Goal: Task Accomplishment & Management: Use online tool/utility

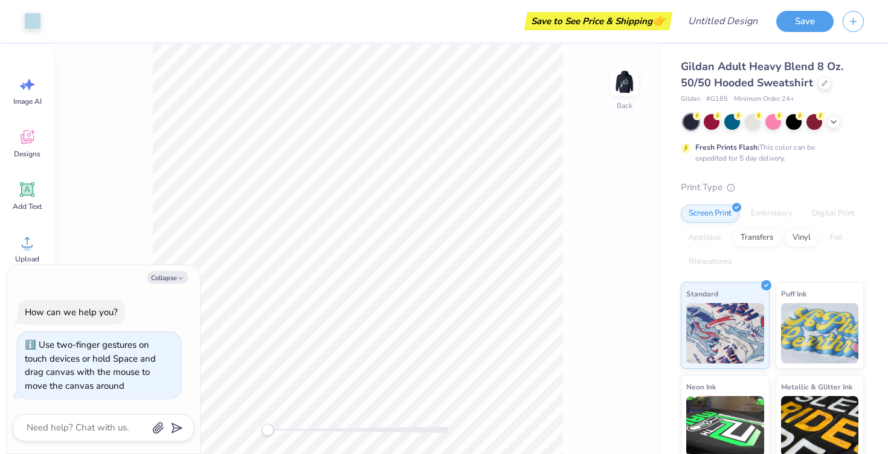
click at [265, 430] on div "Accessibility label" at bounding box center [268, 430] width 12 height 12
click at [181, 279] on icon "button" at bounding box center [180, 278] width 7 height 7
type textarea "x"
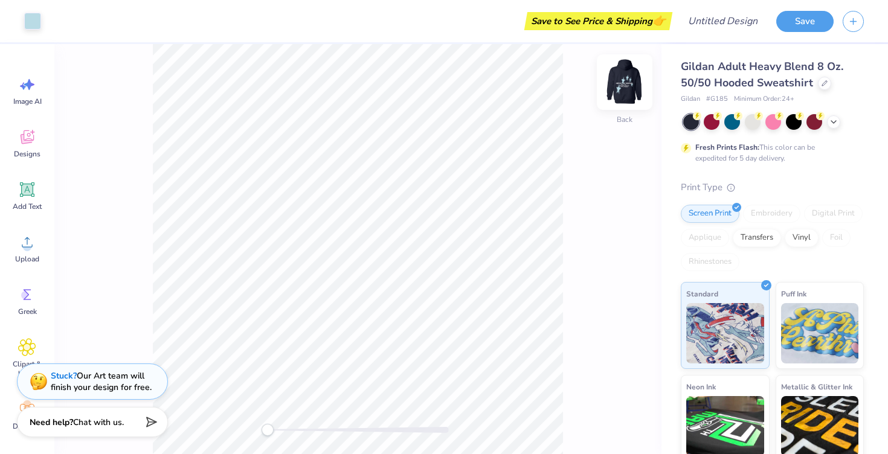
click at [625, 80] on img at bounding box center [625, 82] width 48 height 48
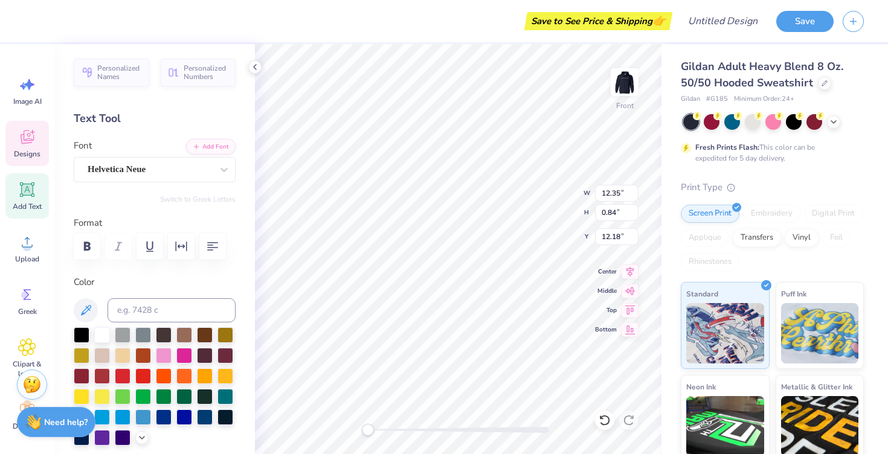
type textarea "WOMEN IN BUSINESS"
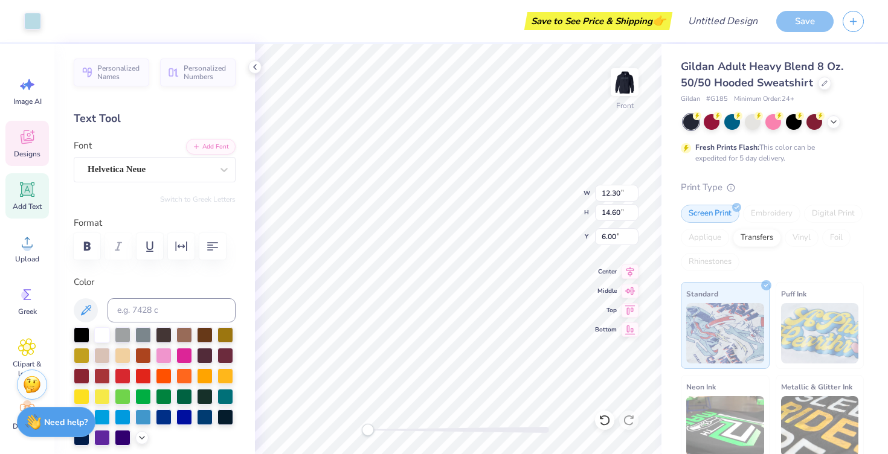
type input "15.64"
type input "0.82"
type input "12.23"
type input "14.65"
type input "0.77"
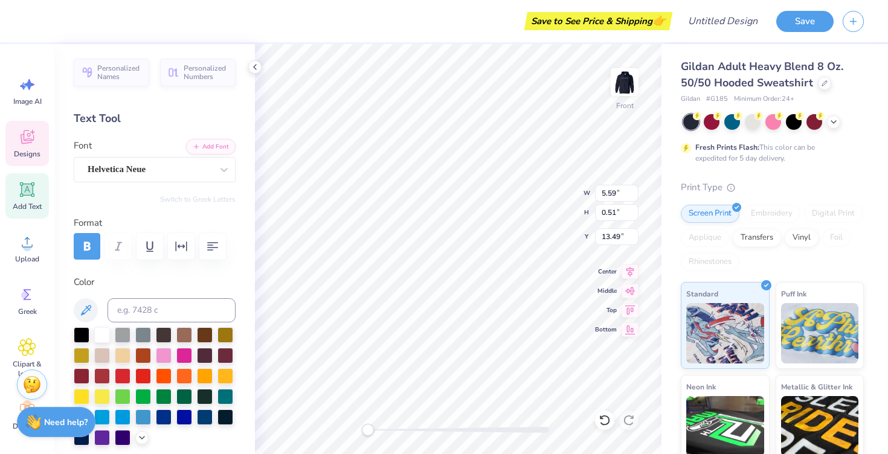
type input "5.59"
type input "0.51"
type input "13.49"
type textarea "ESTABLISHED 2017"
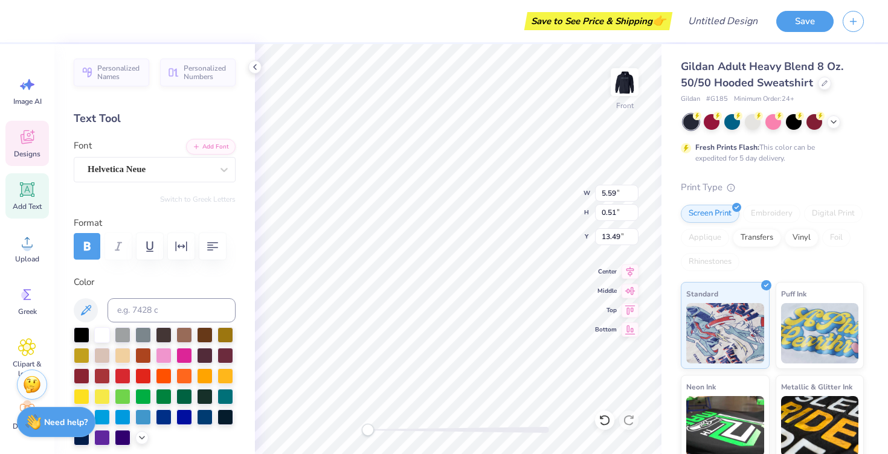
type input "7.09"
type input "0.58"
type input "14.18"
type textarea "BOWLING GREEN, KY"
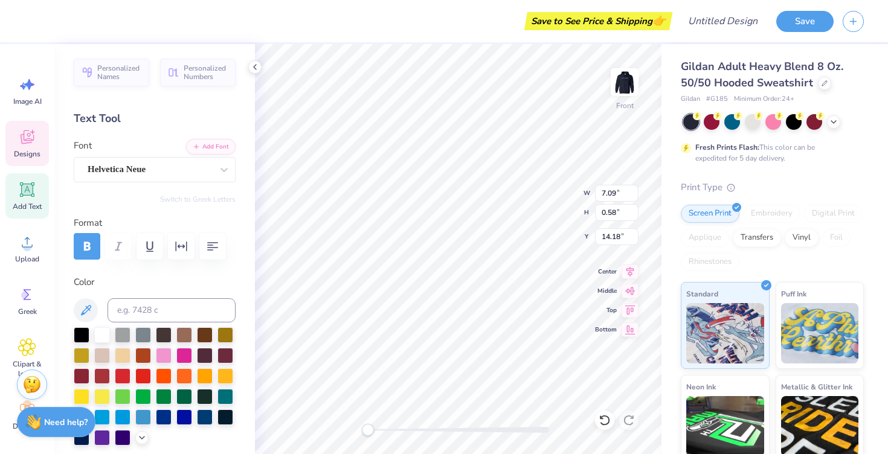
scroll to position [0, 5]
type input "12.30"
type input "14.60"
type input "6.00"
type input "5.37"
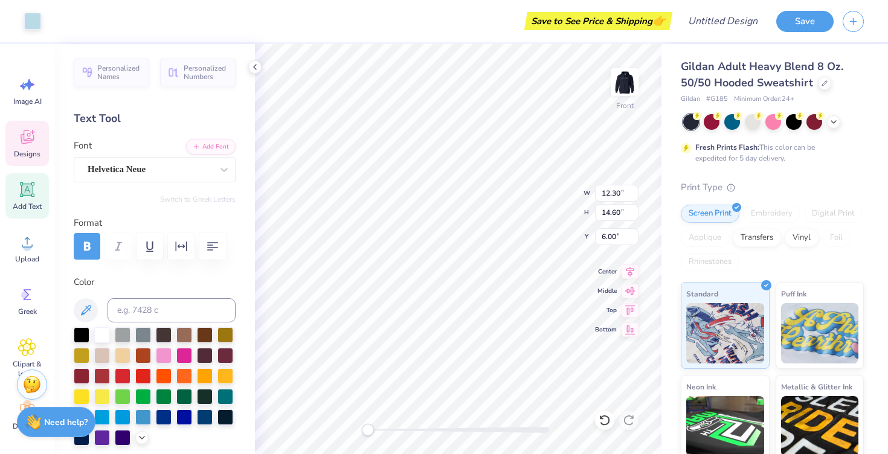
type input "0.51"
type input "14.91"
type textarea "WESTERN KENTUCKY UNIVERSITY"
click at [121, 332] on div at bounding box center [123, 334] width 16 height 16
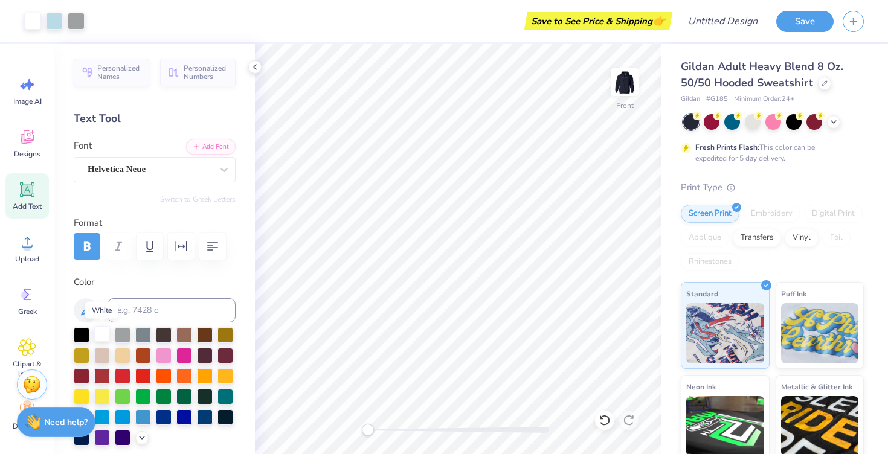
click at [105, 334] on div at bounding box center [102, 334] width 16 height 16
click at [752, 120] on div at bounding box center [753, 121] width 16 height 16
click at [833, 123] on icon at bounding box center [834, 121] width 10 height 10
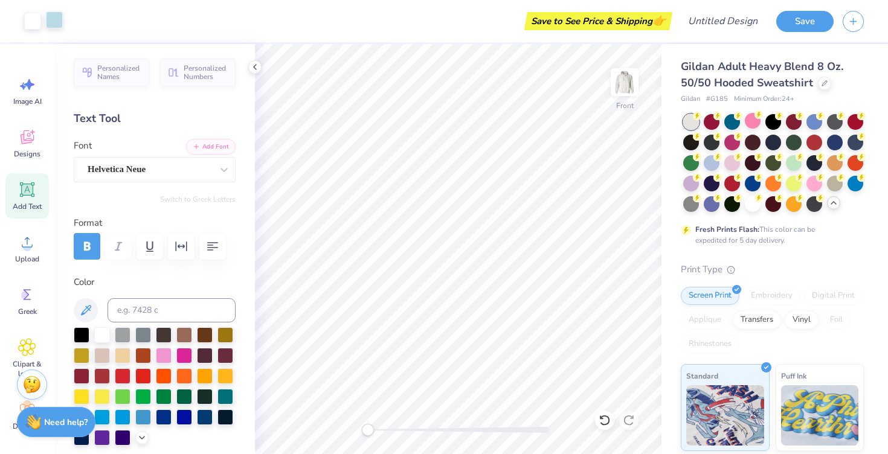
click at [60, 21] on div at bounding box center [54, 19] width 17 height 17
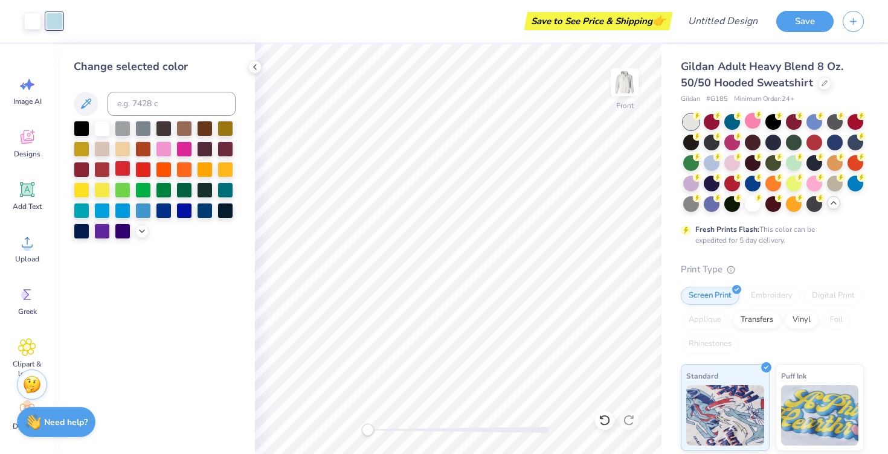
click at [124, 167] on div at bounding box center [123, 169] width 16 height 16
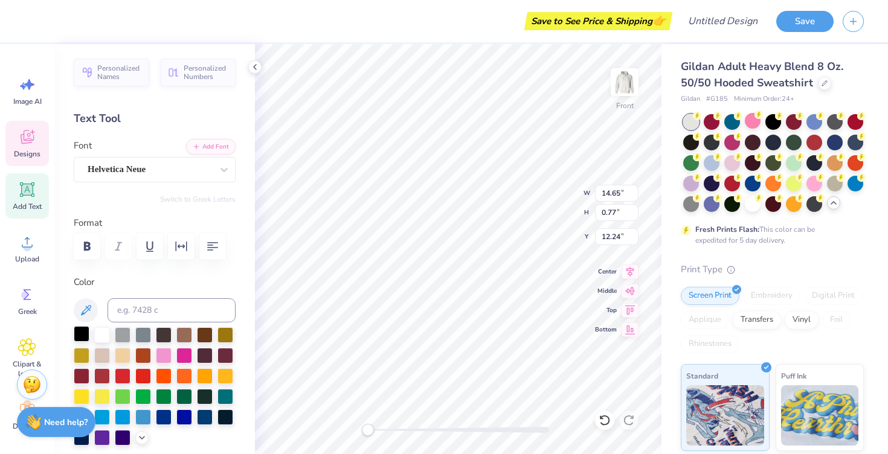
click at [81, 335] on div at bounding box center [82, 334] width 16 height 16
click at [83, 332] on div at bounding box center [82, 334] width 16 height 16
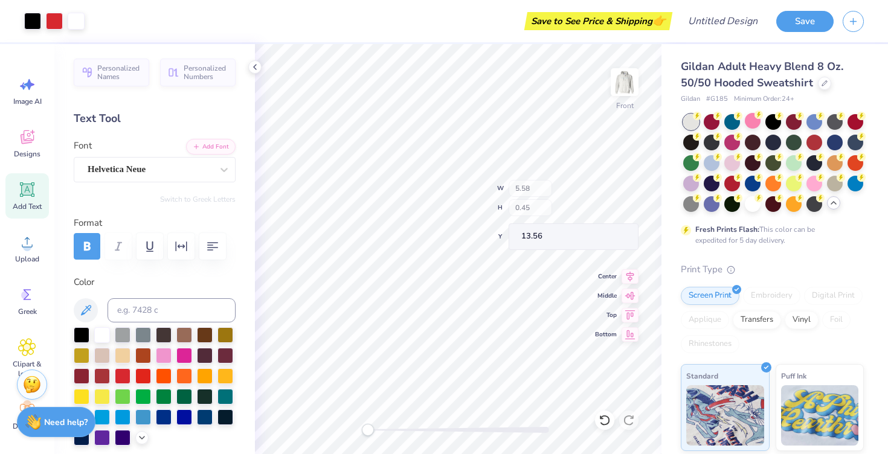
type input "12.30"
type input "14.60"
type input "6.00"
type input "6.32"
type input "0.54"
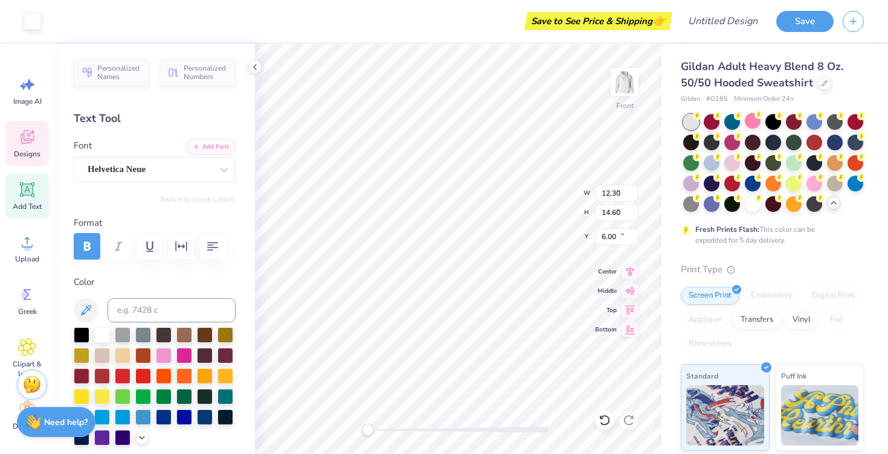
type input "14.35"
click at [85, 334] on div at bounding box center [82, 334] width 16 height 16
click at [86, 338] on div at bounding box center [82, 334] width 16 height 16
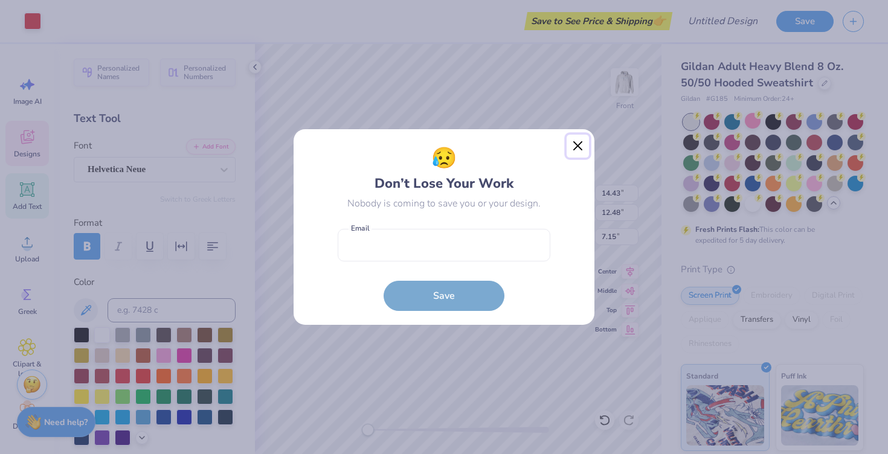
click at [579, 147] on button "Close" at bounding box center [578, 146] width 23 height 23
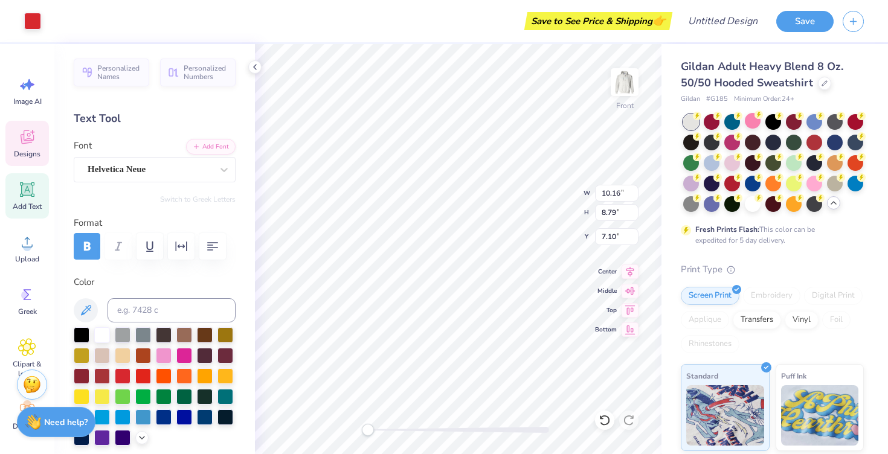
type input "10.16"
type input "8.79"
type input "7.10"
type input "14.83"
type input "12.83"
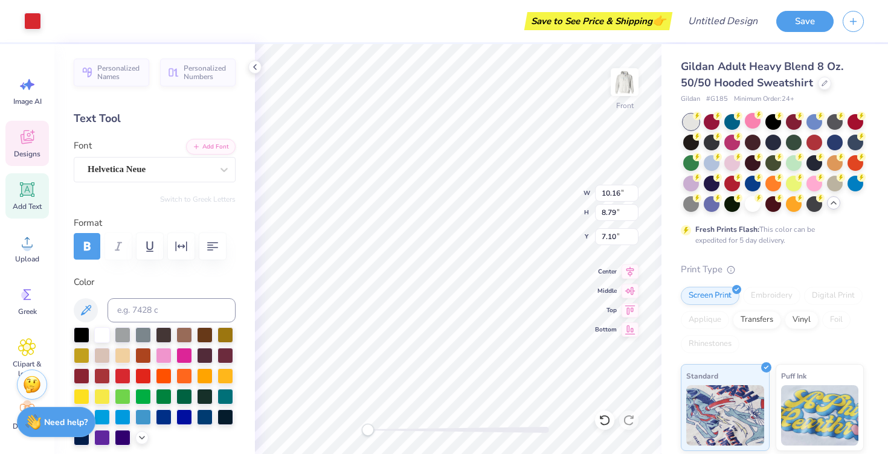
type input "7.16"
click at [604, 419] on icon at bounding box center [605, 421] width 12 height 12
type input "10.16"
type input "8.79"
type input "7.10"
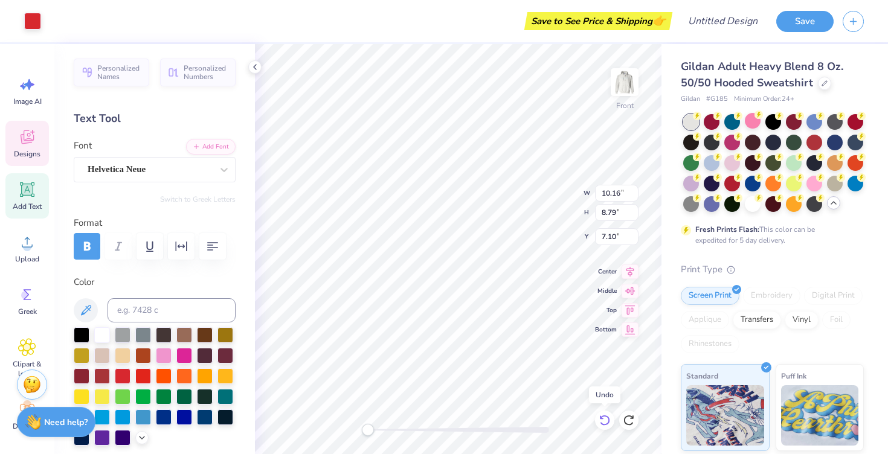
click at [602, 418] on icon at bounding box center [605, 421] width 12 height 12
type input "14.43"
type input "12.48"
type input "7.15"
click at [602, 418] on icon at bounding box center [605, 421] width 12 height 12
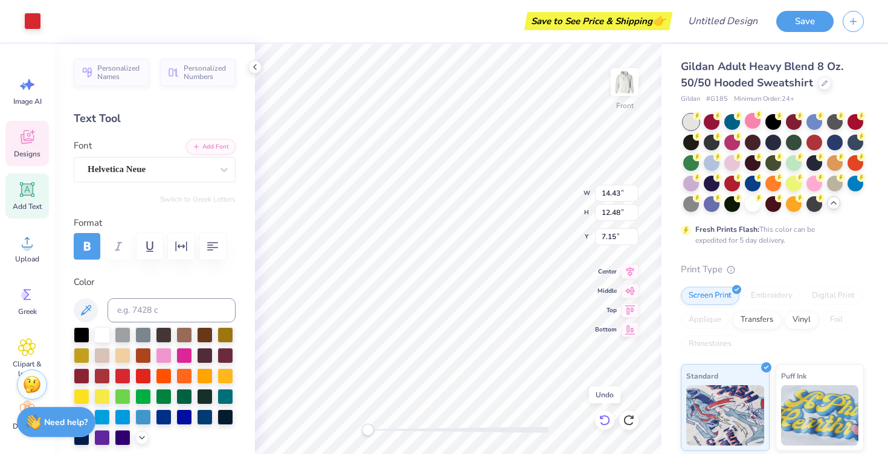
click at [602, 418] on icon at bounding box center [605, 421] width 12 height 12
type input "12.30"
type input "14.60"
type input "6.00"
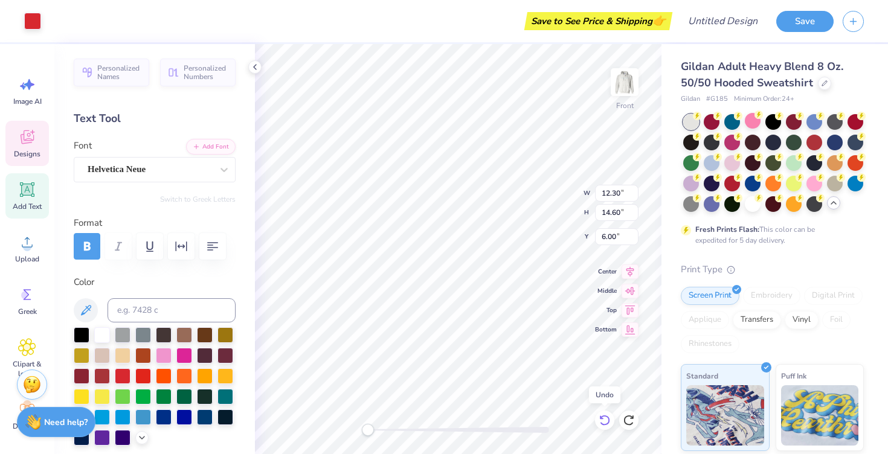
click at [602, 418] on icon at bounding box center [605, 421] width 12 height 12
click at [628, 422] on icon at bounding box center [629, 421] width 12 height 12
click at [629, 271] on icon at bounding box center [631, 270] width 8 height 10
click at [628, 289] on icon at bounding box center [630, 289] width 17 height 15
click at [628, 306] on icon at bounding box center [630, 308] width 10 height 9
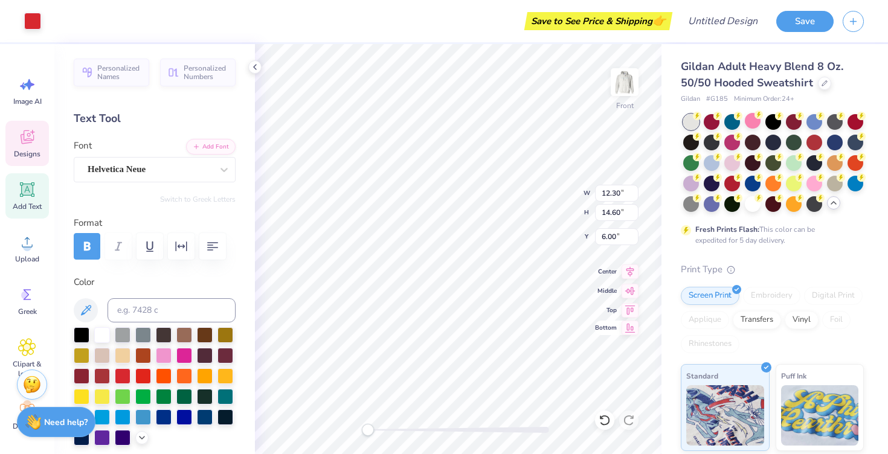
click at [632, 328] on icon at bounding box center [630, 328] width 17 height 15
click at [622, 307] on icon at bounding box center [630, 309] width 17 height 15
click at [605, 419] on icon at bounding box center [605, 421] width 12 height 12
click at [602, 424] on icon at bounding box center [604, 420] width 10 height 11
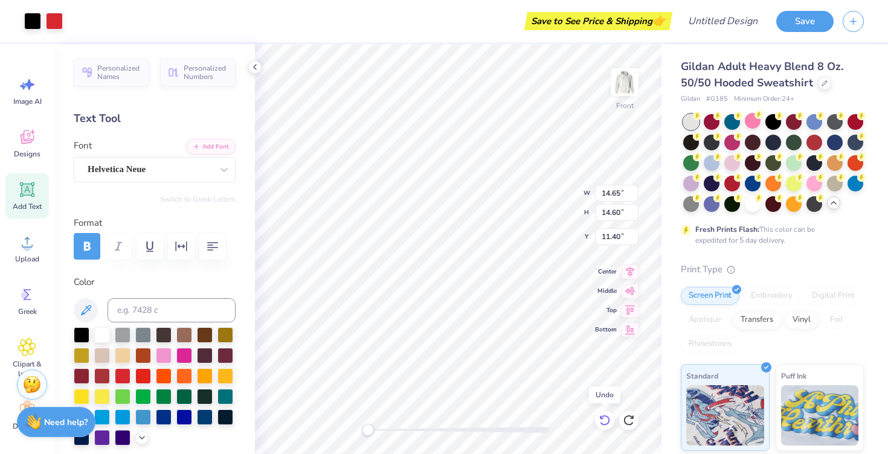
type input "6.00"
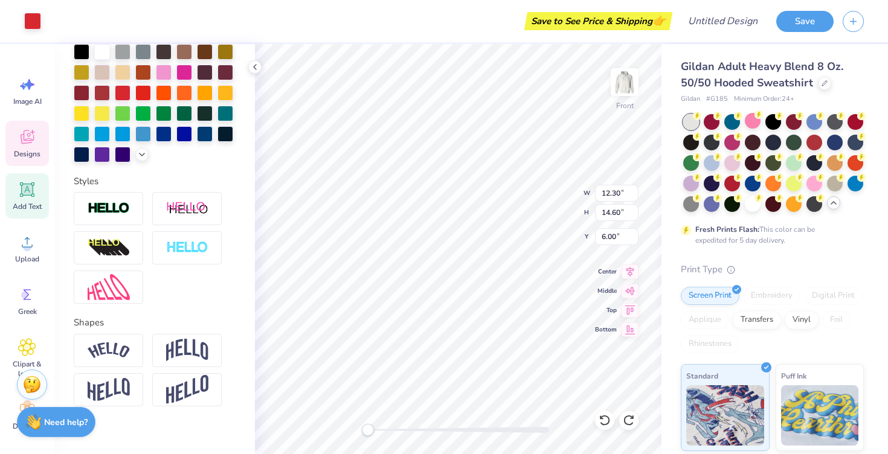
scroll to position [295, 0]
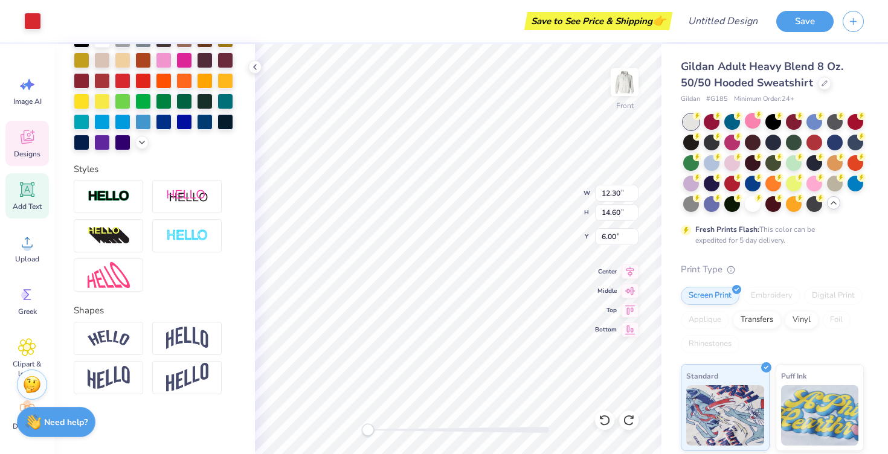
type input "14.65"
type input "0.77"
type input "12.24"
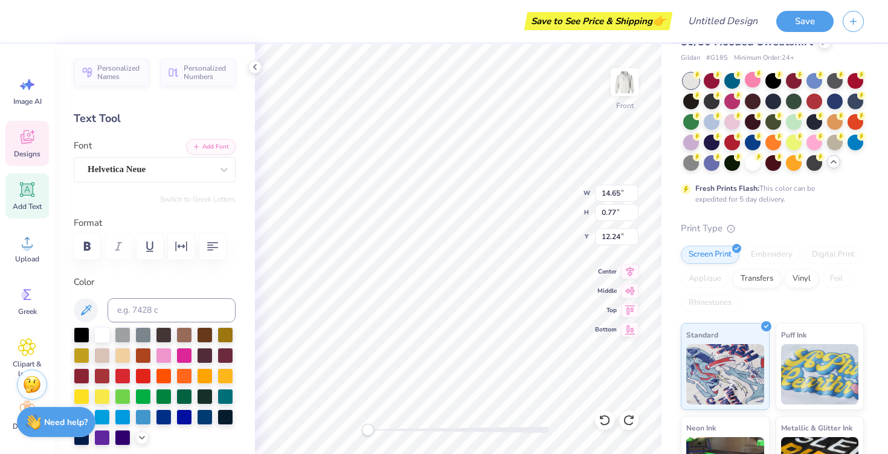
scroll to position [0, 0]
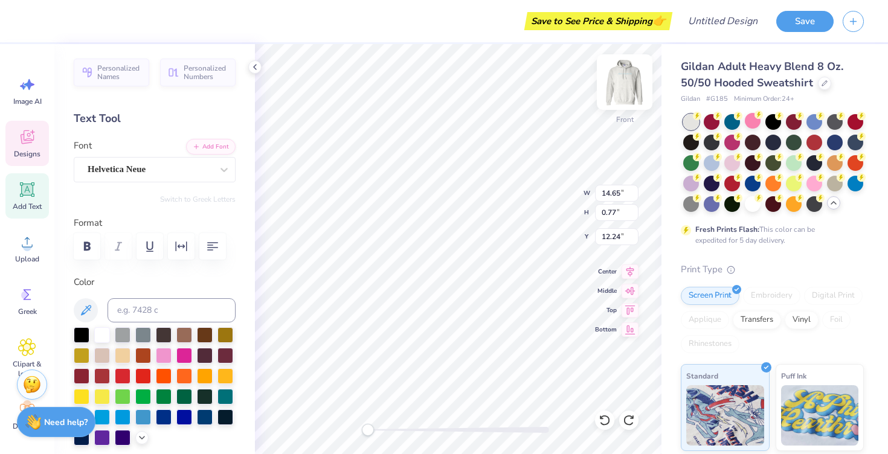
click at [626, 88] on img at bounding box center [625, 82] width 48 height 48
type textarea "WiB"
click at [146, 375] on div at bounding box center [143, 375] width 16 height 16
type textarea "WOMEN IN BUSINESS"
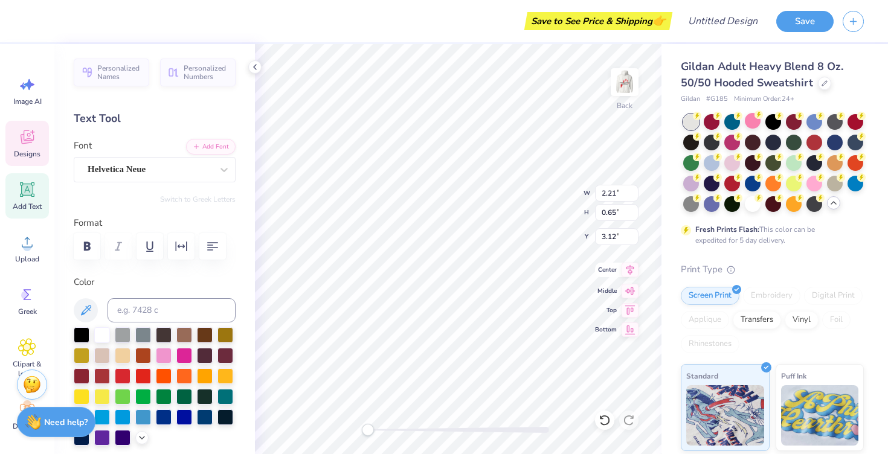
click at [629, 272] on icon at bounding box center [630, 270] width 17 height 15
type input "6.30"
type input "2.80"
type input "2.04"
type input "3.47"
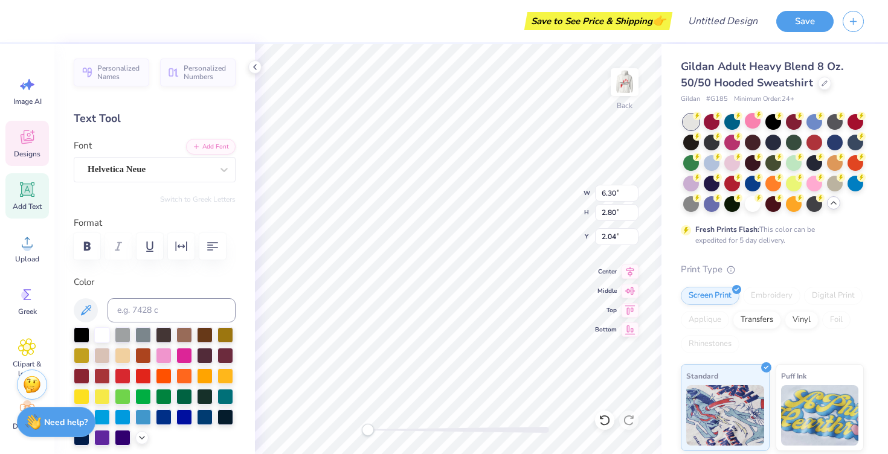
type input "1.54"
type input "4.80"
type input "2.13"
type input "2.41"
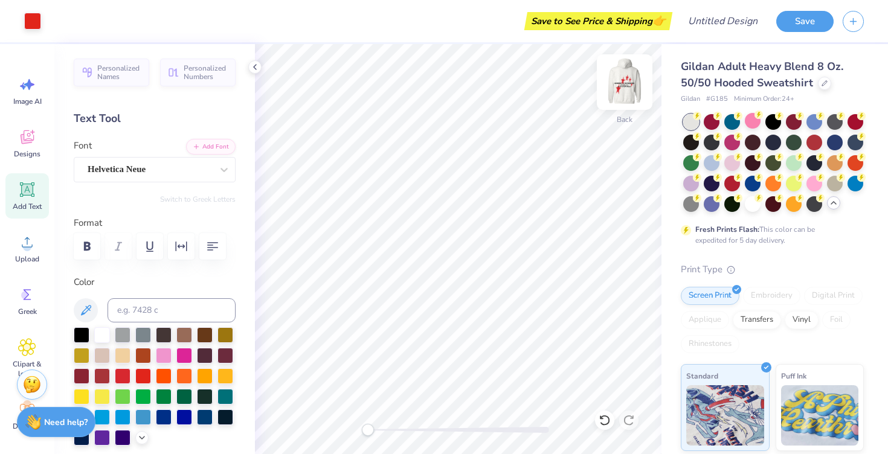
click at [623, 81] on img at bounding box center [625, 82] width 48 height 48
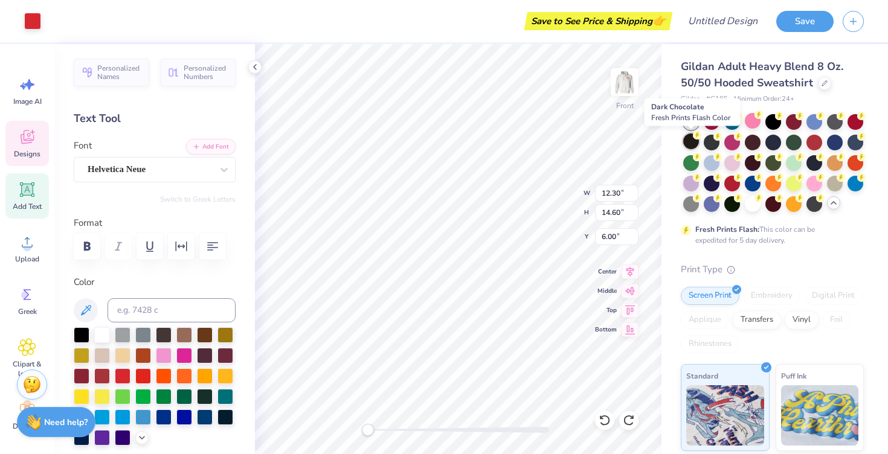
click at [690, 143] on div at bounding box center [691, 142] width 16 height 16
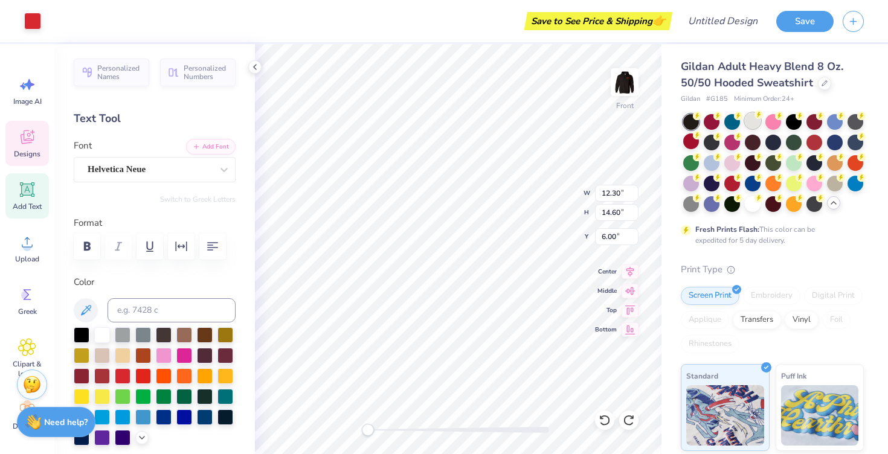
click at [755, 124] on div at bounding box center [753, 121] width 16 height 16
click at [85, 335] on div at bounding box center [82, 334] width 16 height 16
click at [40, 23] on div at bounding box center [32, 19] width 17 height 17
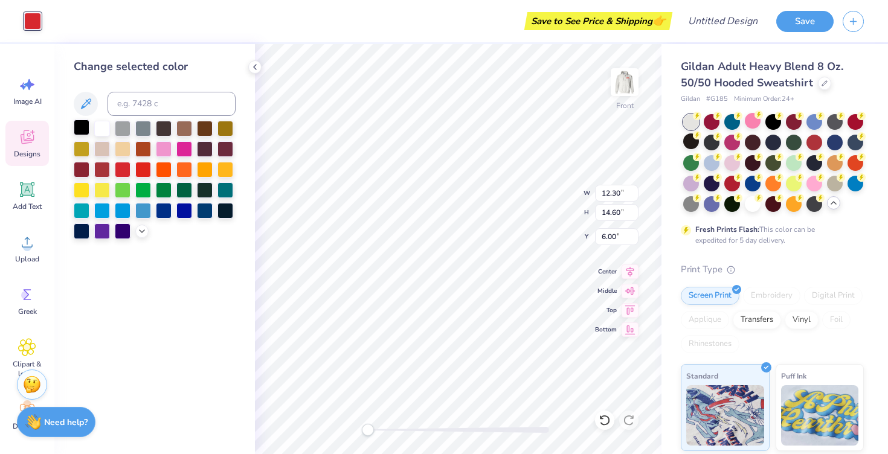
click at [83, 129] on div at bounding box center [82, 128] width 16 height 16
type input "5.58"
type input "0.45"
type input "13.56"
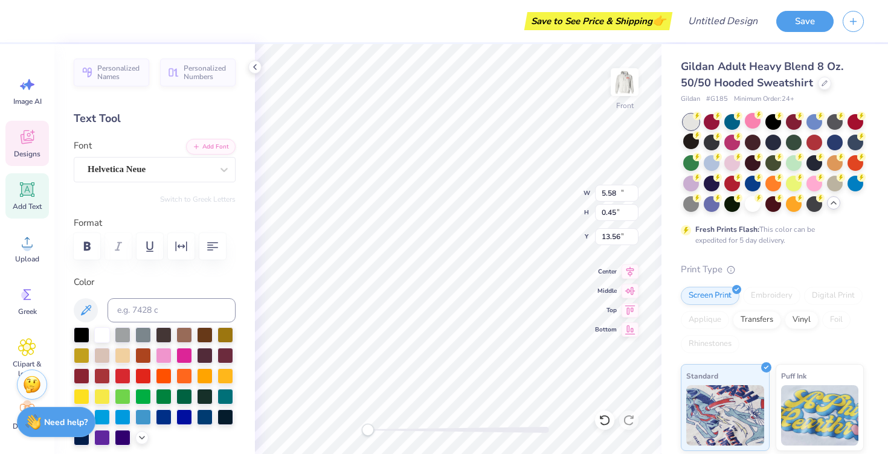
type input "14.65"
type input "0.77"
type input "12.24"
click at [36, 21] on div at bounding box center [32, 19] width 17 height 17
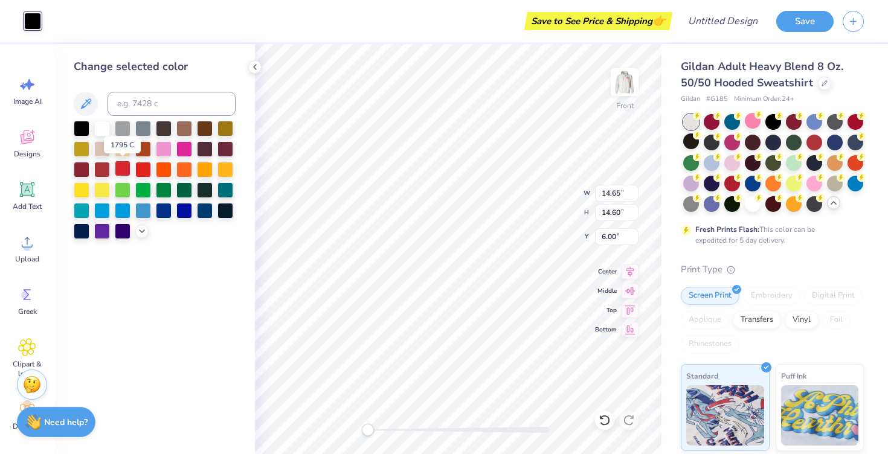
click at [128, 169] on div at bounding box center [123, 169] width 16 height 16
click at [83, 128] on div at bounding box center [82, 128] width 16 height 16
click at [144, 170] on div at bounding box center [143, 169] width 16 height 16
click at [126, 171] on div at bounding box center [123, 169] width 16 height 16
click at [144, 171] on div at bounding box center [143, 169] width 16 height 16
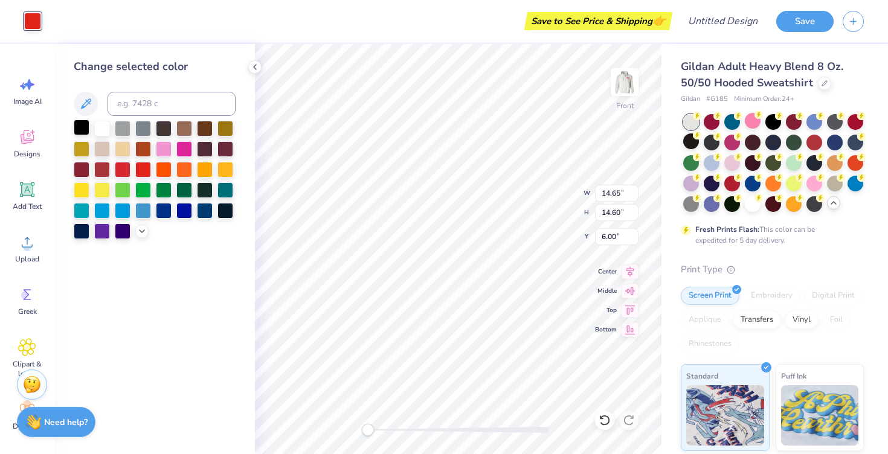
click at [84, 127] on div at bounding box center [82, 128] width 16 height 16
type input "6.27"
type input "10.73"
type input "10.70"
type input "6.38"
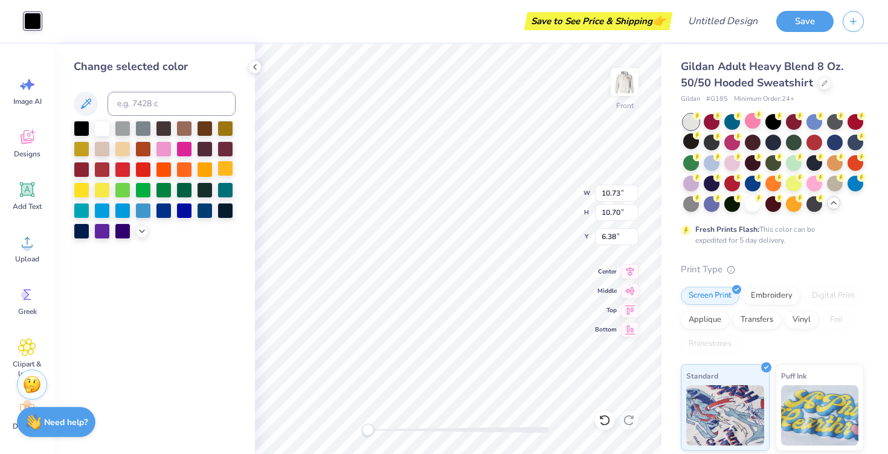
type input "13.38"
type input "13.34"
type input "6.37"
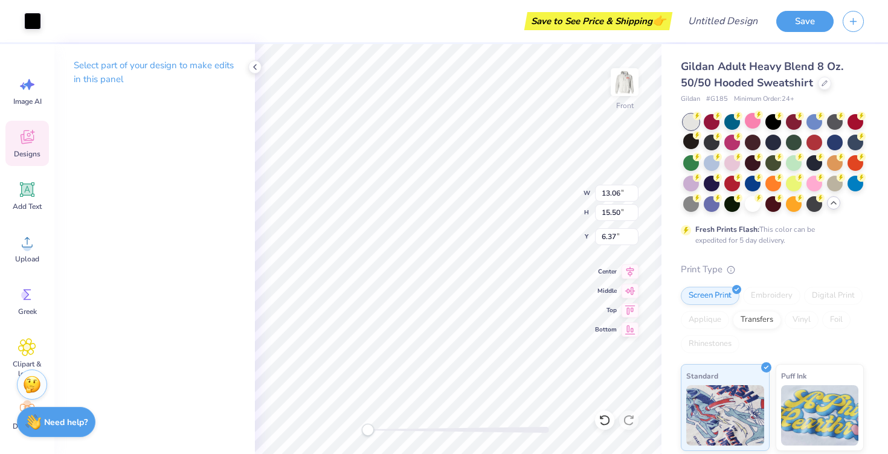
type input "13.06"
type input "15.50"
type input "13.38"
type input "0.70"
type input "12.07"
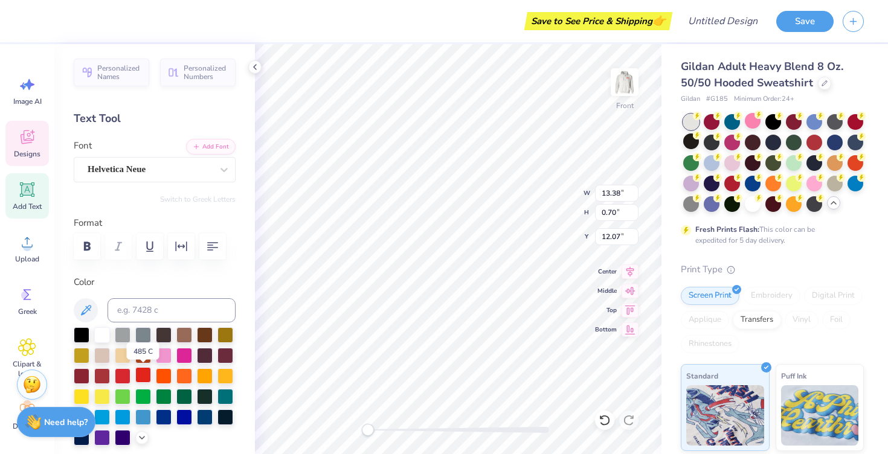
click at [140, 370] on div at bounding box center [143, 375] width 16 height 16
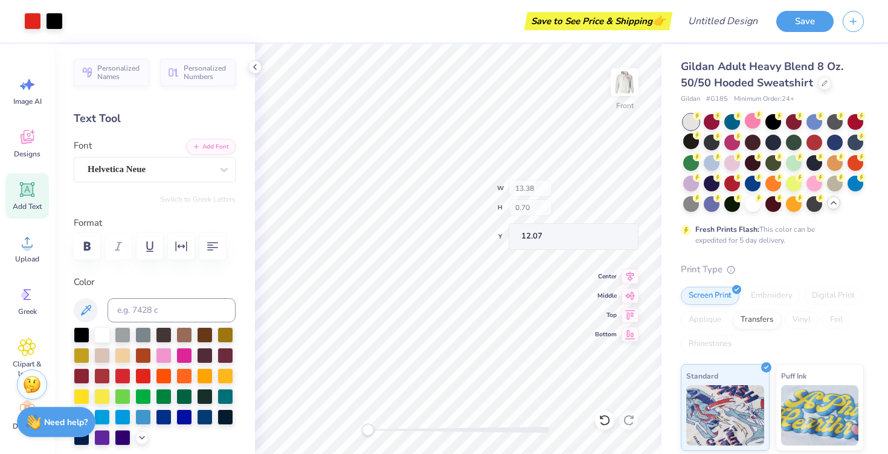
type input "13.06"
type input "15.50"
type input "6.37"
click at [632, 266] on icon at bounding box center [630, 270] width 17 height 15
click at [628, 308] on icon at bounding box center [630, 309] width 17 height 15
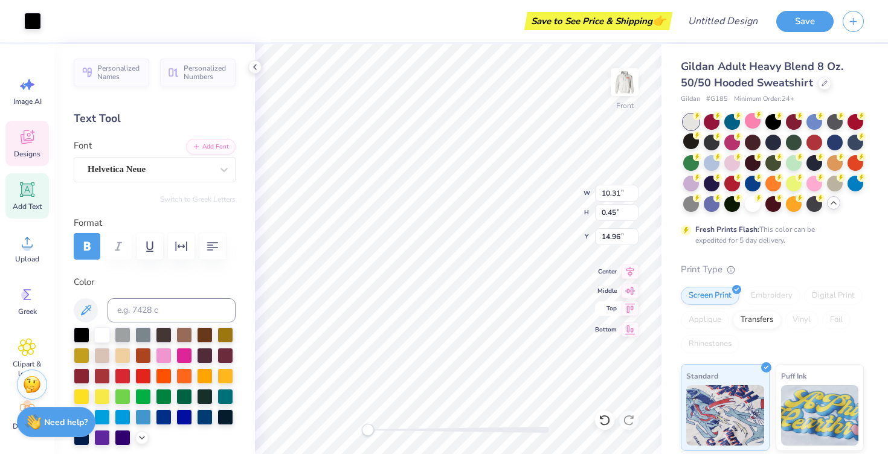
type input "10.31"
type input "0.45"
type input "14.96"
click at [125, 375] on div at bounding box center [123, 375] width 16 height 16
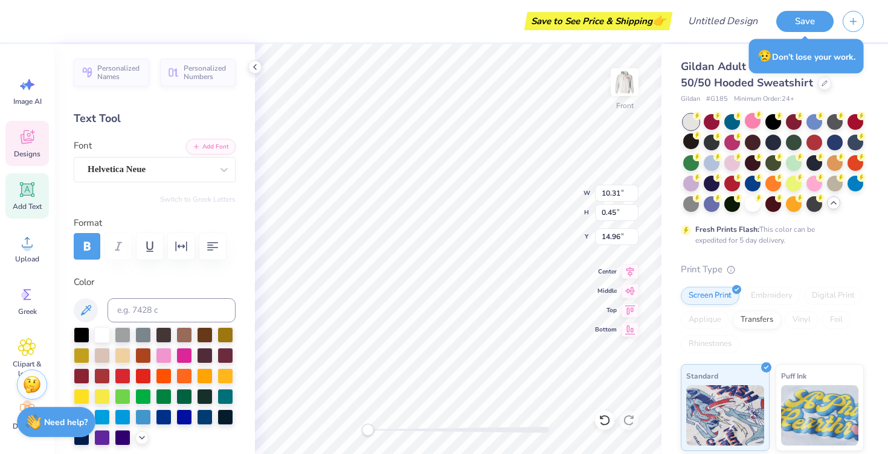
type input "6.32"
type input "0.54"
type input "14.35"
click at [124, 377] on div at bounding box center [123, 375] width 16 height 16
click at [138, 375] on div at bounding box center [143, 375] width 16 height 16
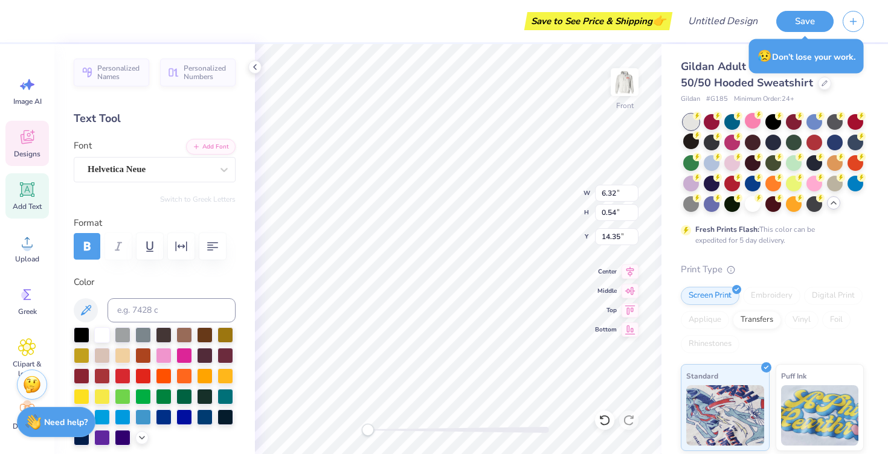
type input "13.06"
type input "15.50"
type input "6.00"
type input "10.31"
type input "0.45"
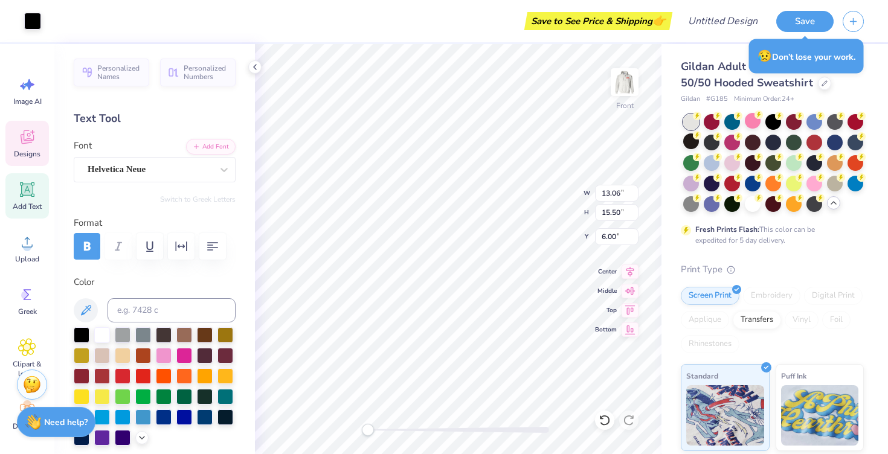
type input "14.89"
click at [144, 374] on div at bounding box center [143, 375] width 16 height 16
click at [144, 376] on div at bounding box center [143, 375] width 16 height 16
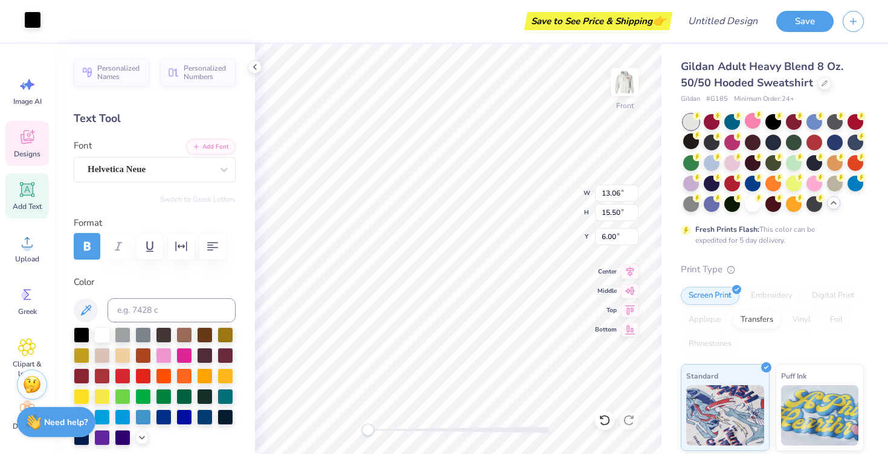
click at [39, 23] on div at bounding box center [32, 19] width 17 height 17
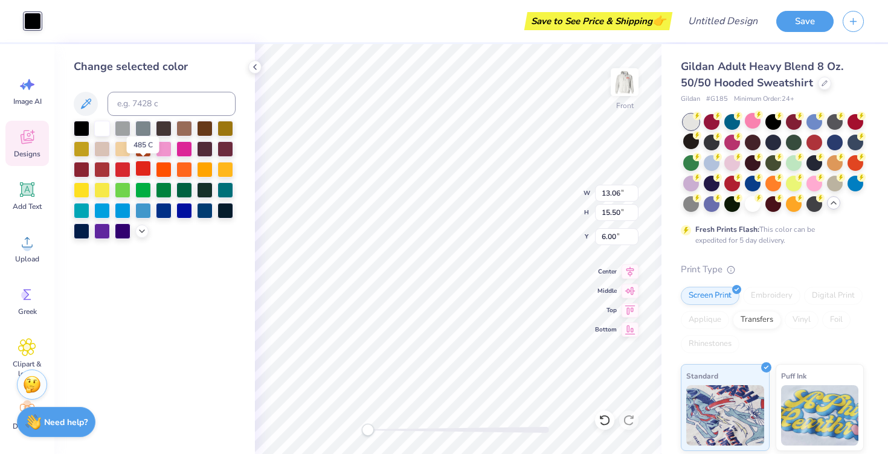
click at [143, 169] on div at bounding box center [143, 169] width 16 height 16
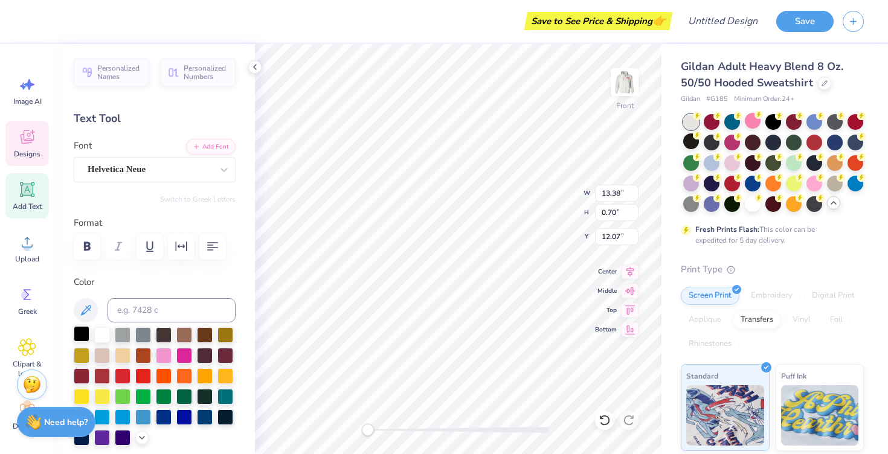
click at [79, 336] on div at bounding box center [82, 334] width 16 height 16
type input "10.31"
type input "0.45"
type input "14.89"
click at [77, 334] on div at bounding box center [82, 334] width 16 height 16
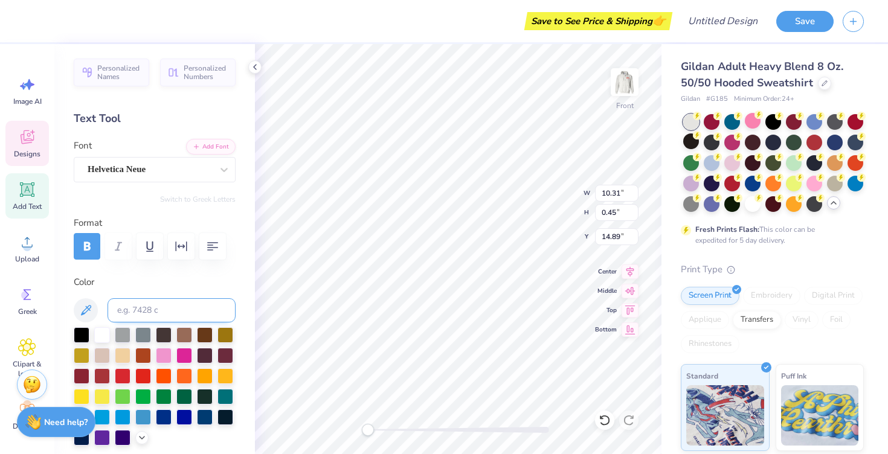
type input "6.32"
type input "0.54"
type input "14.35"
click at [77, 331] on div at bounding box center [82, 334] width 16 height 16
type input "5.58"
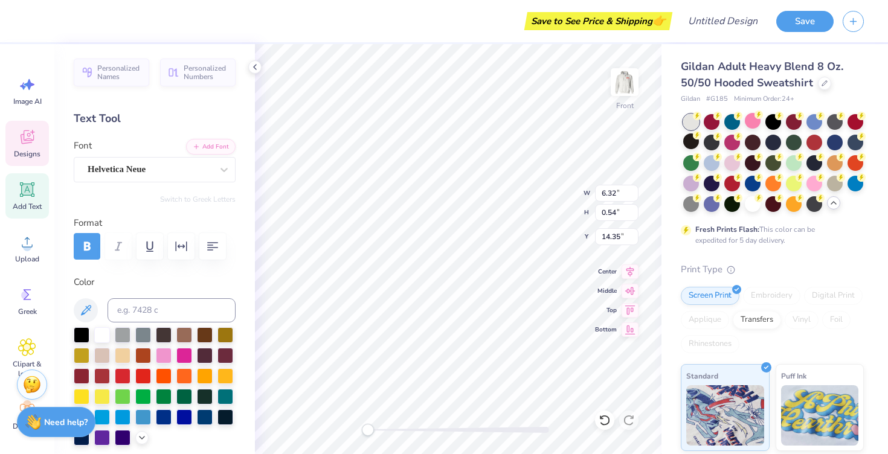
type input "0.45"
type input "13.53"
click at [81, 332] on div at bounding box center [82, 334] width 16 height 16
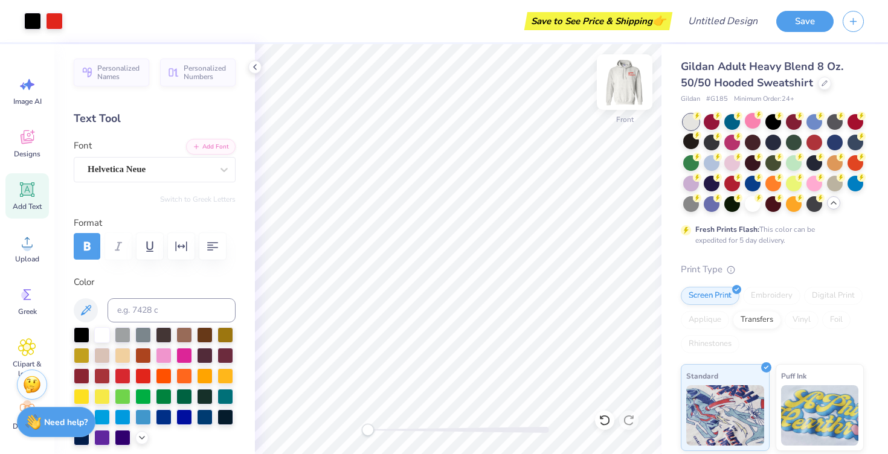
click at [613, 89] on img at bounding box center [625, 82] width 48 height 48
click at [624, 89] on img at bounding box center [625, 82] width 24 height 24
click at [626, 89] on img at bounding box center [625, 82] width 48 height 48
click at [628, 79] on img at bounding box center [625, 82] width 48 height 48
type input "10.31"
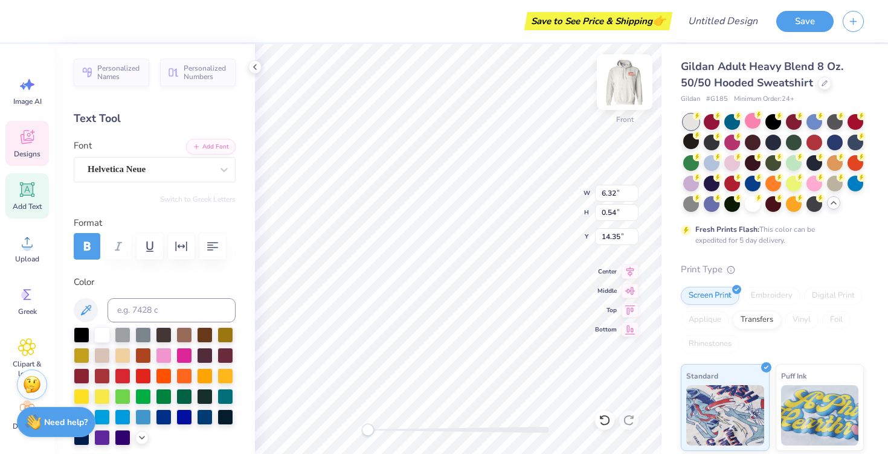
type input "0.45"
type input "14.89"
click at [622, 87] on img at bounding box center [625, 82] width 48 height 48
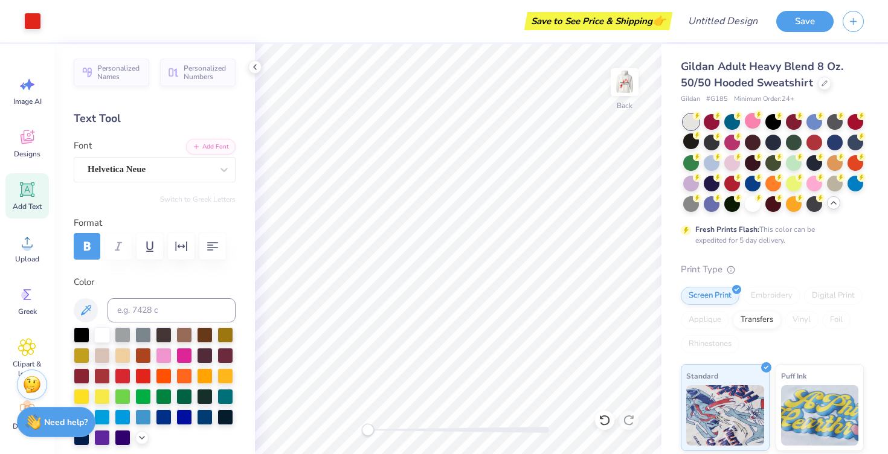
click at [622, 87] on img at bounding box center [625, 82] width 24 height 24
click at [623, 91] on img at bounding box center [625, 82] width 48 height 48
click at [791, 16] on button "Save" at bounding box center [804, 19] width 57 height 21
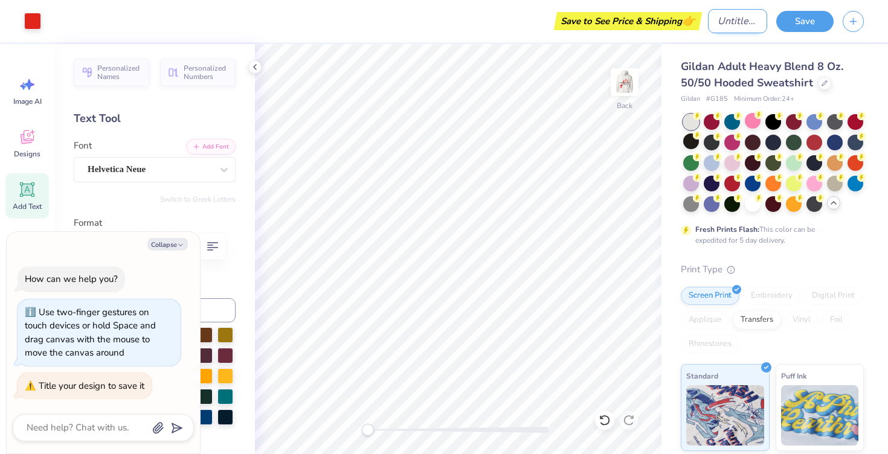
type textarea "x"
click at [736, 22] on input "Design Title" at bounding box center [737, 21] width 59 height 24
type input "W"
type textarea "x"
type input "Wi"
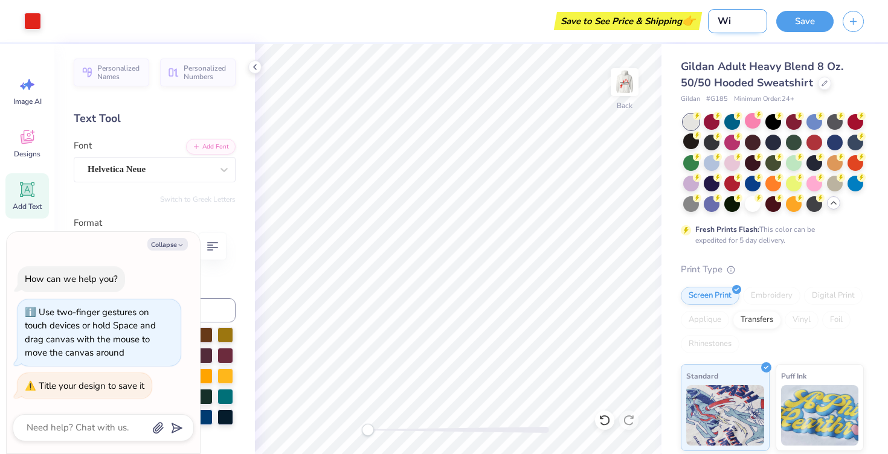
type textarea "x"
type input "WiB"
type textarea "x"
type input "WiB"
type textarea "x"
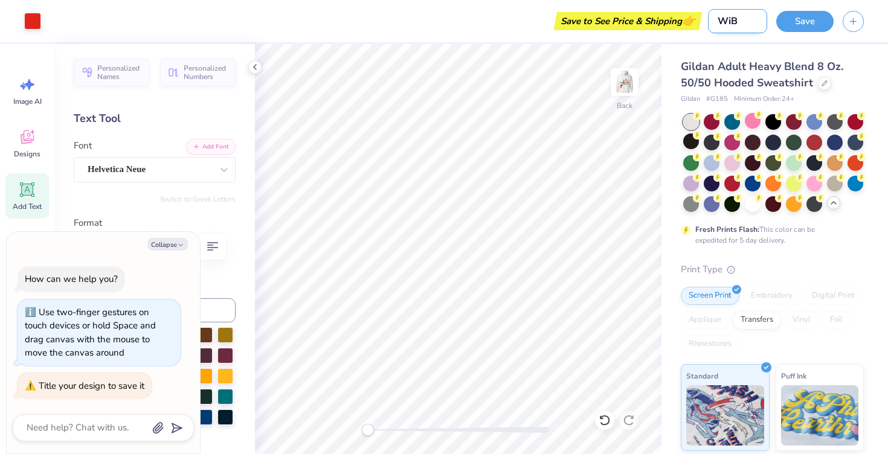
type input "WiB 1"
type textarea "x"
type input "WiB 1"
click at [811, 18] on button "Save" at bounding box center [804, 19] width 57 height 21
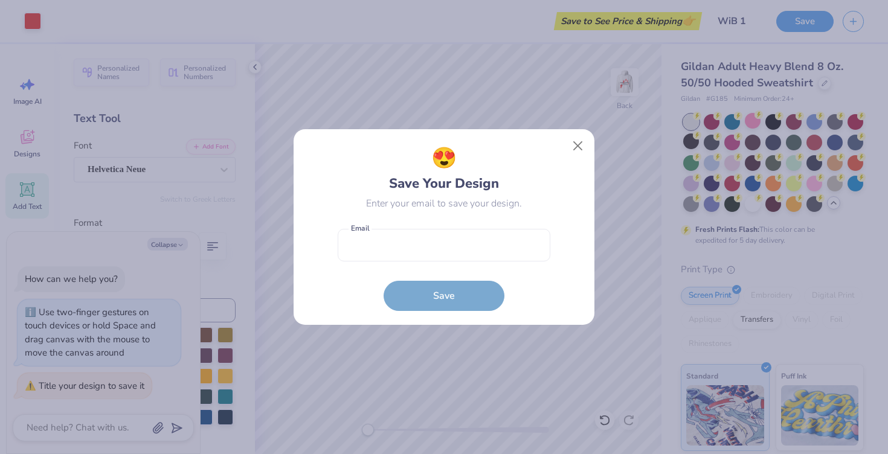
click at [475, 263] on form "Email is a required field Email Save" at bounding box center [444, 267] width 213 height 89
click at [476, 254] on input "email" at bounding box center [444, 245] width 213 height 33
type input "emilylbutler44@gmail.com"
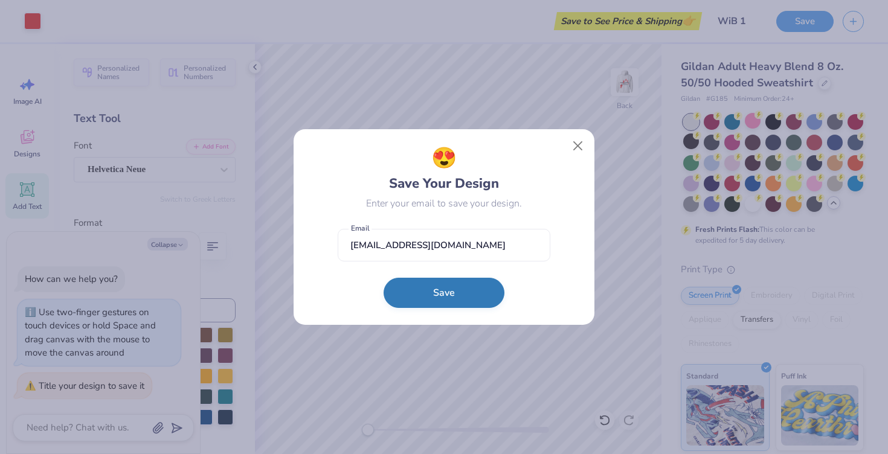
click at [440, 295] on button "Save" at bounding box center [444, 293] width 121 height 30
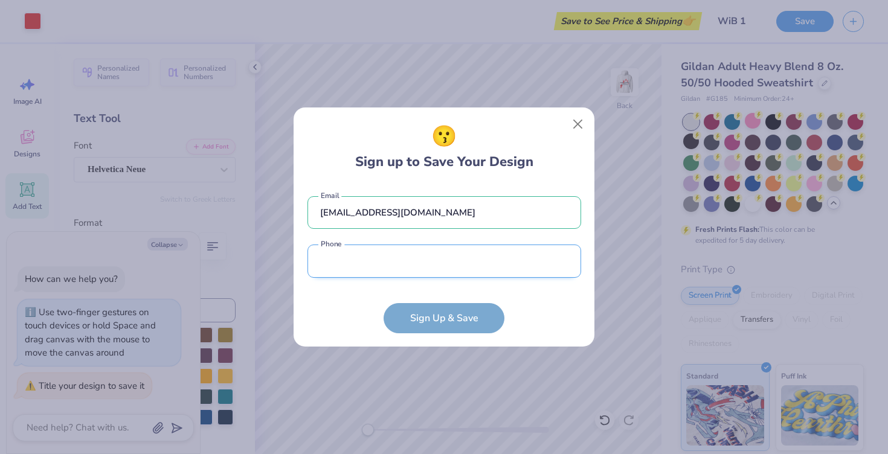
click at [430, 273] on input "tel" at bounding box center [445, 261] width 274 height 33
type input "(270) 446-0567"
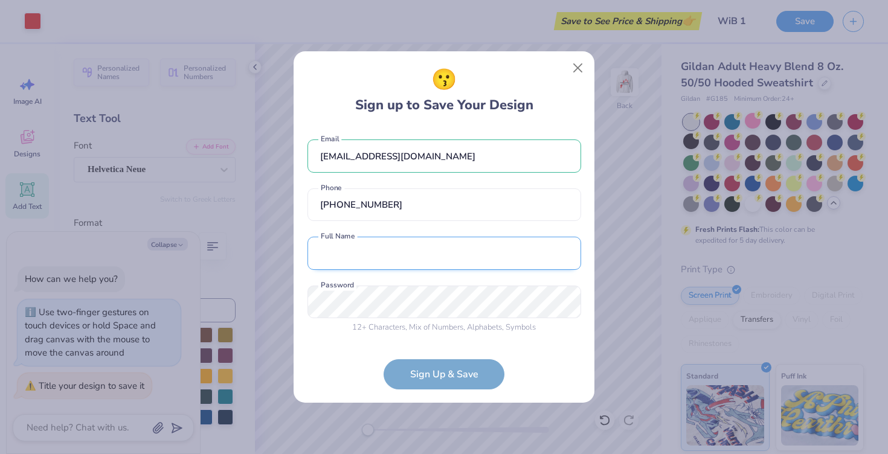
click at [414, 261] on input "text" at bounding box center [445, 253] width 274 height 33
type input "Emily Butler"
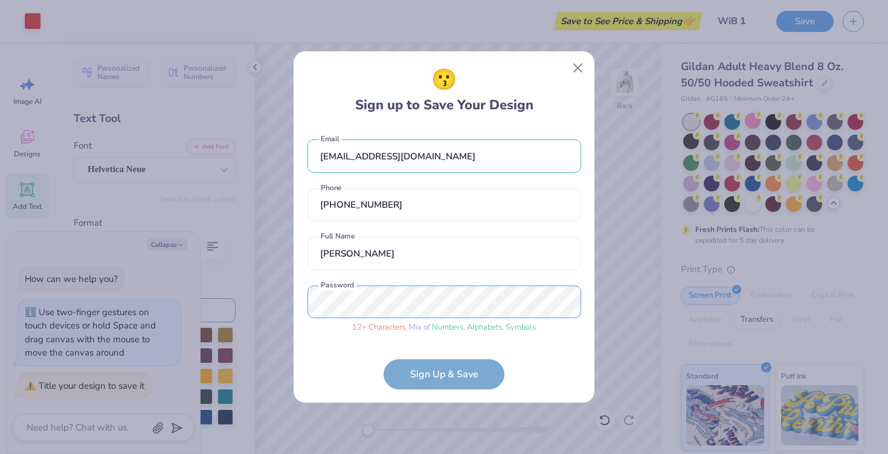
scroll to position [31, 0]
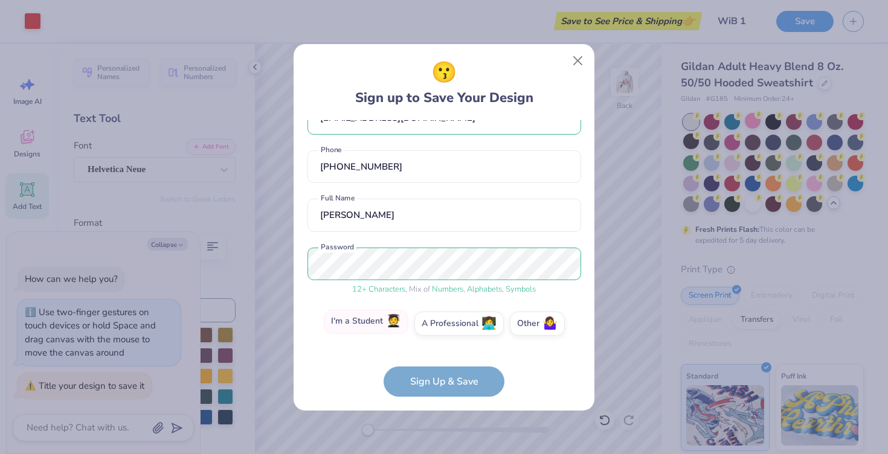
click at [384, 319] on label "I'm a Student 🧑‍🎓" at bounding box center [366, 322] width 85 height 24
click at [440, 353] on input "I'm a Student 🧑‍🎓" at bounding box center [444, 357] width 8 height 8
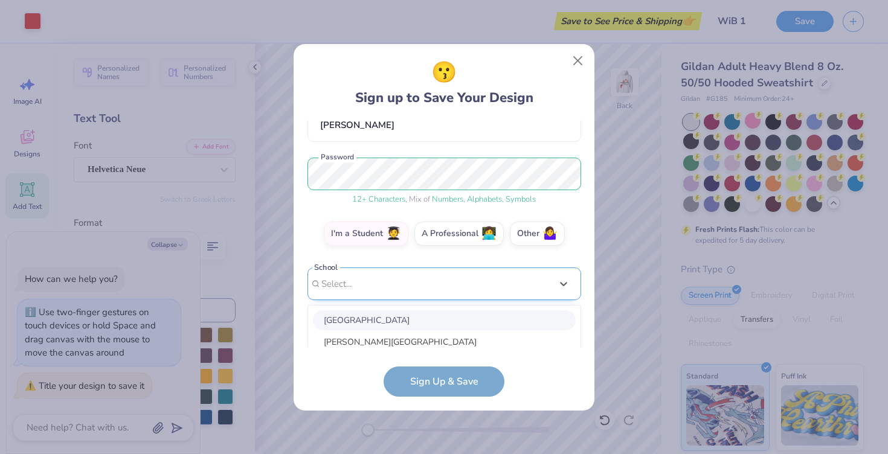
click at [388, 327] on div "option focused, 1 of 30. 30 results available. Use Up and Down to choose option…" at bounding box center [445, 378] width 274 height 221
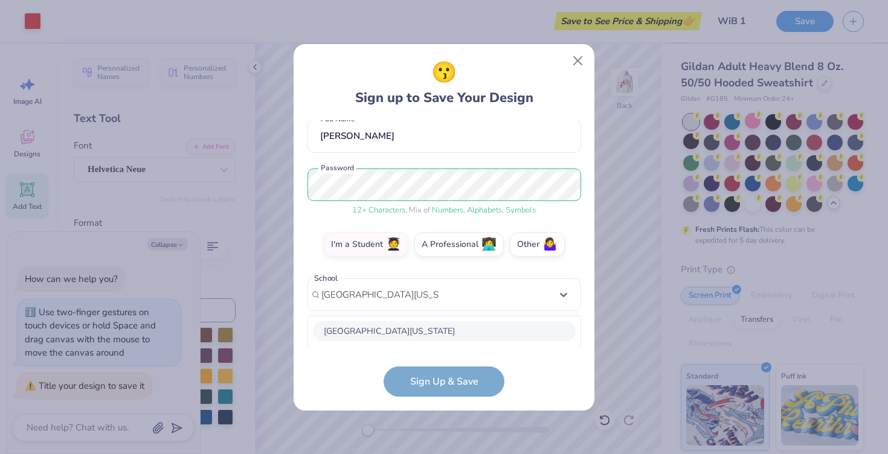
scroll to position [261, 0]
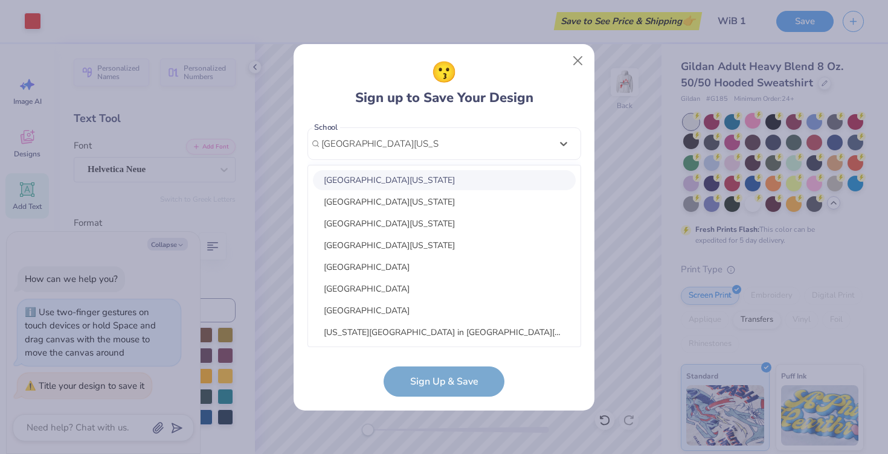
click at [425, 186] on div "[GEOGRAPHIC_DATA][US_STATE]" at bounding box center [444, 180] width 263 height 20
type input "[GEOGRAPHIC_DATA][US_STATE]"
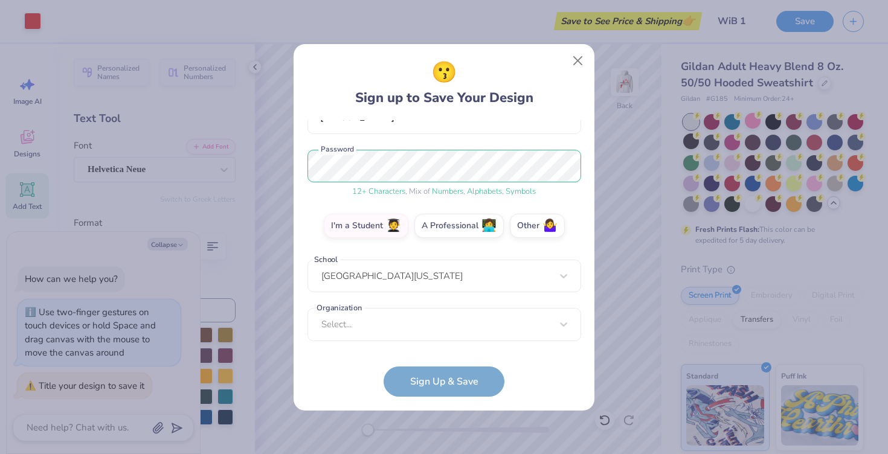
scroll to position [128, 0]
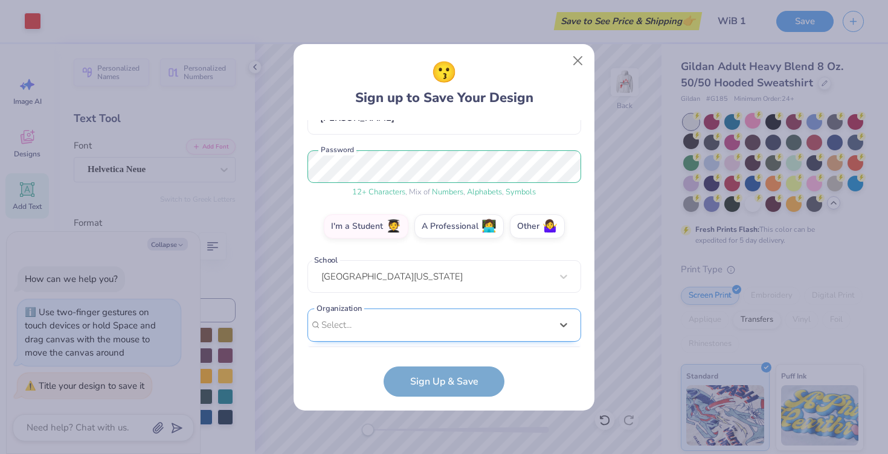
click at [404, 313] on div "option focused, 8 of 15. 15 results available. Use Up and Down to choose option…" at bounding box center [445, 419] width 274 height 221
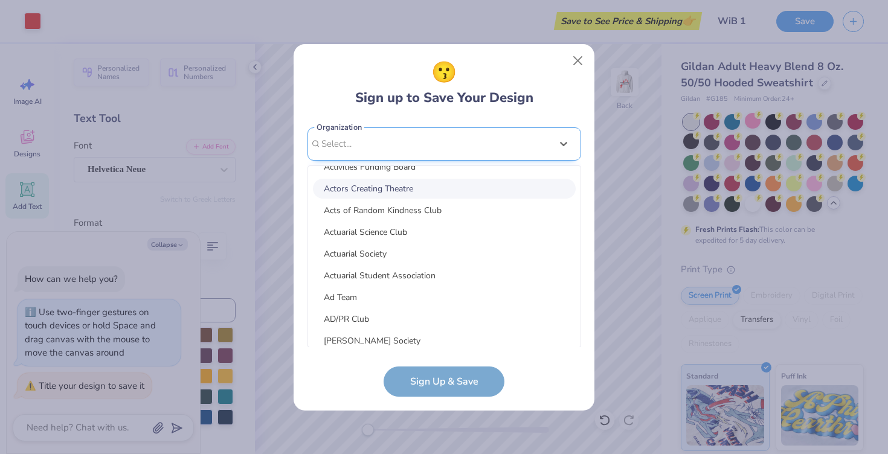
scroll to position [1843, 0]
click at [387, 136] on div "emilylbutler44@gmail.com Email (270) 446-0567 Phone Emily Butler Full Name 12 +…" at bounding box center [445, 233] width 274 height 227
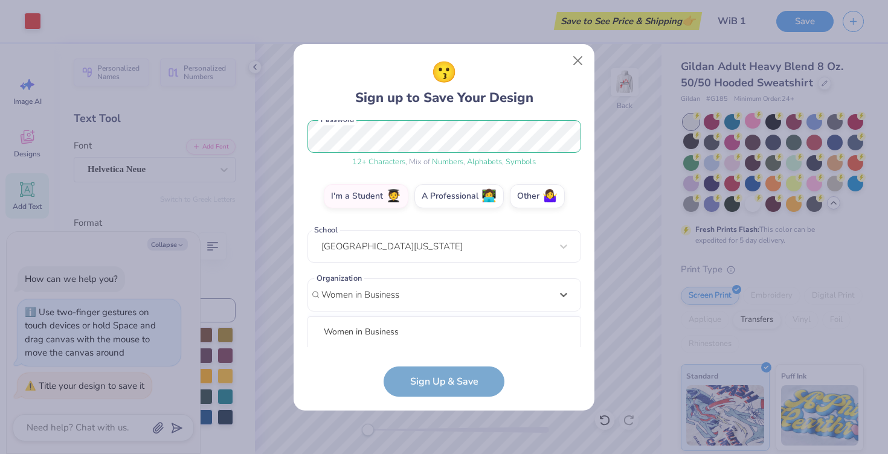
scroll to position [309, 0]
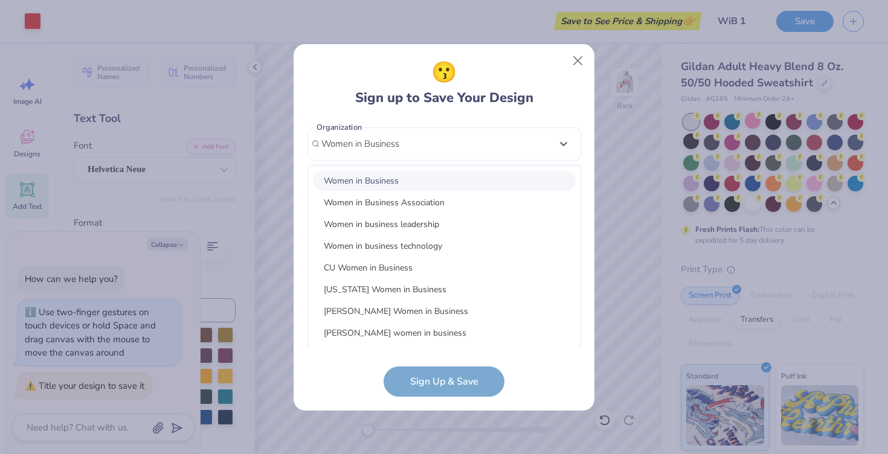
click at [408, 182] on div "Women in Business" at bounding box center [444, 181] width 263 height 20
type input "Women in Business"
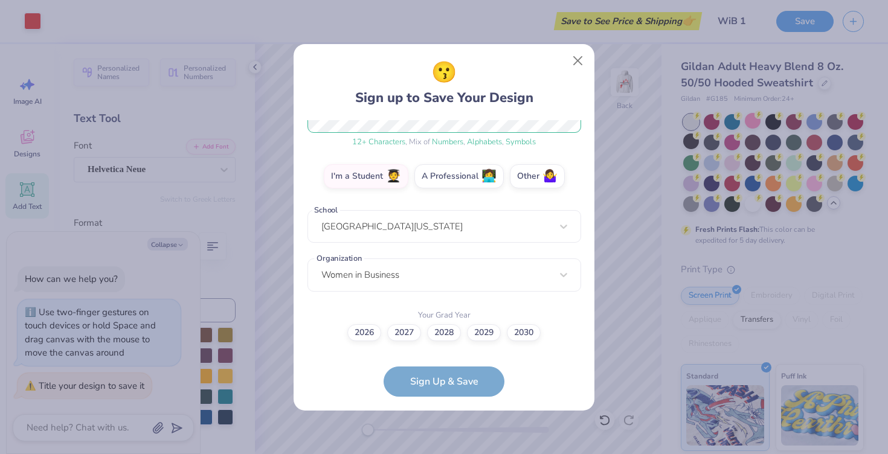
scroll to position [178, 0]
click at [362, 328] on label "2026" at bounding box center [364, 331] width 34 height 17
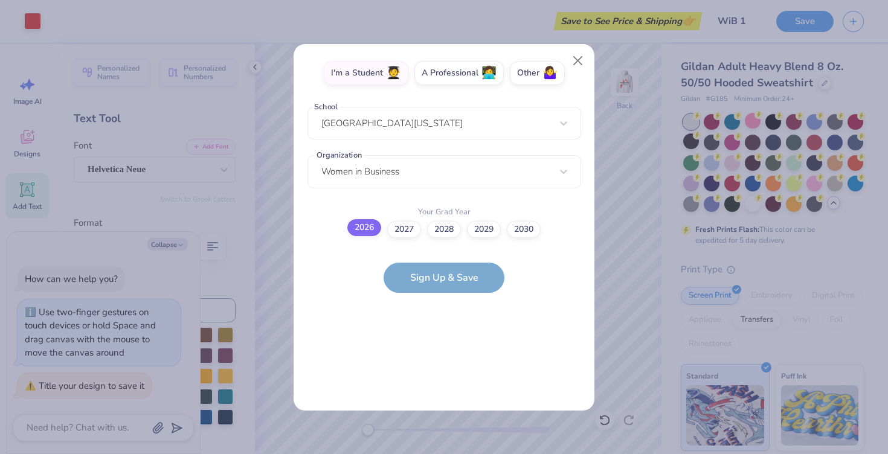
scroll to position [0, 0]
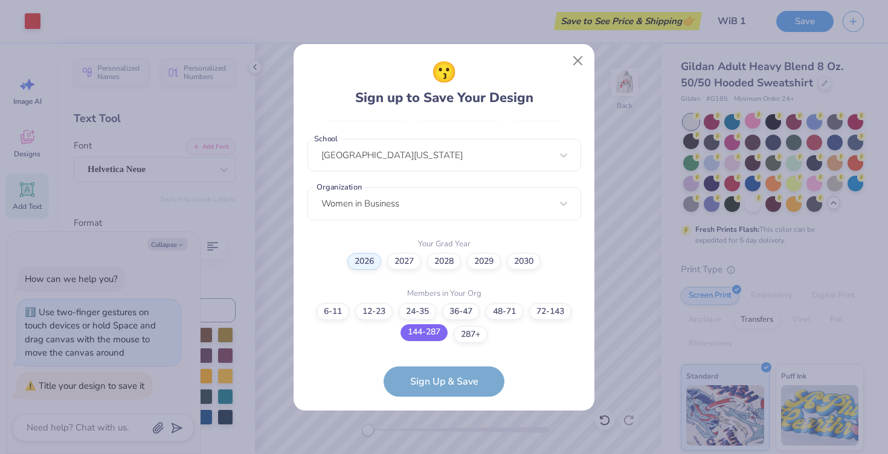
click at [429, 334] on label "144-287" at bounding box center [424, 332] width 47 height 17
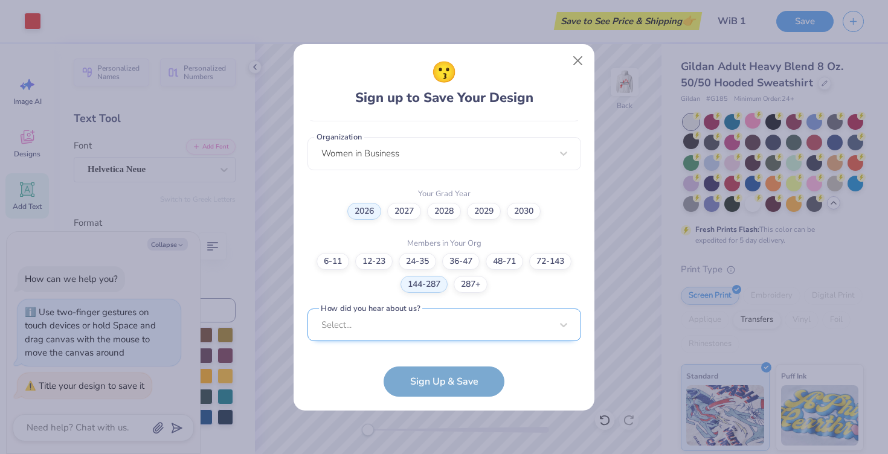
click at [404, 327] on div "Select..." at bounding box center [445, 325] width 274 height 33
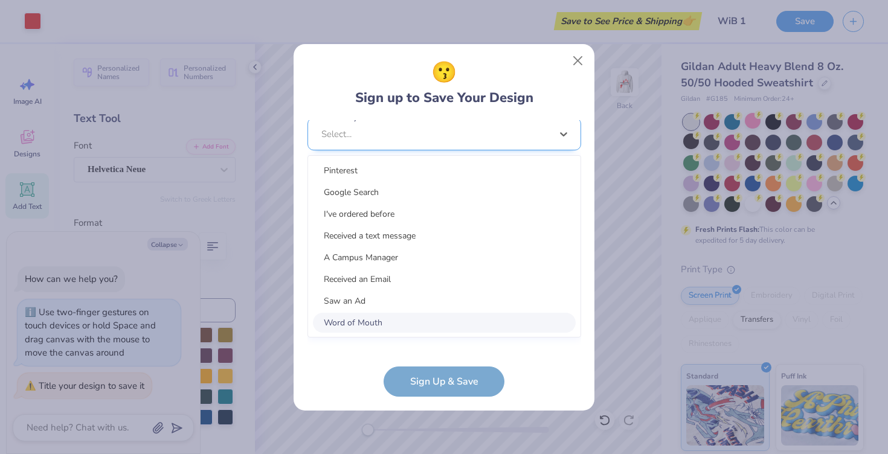
scroll to position [480, 0]
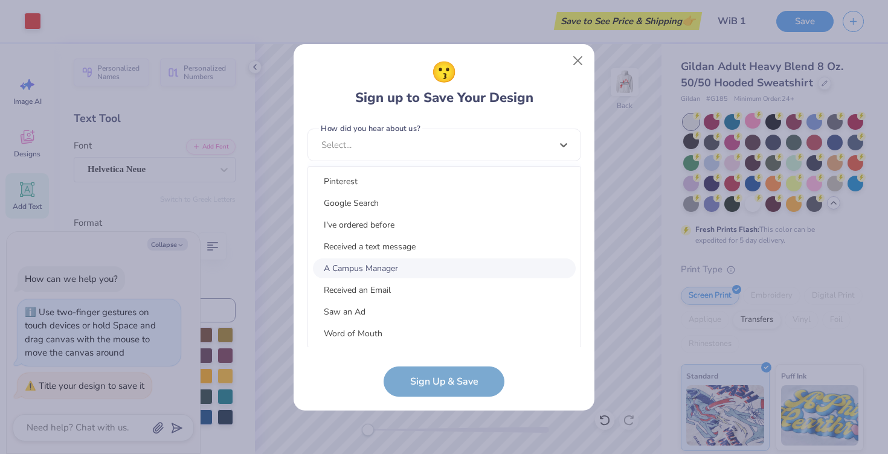
click at [382, 263] on div "A Campus Manager" at bounding box center [444, 269] width 263 height 20
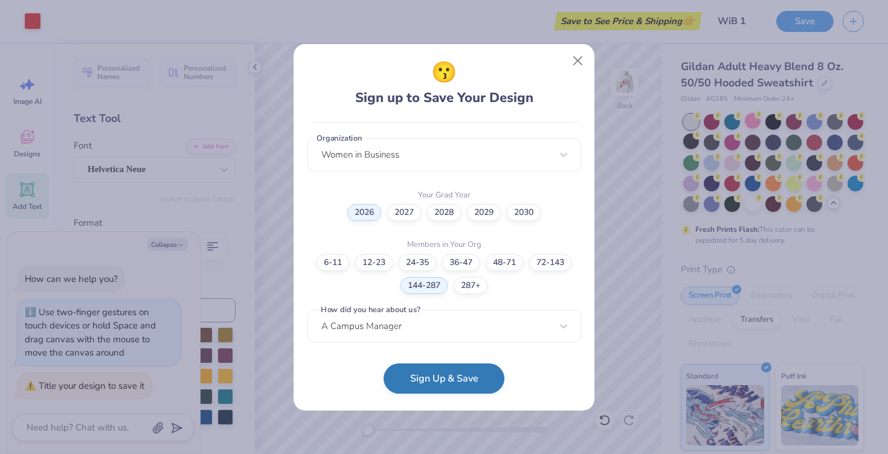
click at [436, 378] on button "Sign Up & Save" at bounding box center [444, 379] width 121 height 30
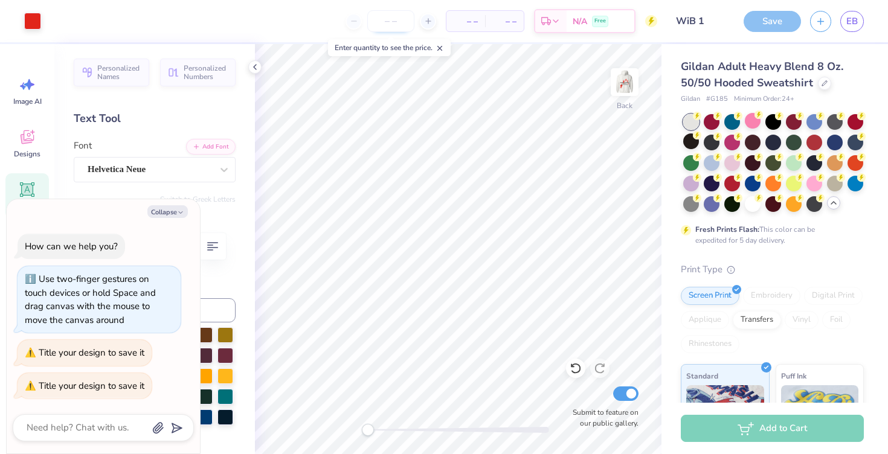
click at [396, 24] on input "number" at bounding box center [390, 21] width 47 height 22
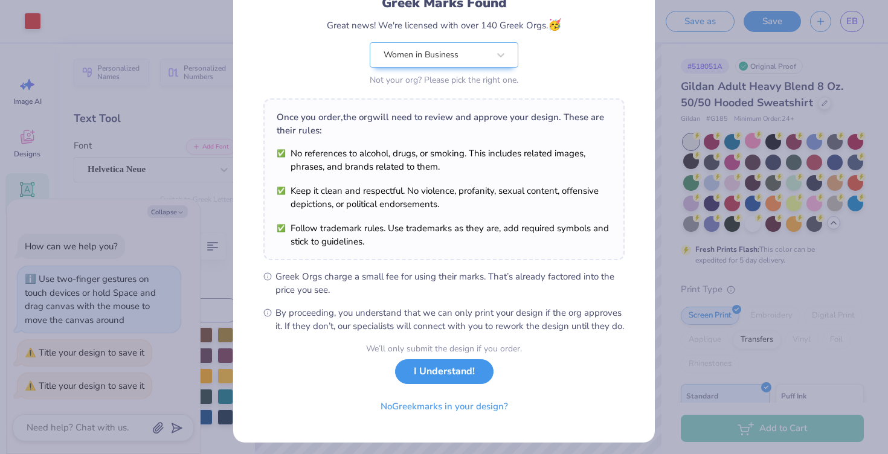
click at [463, 384] on button "I Understand!" at bounding box center [444, 372] width 98 height 25
type textarea "x"
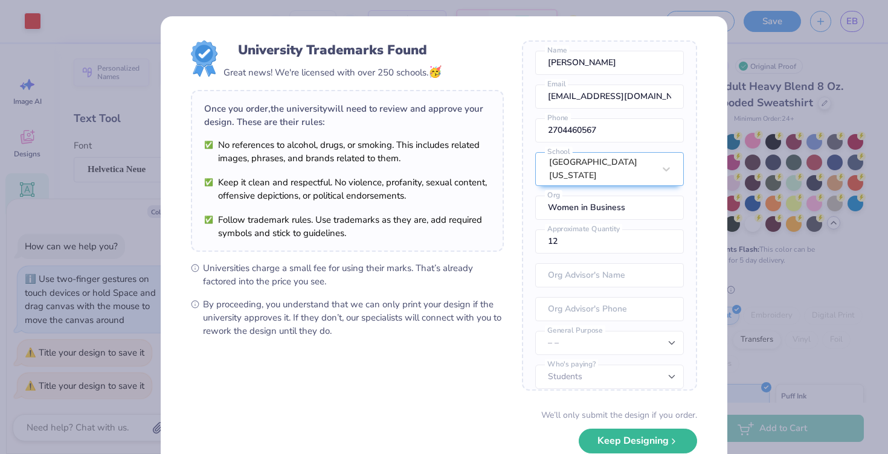
scroll to position [42, 0]
click at [584, 244] on input "12" at bounding box center [609, 241] width 149 height 24
type input "1"
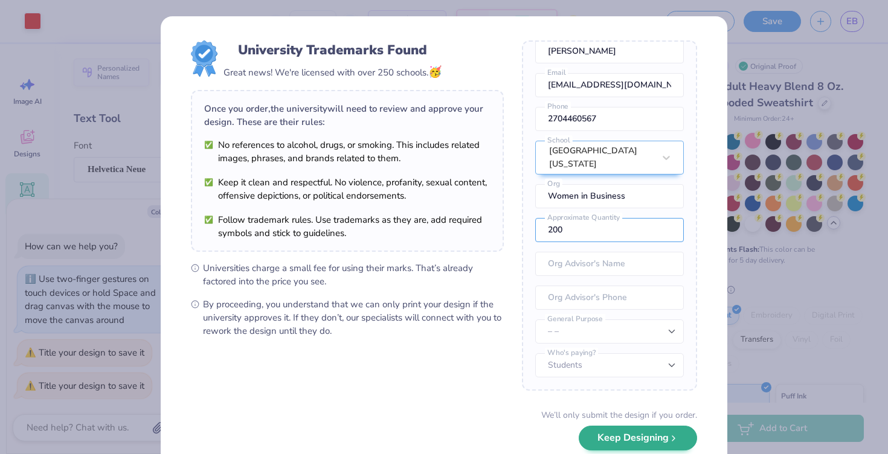
type input "200"
click at [649, 436] on button "Keep Designing" at bounding box center [638, 438] width 118 height 25
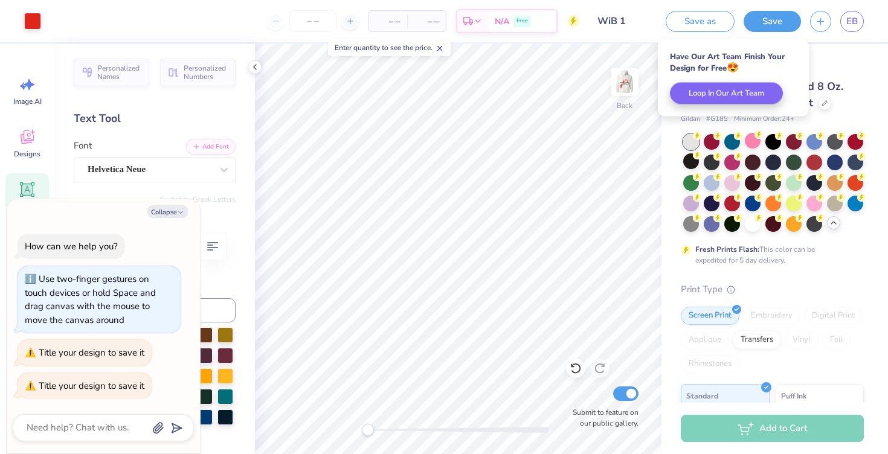
type textarea "x"
type input "200"
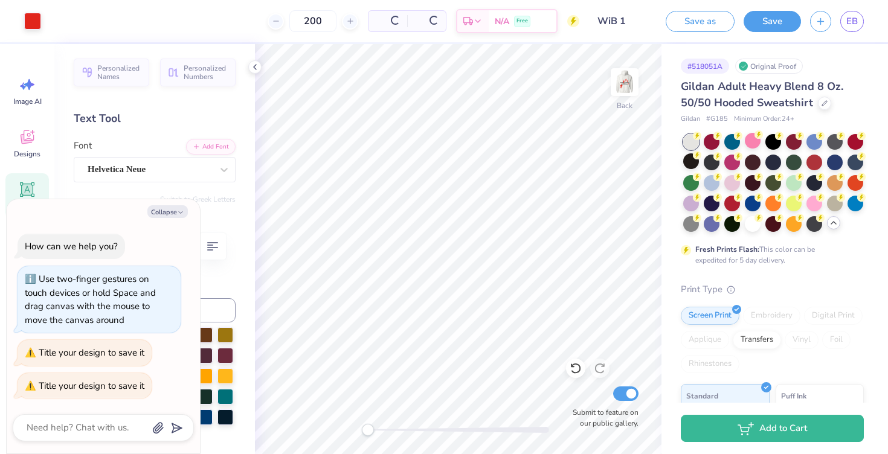
type textarea "x"
type input "2"
type input "180"
type textarea "x"
type input "180"
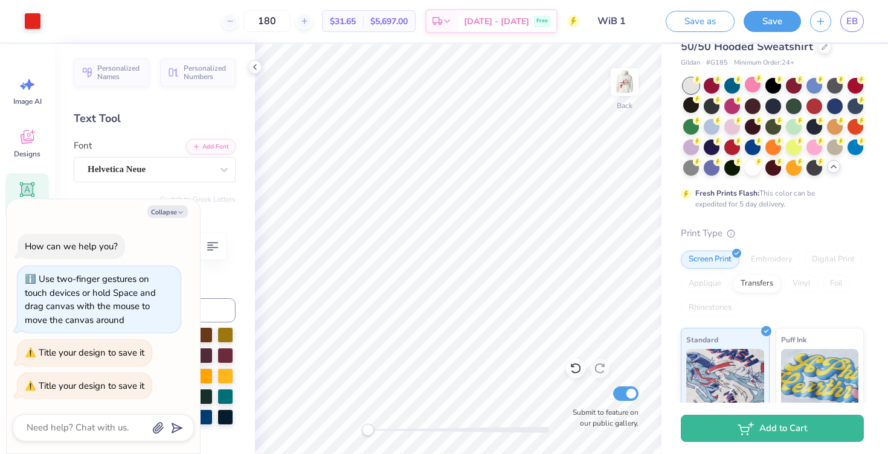
scroll to position [0, 0]
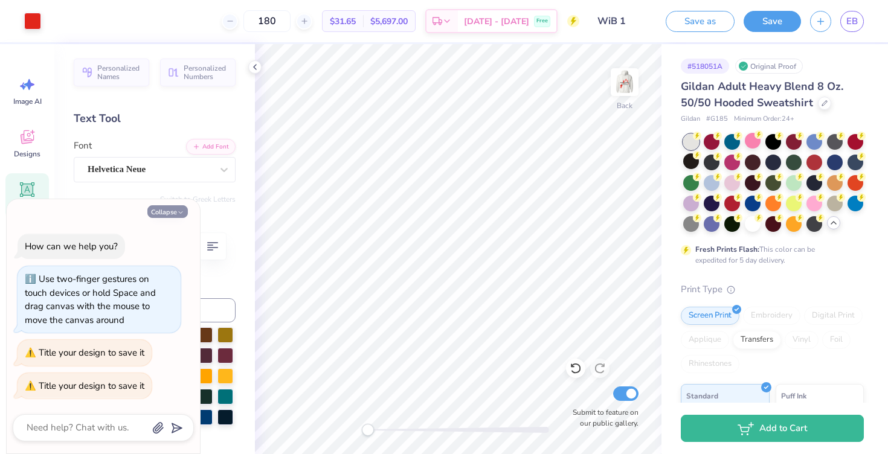
click at [179, 207] on button "Collapse" at bounding box center [167, 211] width 40 height 13
type textarea "x"
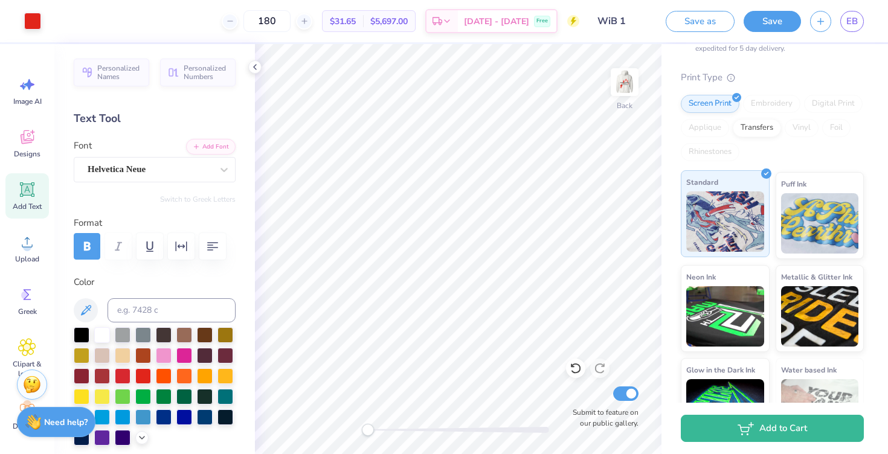
scroll to position [254, 0]
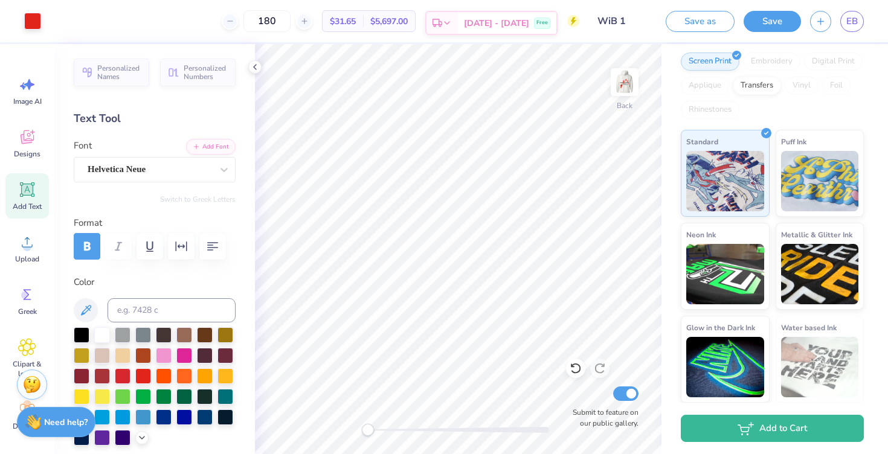
click at [452, 19] on icon at bounding box center [447, 23] width 10 height 10
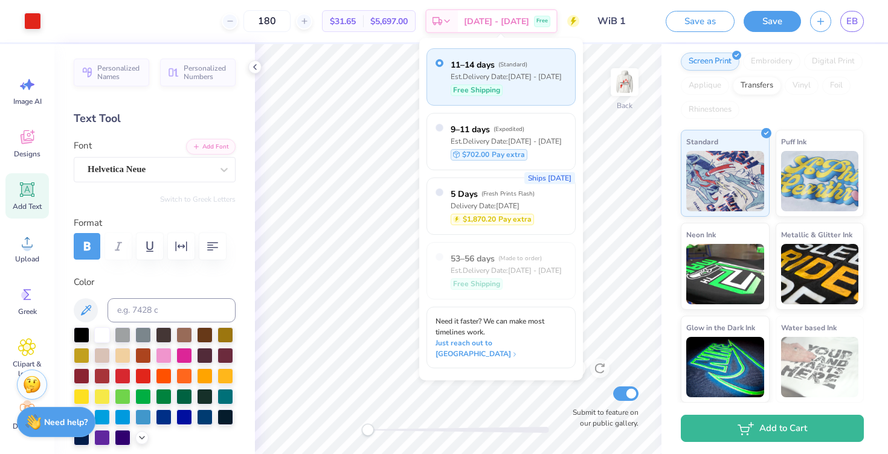
click at [586, 40] on div "Art colors 180 $31.65 Per Item $5,697.00 Total Est. Delivery Sep 21 - 24 Free D…" at bounding box center [444, 21] width 888 height 42
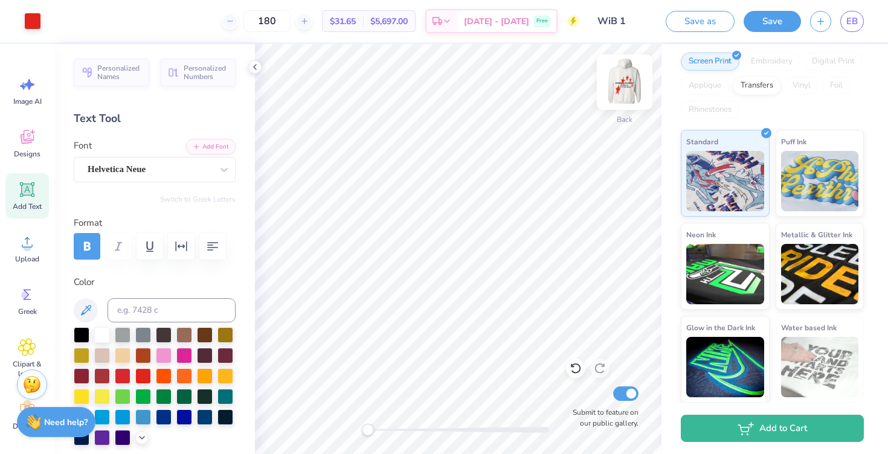
click at [619, 91] on img at bounding box center [625, 82] width 48 height 48
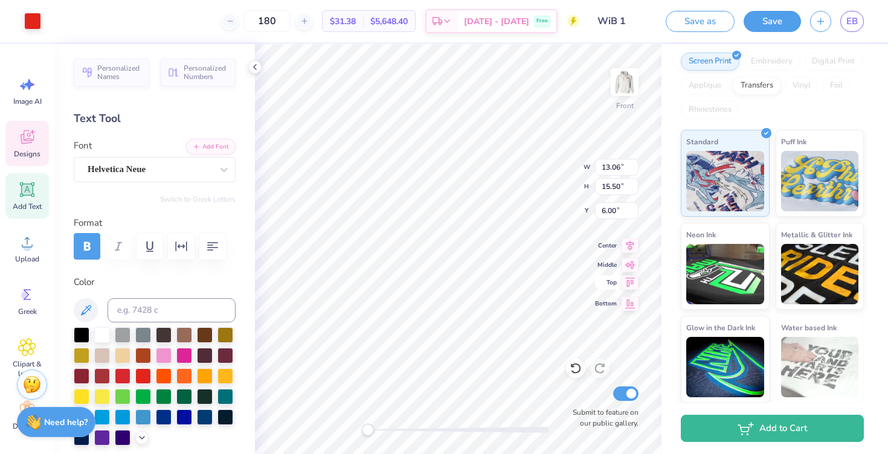
click at [628, 278] on icon at bounding box center [630, 283] width 17 height 15
type input "13.38"
type input "0.70"
type input "12.07"
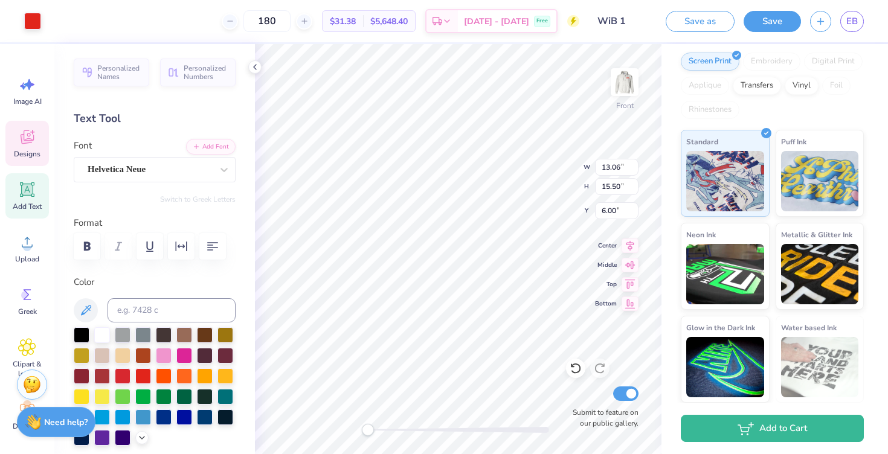
type input "10.82"
type input "12.84"
type input "9.77"
type input "11.59"
type input "6.79"
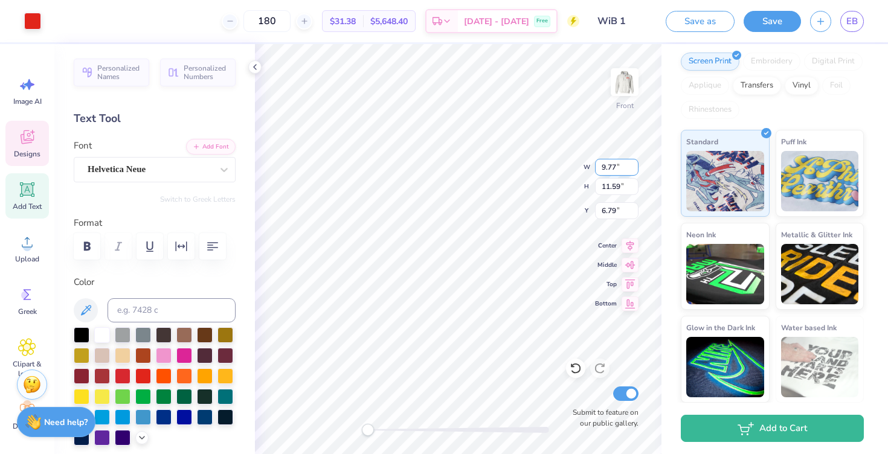
click at [528, 161] on div "Front W 9.77 9.77 " H 11.59 11.59 " Y 6.79 6.79 " Center Middle Top Bottom Subm…" at bounding box center [458, 249] width 407 height 410
click at [632, 245] on icon at bounding box center [631, 244] width 8 height 10
click at [633, 266] on icon at bounding box center [630, 263] width 17 height 15
click at [627, 287] on icon at bounding box center [630, 283] width 17 height 15
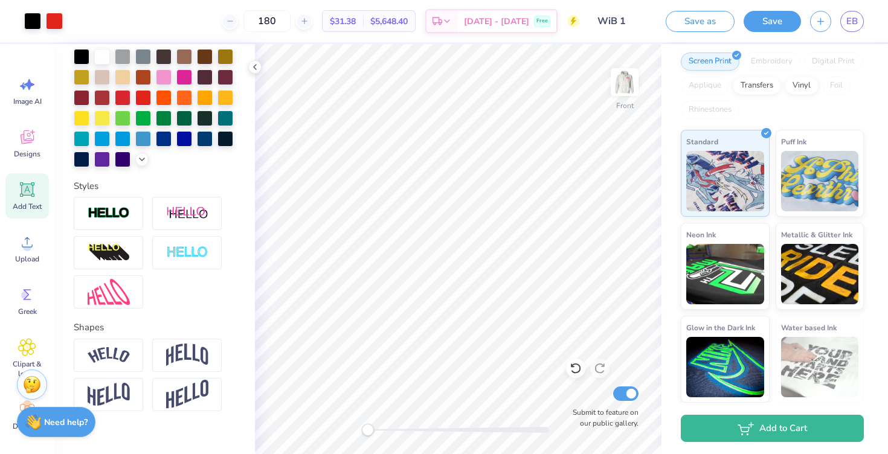
scroll to position [295, 0]
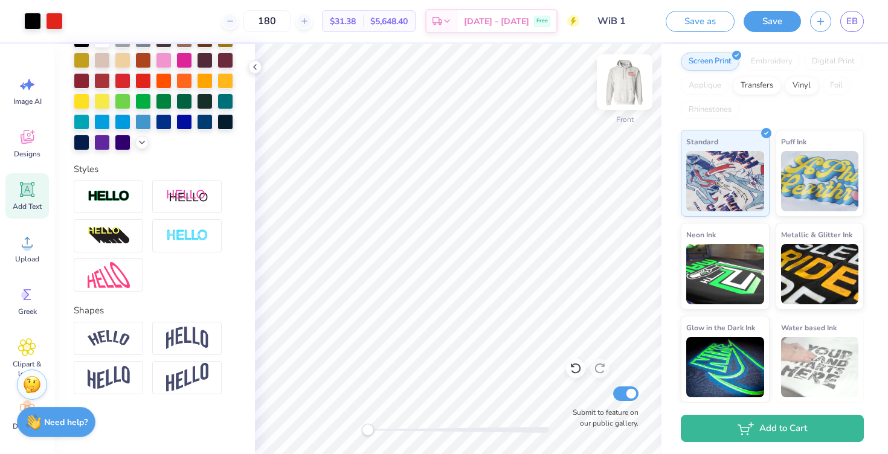
click at [616, 90] on img at bounding box center [625, 82] width 48 height 48
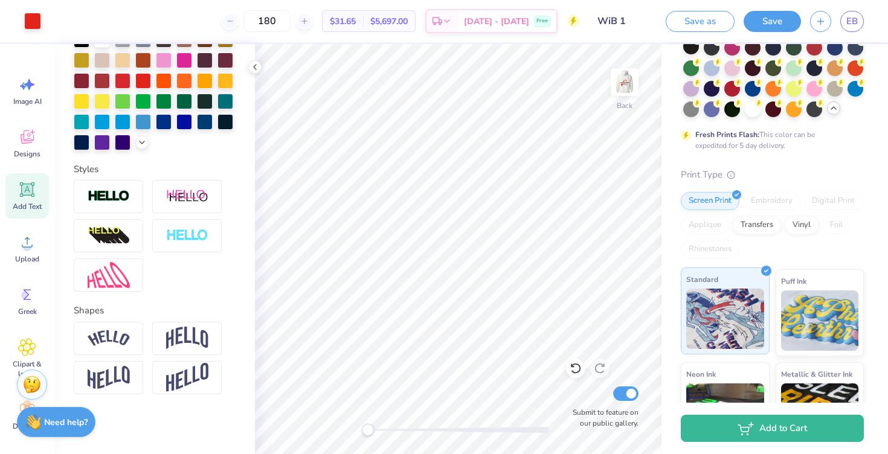
scroll to position [0, 0]
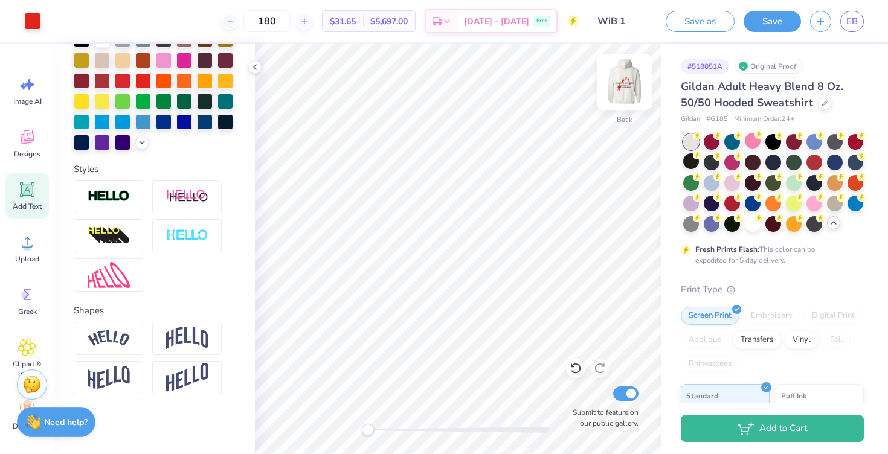
click at [624, 82] on img at bounding box center [625, 82] width 48 height 48
click at [729, 103] on span "Gildan Adult Heavy Blend 8 Oz. 50/50 Hooded Sweatshirt" at bounding box center [762, 94] width 163 height 31
click at [770, 17] on button "Save" at bounding box center [772, 19] width 57 height 21
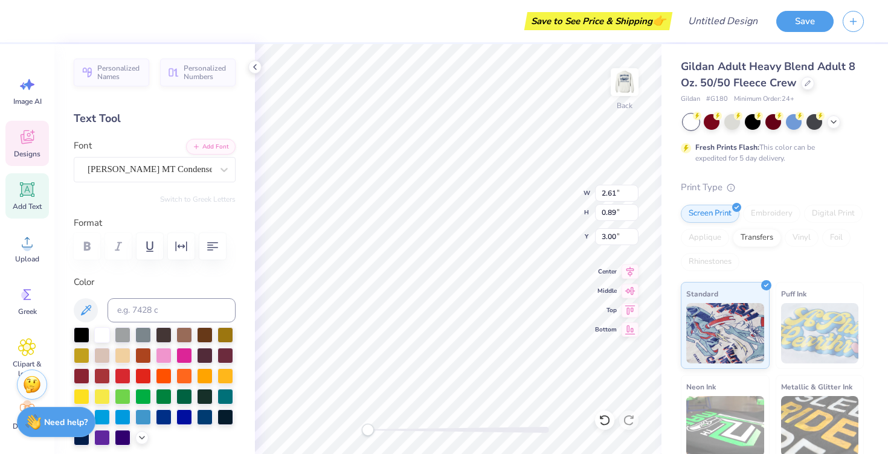
type textarea "WiB"
type input "3.50"
type input "0.79"
type input "3.95"
type textarea "Est."
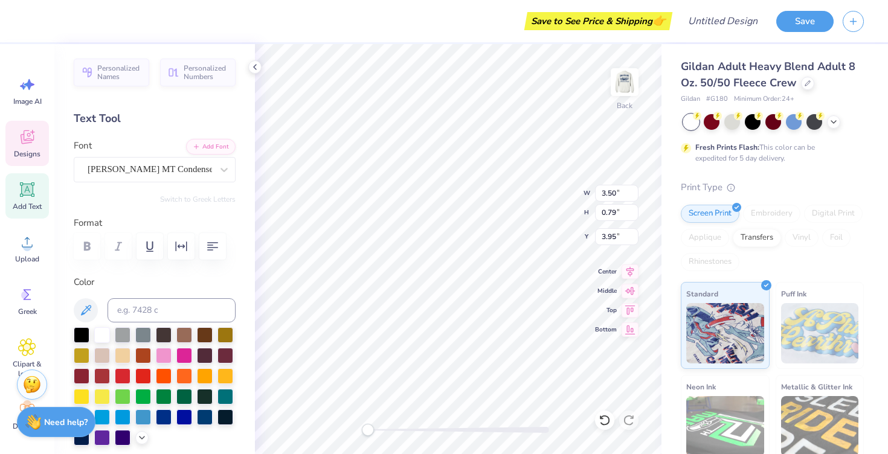
type input "1.60"
type input "0.48"
type input "4.61"
type textarea "2 0 217"
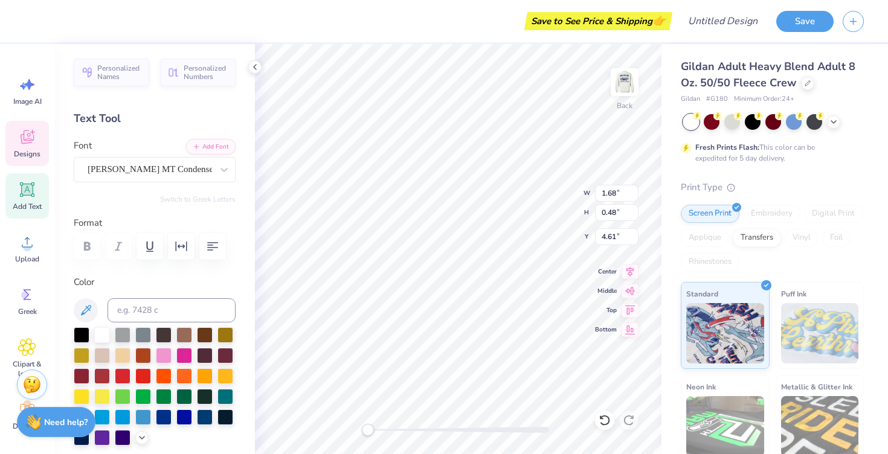
type textarea "2 0 17"
click at [730, 124] on div at bounding box center [732, 121] width 16 height 16
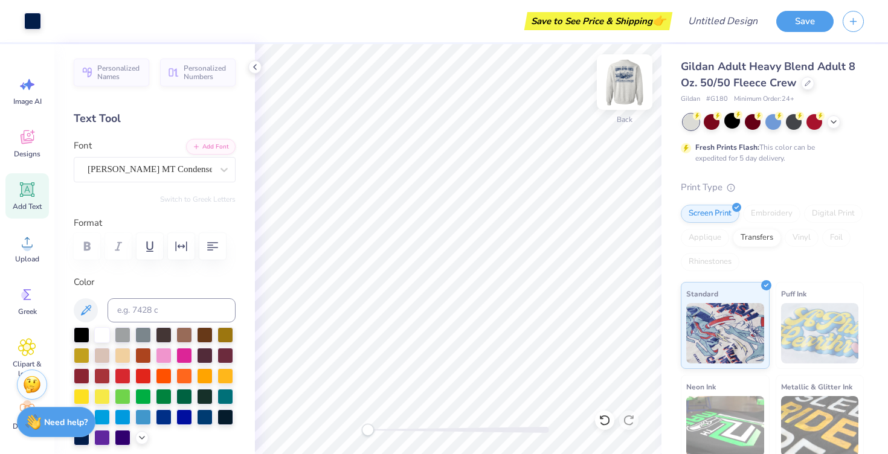
click at [618, 88] on img at bounding box center [625, 82] width 48 height 48
type input "3.80"
type input "2.43"
type input "4.24"
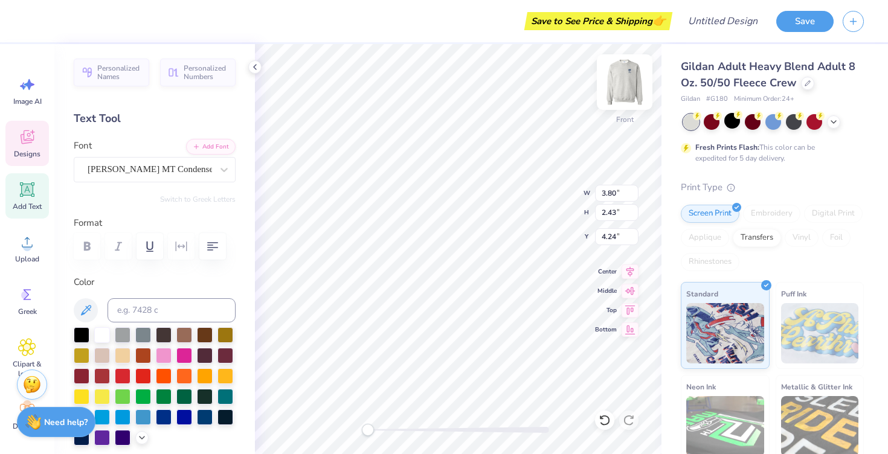
type textarea "WOMEN"
type input "3.71"
type input "1.60"
type input "4.19"
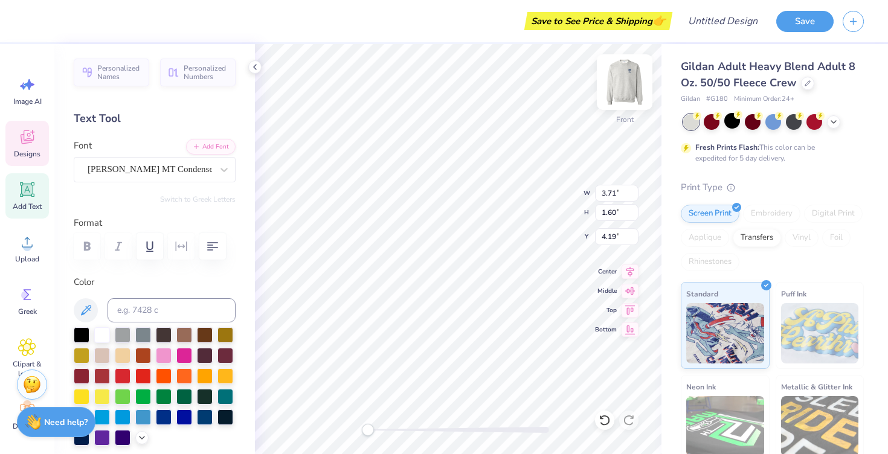
type textarea "IN"
type input "3.50"
type input "2.21"
type input "4.26"
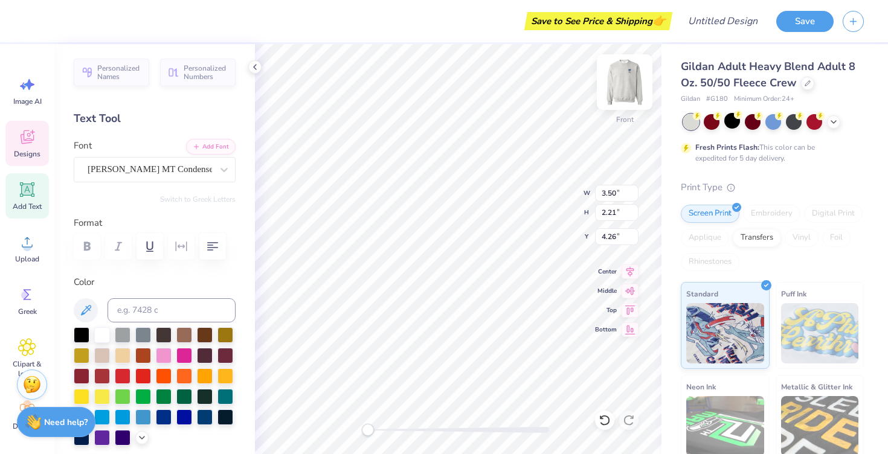
type textarea "BUSINESS"
type input "12.36"
type input "2.80"
type input "11.32"
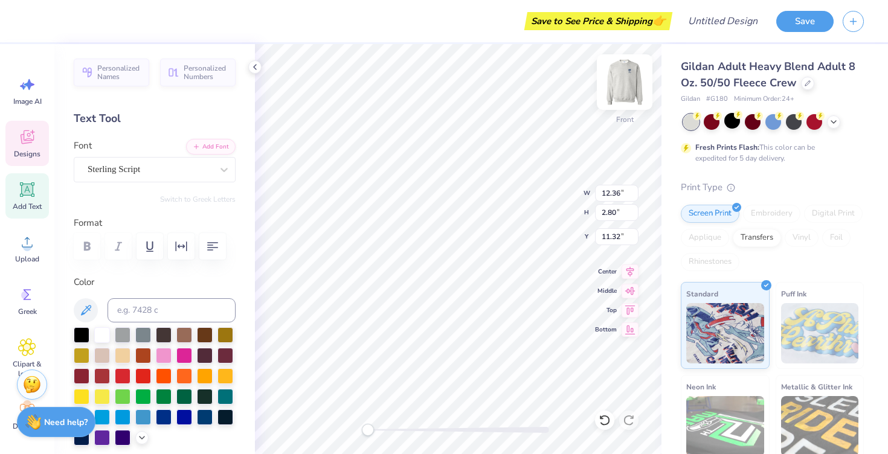
type textarea "Western Kentucky University"
type textarea "2 0 2 5"
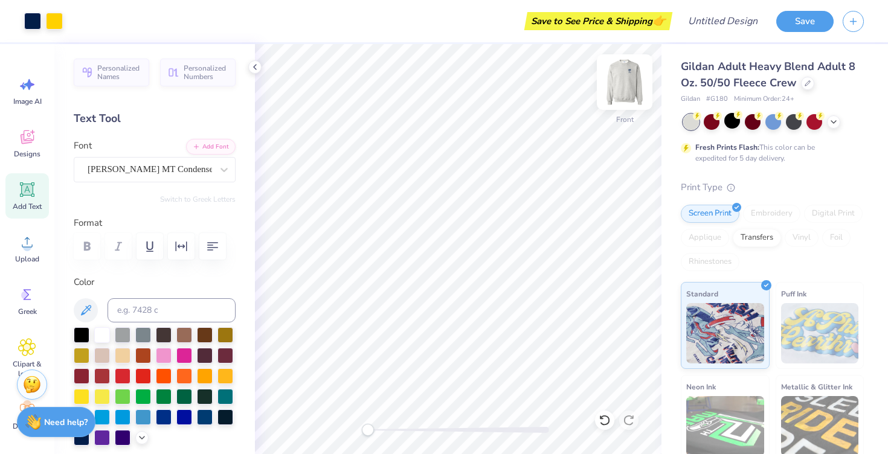
click at [622, 88] on img at bounding box center [625, 82] width 48 height 48
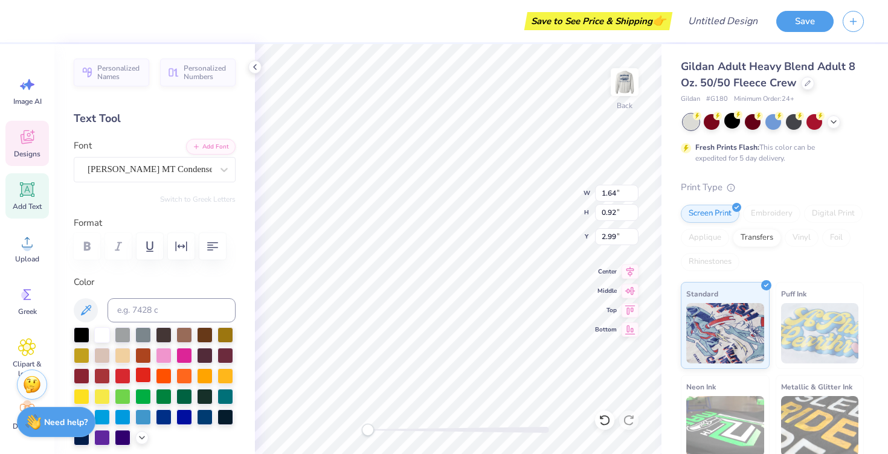
click at [147, 373] on div at bounding box center [143, 375] width 16 height 16
click at [140, 379] on div at bounding box center [143, 375] width 16 height 16
type input "1.39"
type input "0.48"
type input "4.88"
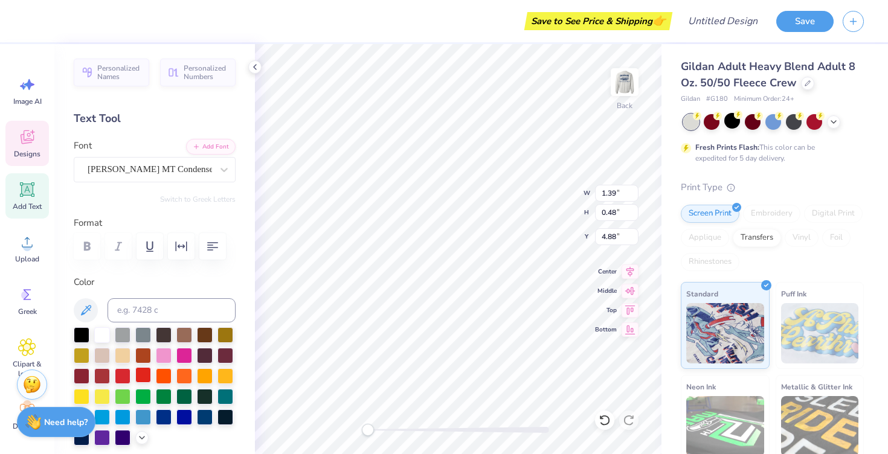
click at [147, 371] on div at bounding box center [143, 375] width 16 height 16
type input "1.39"
type input "0.48"
type input "4.39"
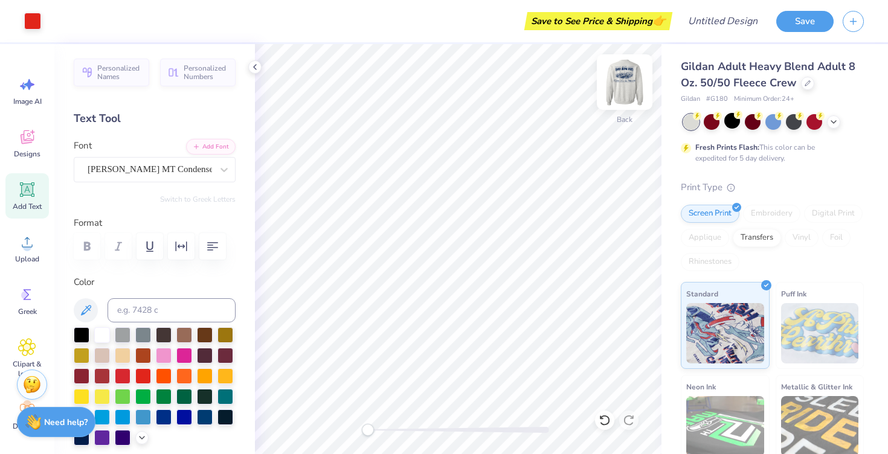
click at [629, 71] on img at bounding box center [625, 82] width 48 height 48
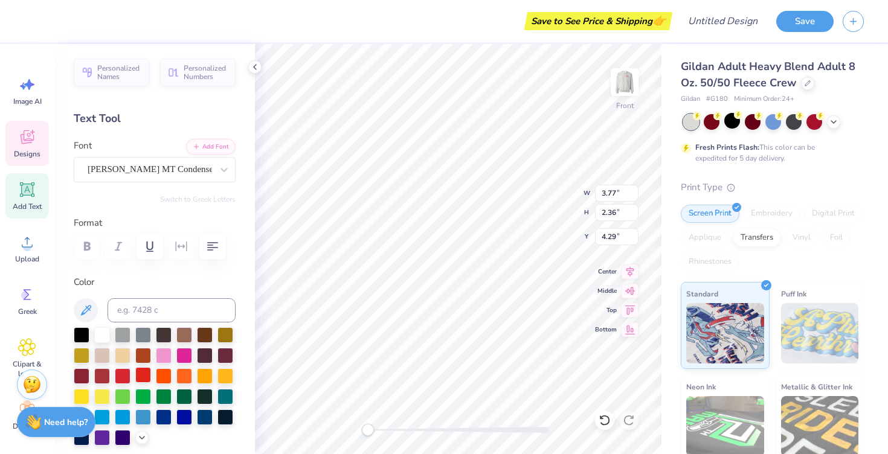
click at [144, 375] on div at bounding box center [143, 375] width 16 height 16
type input "3.70"
type input "1.60"
type input "4.19"
click at [144, 375] on div at bounding box center [143, 375] width 16 height 16
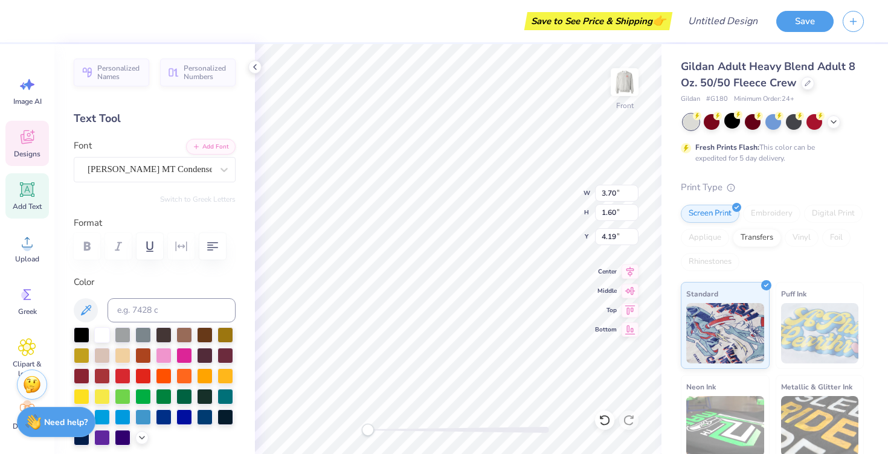
type input "3.53"
type input "2.19"
type input "4.27"
click at [144, 378] on div at bounding box center [143, 375] width 16 height 16
type input "2.88"
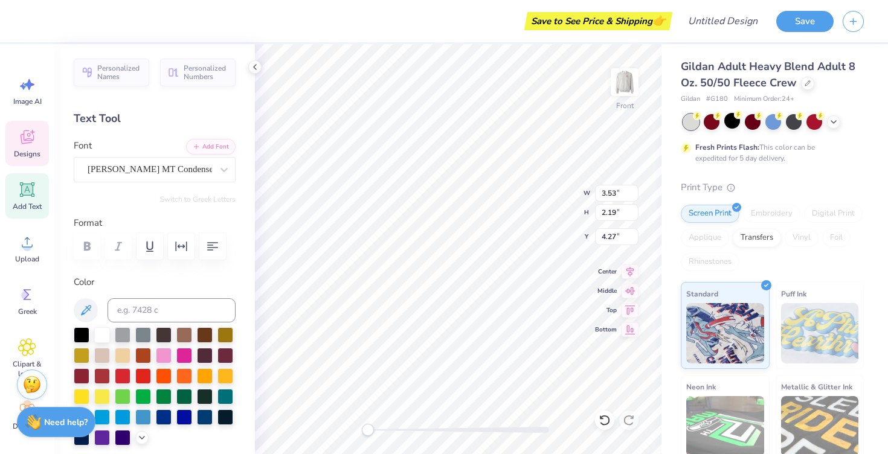
type input "0.69"
type input "3.17"
click at [144, 371] on div at bounding box center [143, 375] width 16 height 16
click at [143, 372] on div at bounding box center [143, 375] width 16 height 16
click at [137, 377] on div at bounding box center [143, 375] width 16 height 16
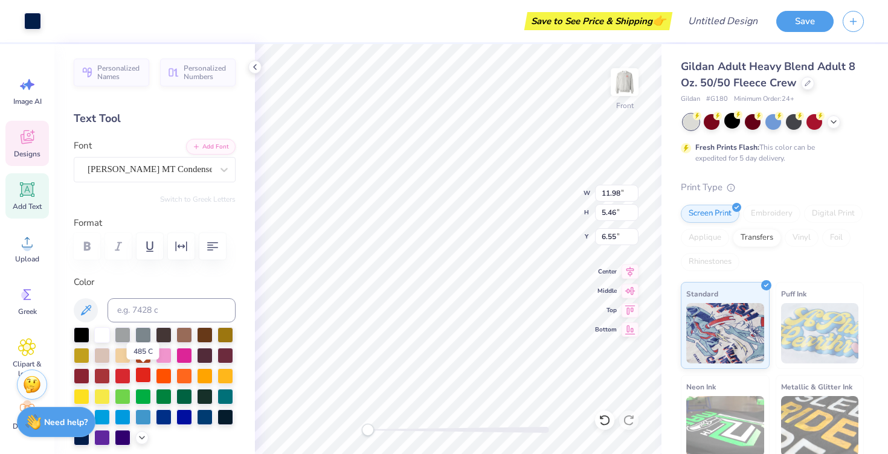
click at [149, 373] on div at bounding box center [143, 375] width 16 height 16
click at [148, 374] on div at bounding box center [143, 375] width 16 height 16
click at [141, 373] on div at bounding box center [143, 375] width 16 height 16
click at [40, 25] on div at bounding box center [32, 19] width 17 height 17
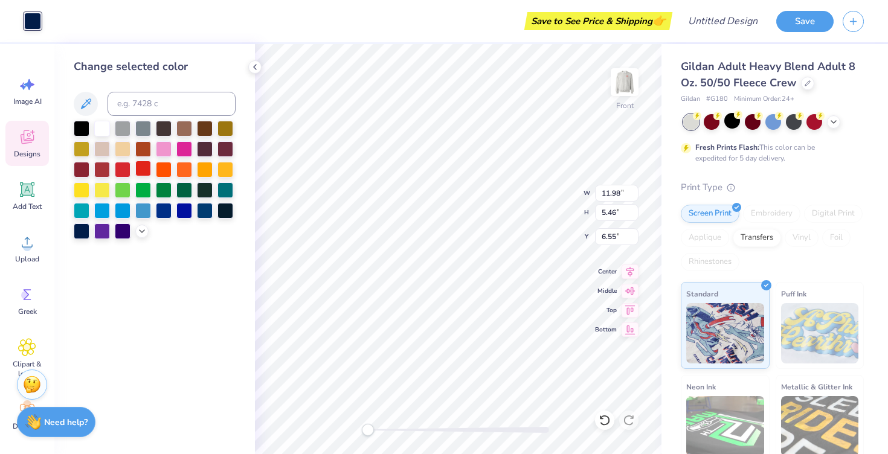
click at [144, 173] on div at bounding box center [143, 169] width 16 height 16
type input "6.65"
click at [144, 173] on div at bounding box center [143, 169] width 16 height 16
click at [82, 125] on div at bounding box center [82, 128] width 16 height 16
click at [138, 169] on div at bounding box center [143, 169] width 16 height 16
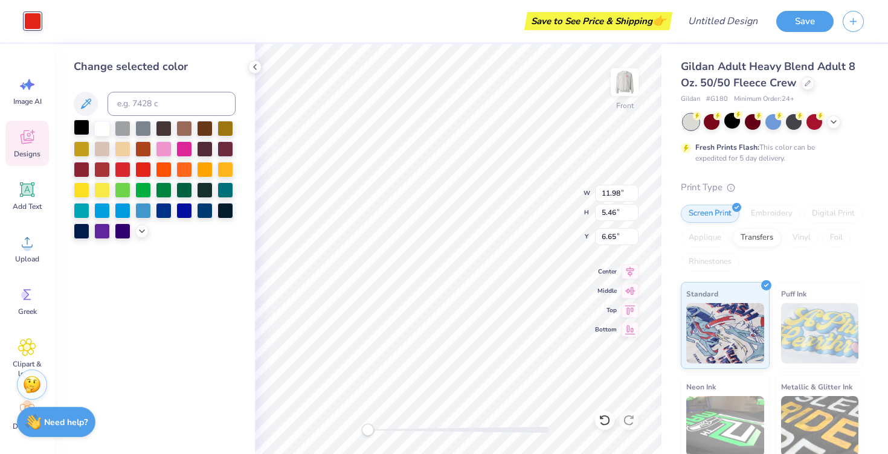
click at [79, 127] on div at bounding box center [82, 128] width 16 height 16
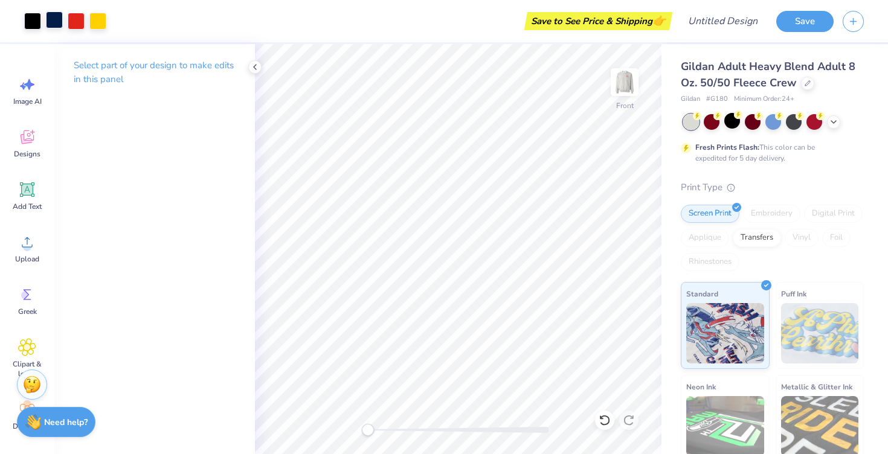
click at [56, 21] on div at bounding box center [54, 19] width 17 height 17
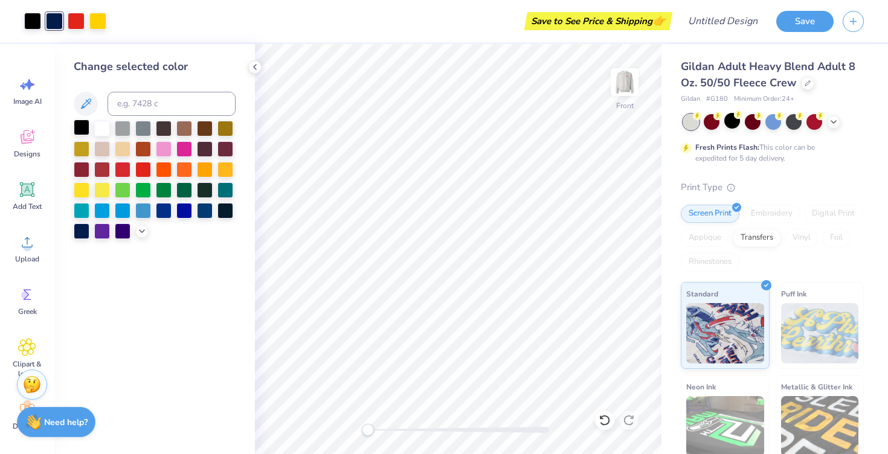
click at [82, 124] on div at bounding box center [82, 128] width 16 height 16
click at [81, 126] on div at bounding box center [82, 128] width 16 height 16
click at [103, 129] on div at bounding box center [102, 128] width 16 height 16
click at [79, 131] on div at bounding box center [82, 128] width 16 height 16
click at [146, 170] on div at bounding box center [143, 169] width 16 height 16
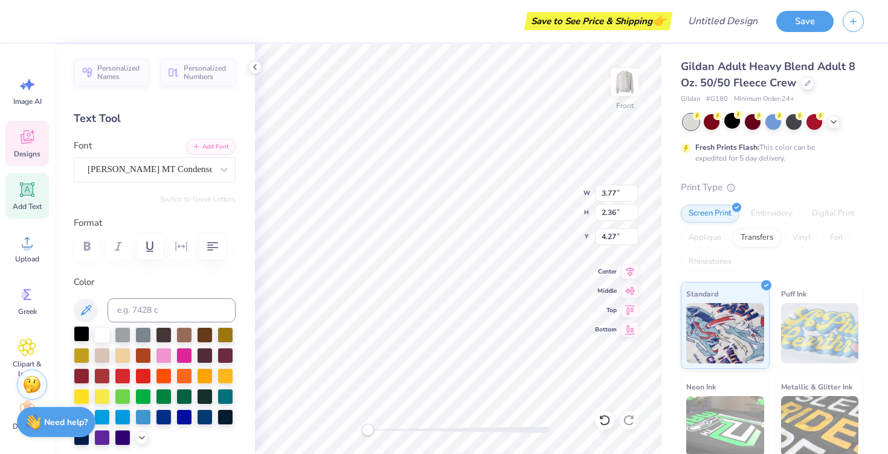
click at [83, 332] on div at bounding box center [82, 334] width 16 height 16
type input "3.70"
type input "1.60"
type input "4.19"
click at [77, 331] on div at bounding box center [82, 334] width 16 height 16
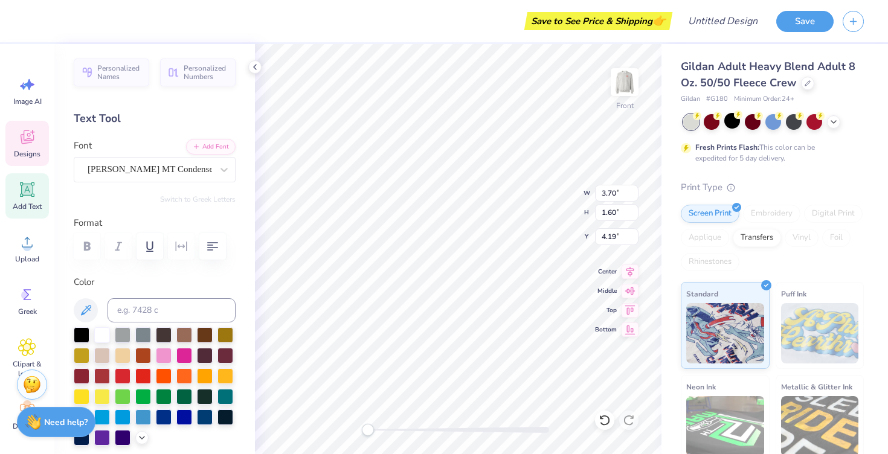
type input "3.53"
type input "2.19"
type input "4.27"
click at [85, 337] on div at bounding box center [82, 334] width 16 height 16
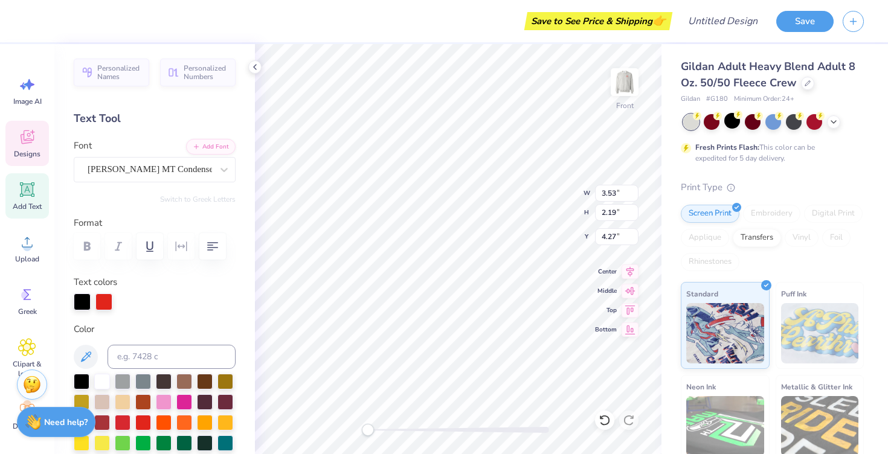
type input "14.61"
type input "1.53"
type input "12.06"
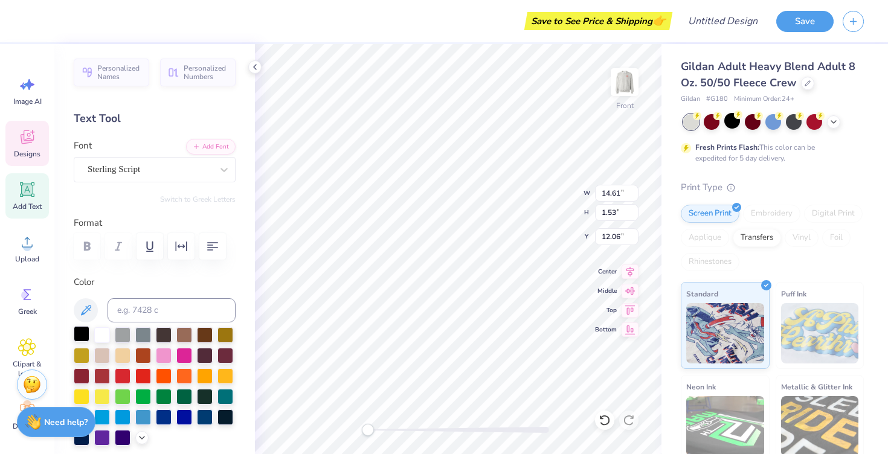
click at [80, 330] on div at bounding box center [82, 334] width 16 height 16
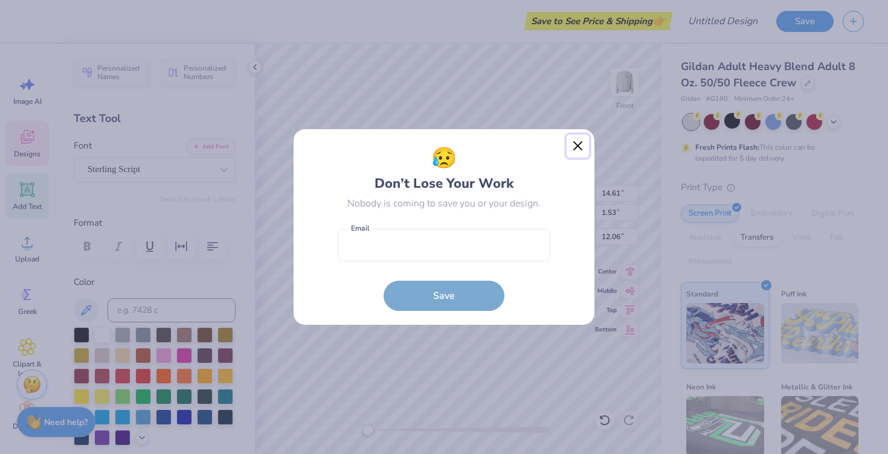
click at [577, 144] on button "Close" at bounding box center [578, 146] width 23 height 23
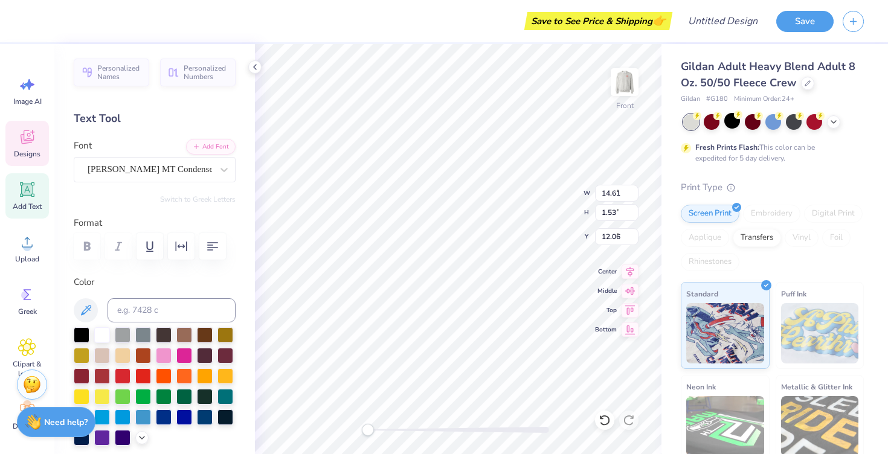
type input "2.88"
type input "0.69"
type input "3.27"
click at [80, 335] on div at bounding box center [82, 334] width 16 height 16
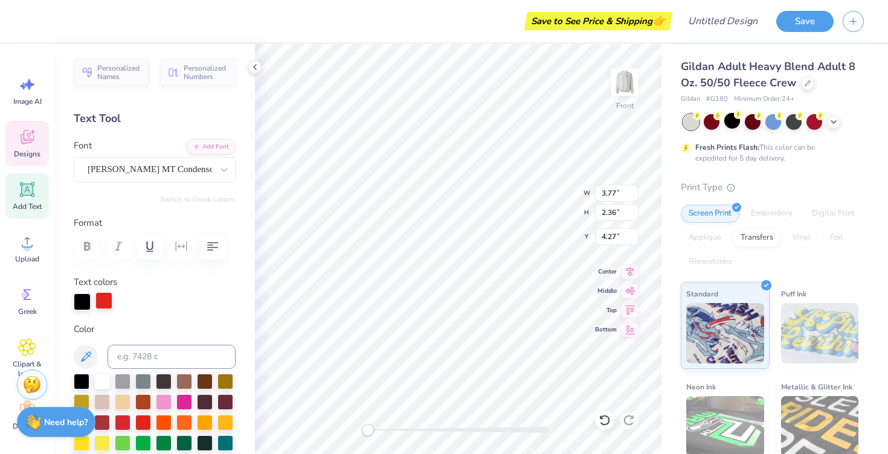
click at [109, 300] on div at bounding box center [103, 300] width 17 height 17
click at [97, 303] on div at bounding box center [103, 302] width 17 height 17
click at [102, 303] on div at bounding box center [103, 302] width 17 height 17
click at [146, 424] on div at bounding box center [143, 422] width 16 height 16
click at [142, 421] on div at bounding box center [143, 422] width 16 height 16
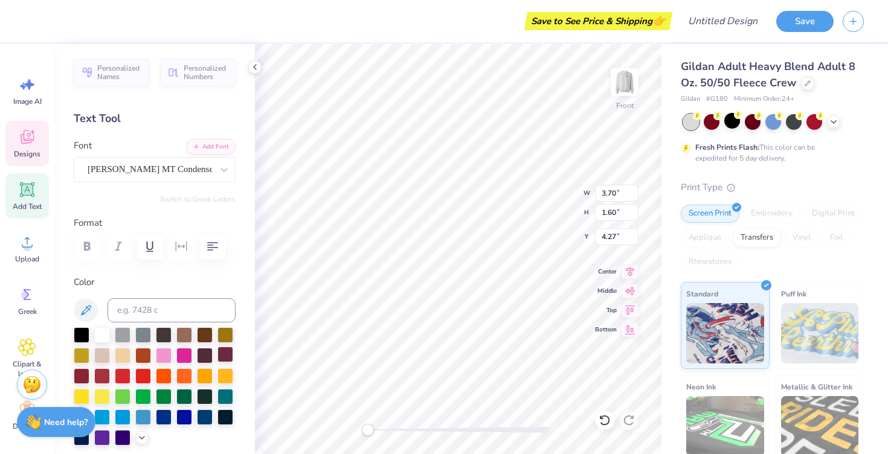
type input "3.53"
type input "2.19"
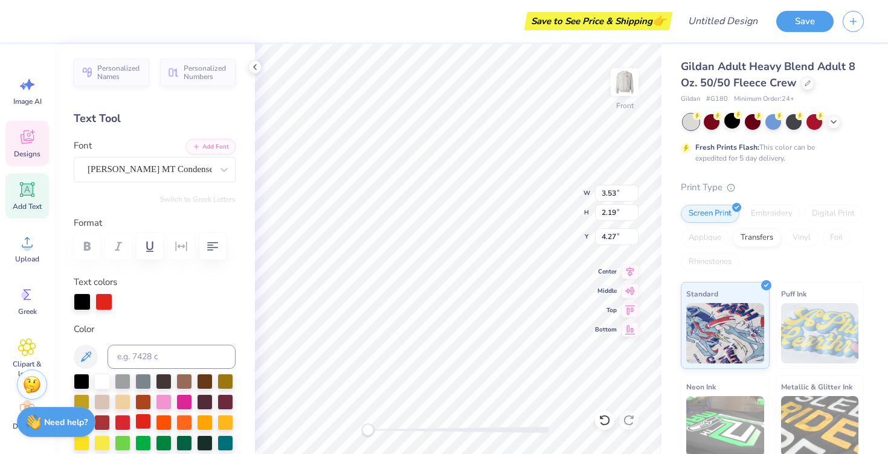
click at [143, 418] on div at bounding box center [143, 422] width 16 height 16
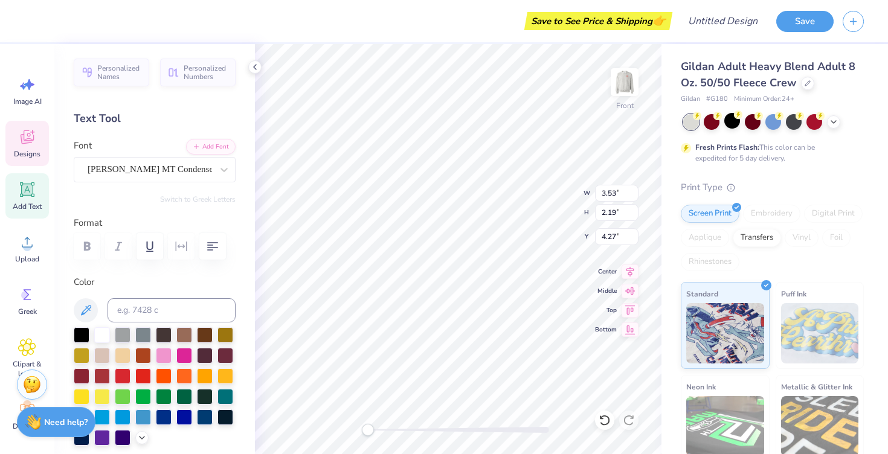
type input "14.61"
type input "1.53"
type input "12.06"
click at [139, 377] on div at bounding box center [143, 375] width 16 height 16
type input "2.88"
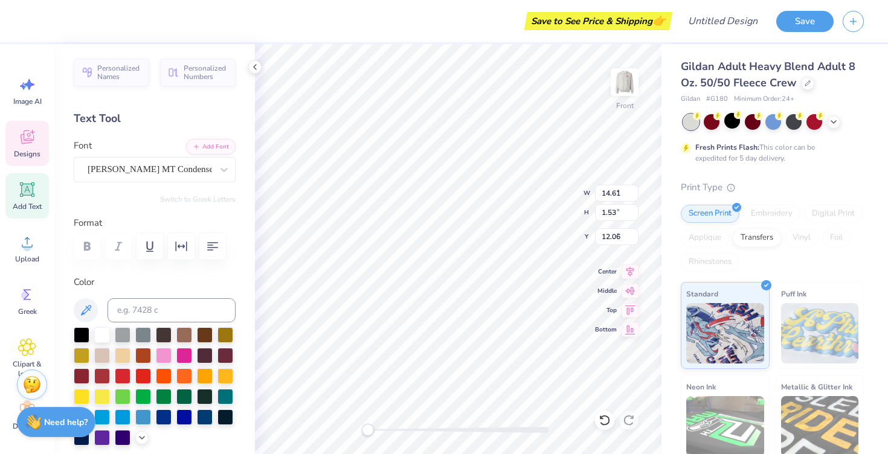
type input "0.69"
type input "3.27"
click at [149, 375] on div at bounding box center [143, 375] width 16 height 16
type input "11.98"
type input "5.46"
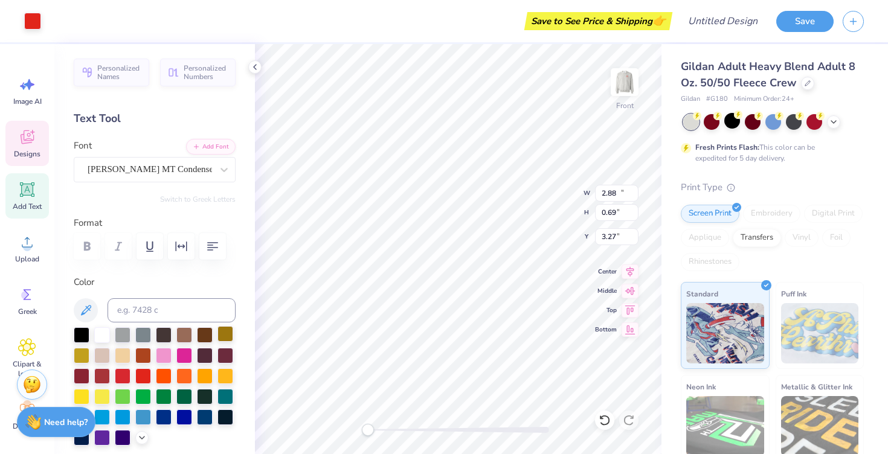
type input "6.65"
click at [78, 336] on div at bounding box center [82, 334] width 16 height 16
click at [84, 329] on div at bounding box center [82, 334] width 16 height 16
click at [34, 28] on div at bounding box center [32, 19] width 17 height 17
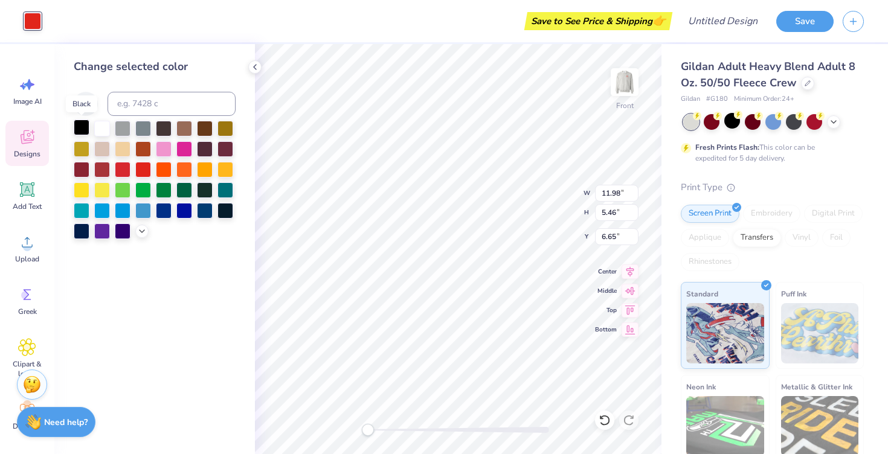
click at [85, 133] on div at bounding box center [82, 128] width 16 height 16
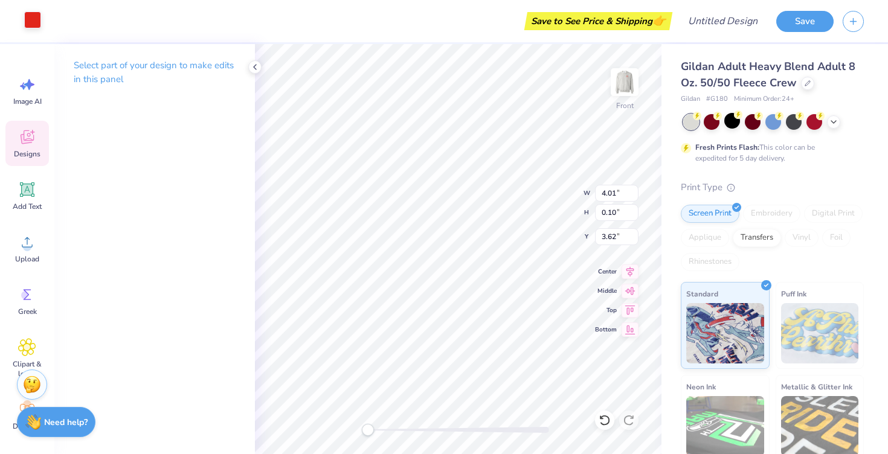
click at [31, 19] on div at bounding box center [32, 19] width 17 height 17
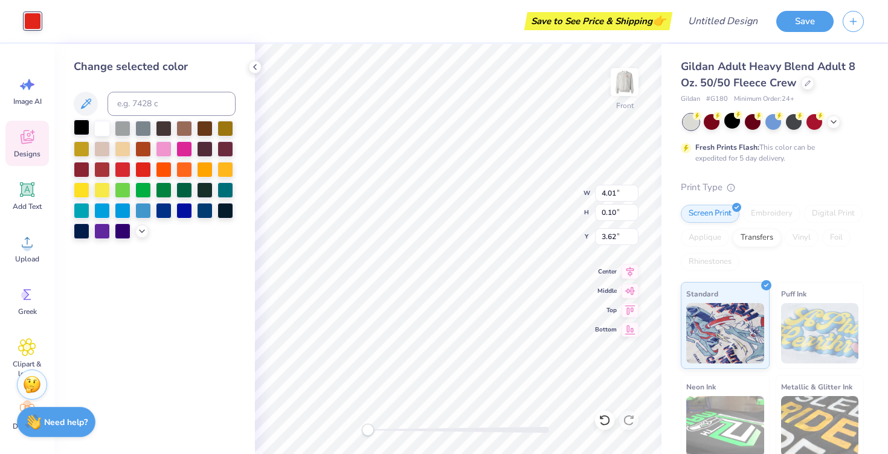
click at [85, 127] on div at bounding box center [82, 128] width 16 height 16
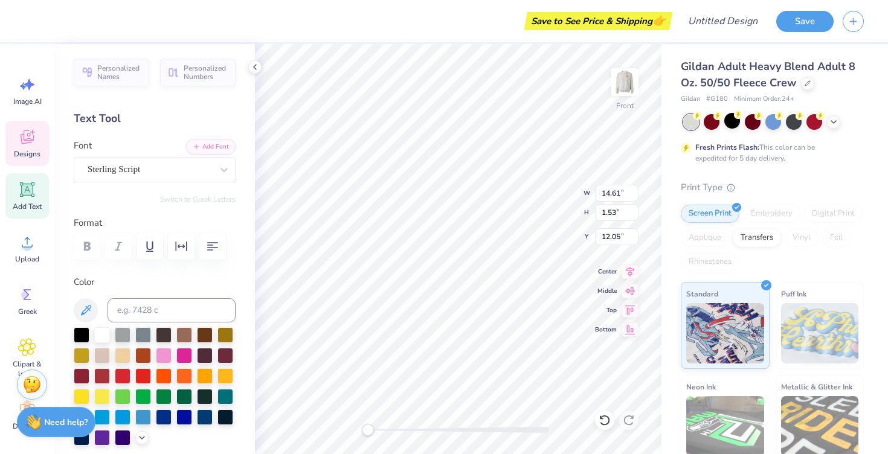
scroll to position [0, 2]
click at [35, 21] on div at bounding box center [32, 19] width 17 height 17
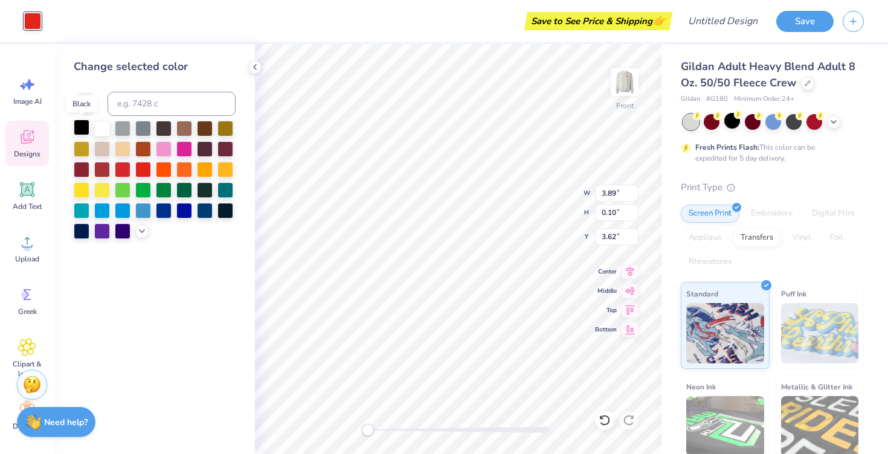
click at [82, 126] on div at bounding box center [82, 128] width 16 height 16
type input "14.61"
type input "1.53"
type input "12.05"
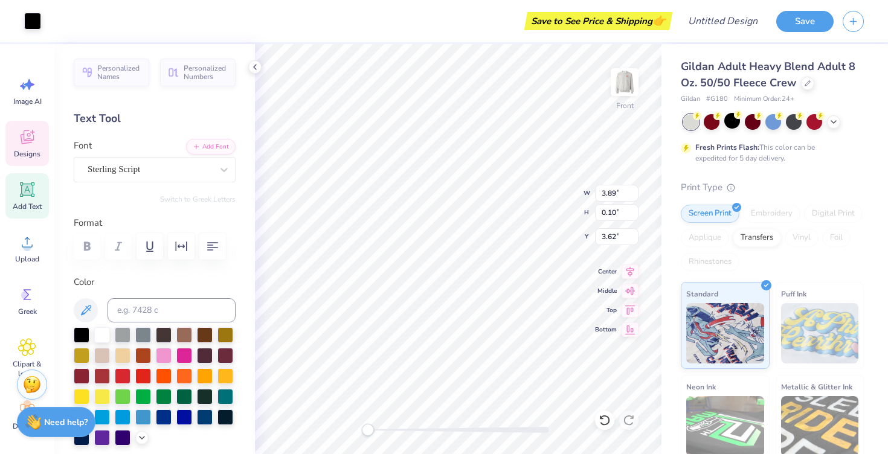
type input "12.44"
type input "13.57"
click at [33, 28] on div at bounding box center [32, 19] width 17 height 17
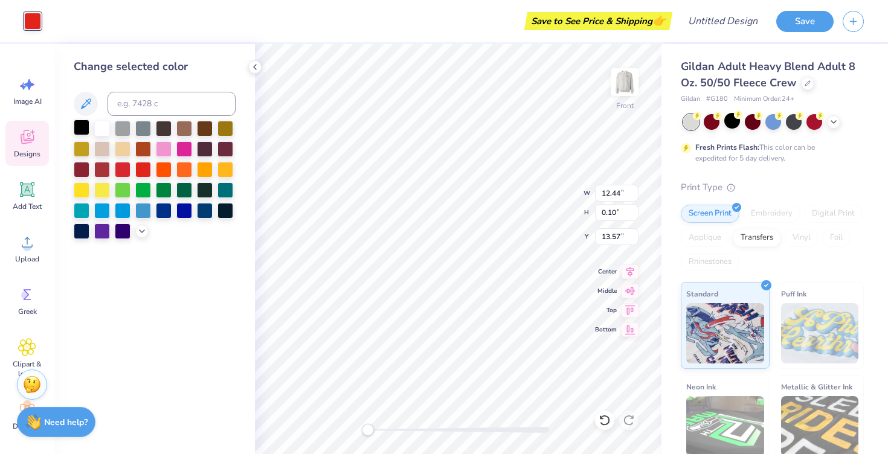
click at [83, 134] on div at bounding box center [82, 128] width 16 height 16
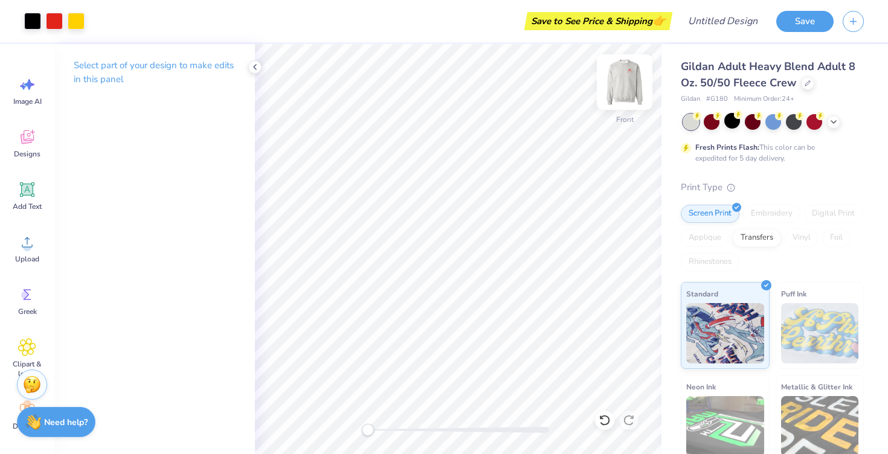
click at [630, 88] on img at bounding box center [625, 82] width 48 height 48
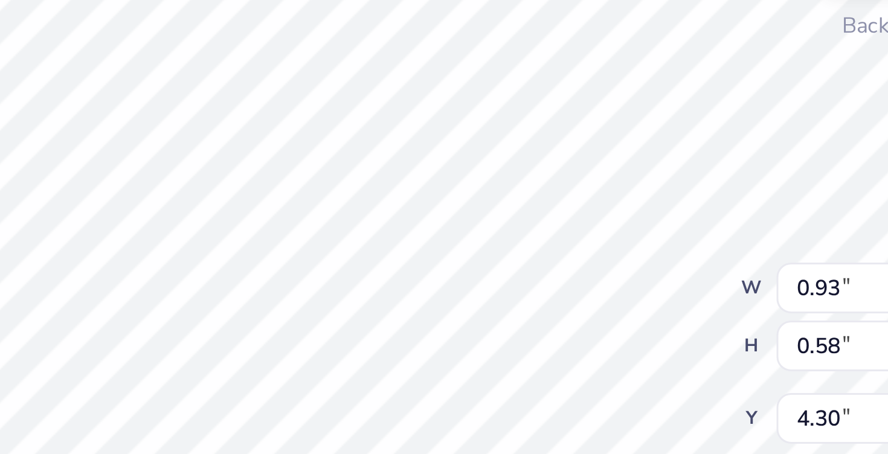
type input "1.39"
type input "0.48"
type input "4.39"
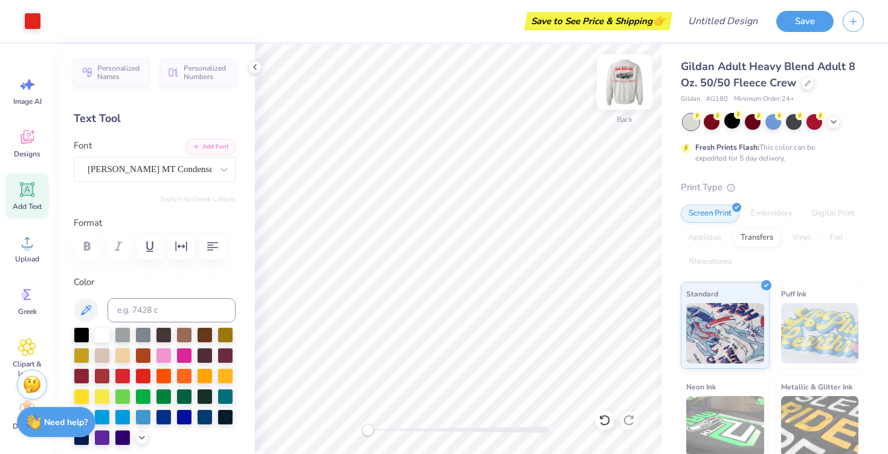
click at [630, 80] on img at bounding box center [625, 82] width 48 height 48
drag, startPoint x: 630, startPoint y: 80, endPoint x: 580, endPoint y: 2, distance: 92.7
click at [619, 103] on div "Back" at bounding box center [625, 105] width 16 height 11
click at [483, 29] on div "Save to See Price & Shipping 👉" at bounding box center [359, 21] width 619 height 42
click at [636, 85] on img at bounding box center [625, 82] width 48 height 48
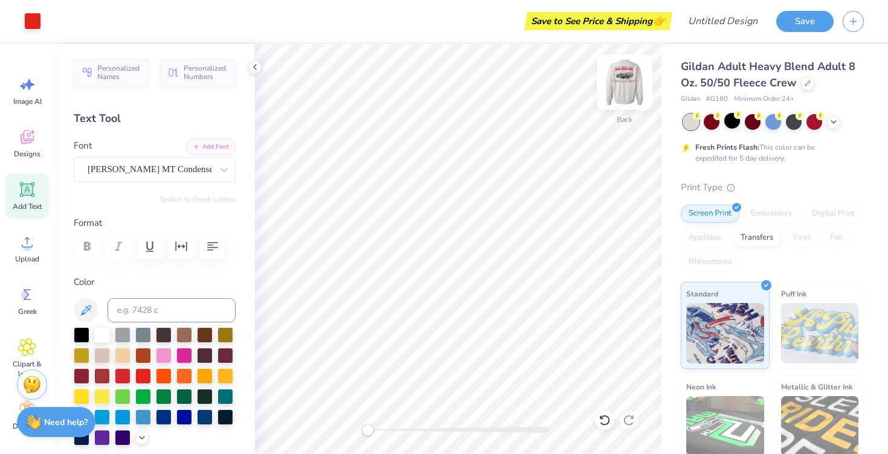
click at [627, 79] on img at bounding box center [625, 82] width 48 height 48
click at [620, 69] on div at bounding box center [625, 82] width 56 height 56
click at [619, 83] on img at bounding box center [625, 82] width 48 height 48
click at [619, 95] on img at bounding box center [625, 82] width 48 height 48
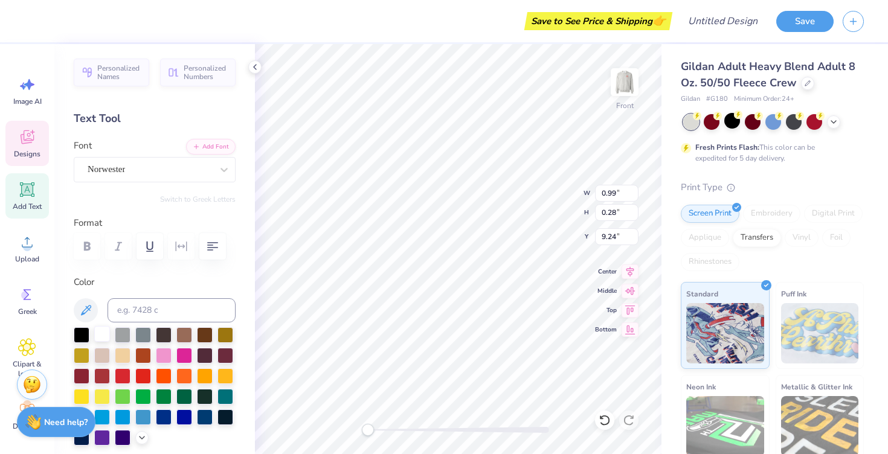
click at [105, 335] on div at bounding box center [102, 334] width 16 height 16
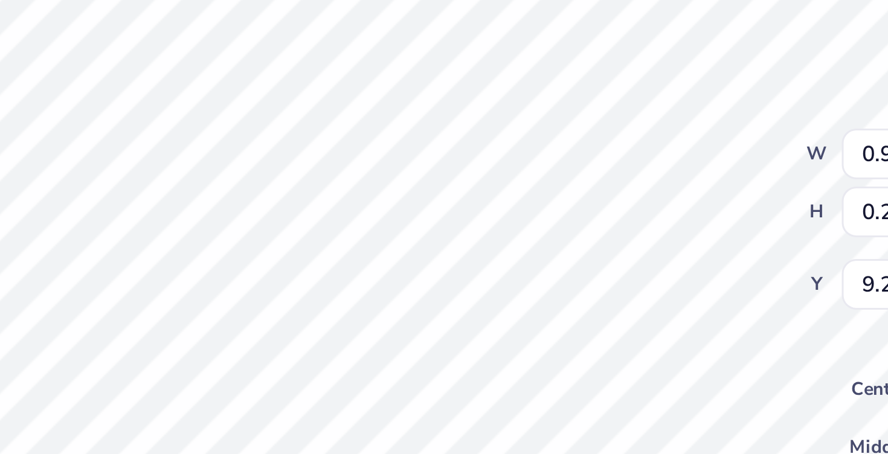
scroll to position [0, 0]
type textarea "Go Tops"
click at [540, 212] on div "Front W 0.99 0.99 " H 0.28 0.28 " Y 9.24 9.24 " Center Middle Top Bottom" at bounding box center [458, 249] width 407 height 410
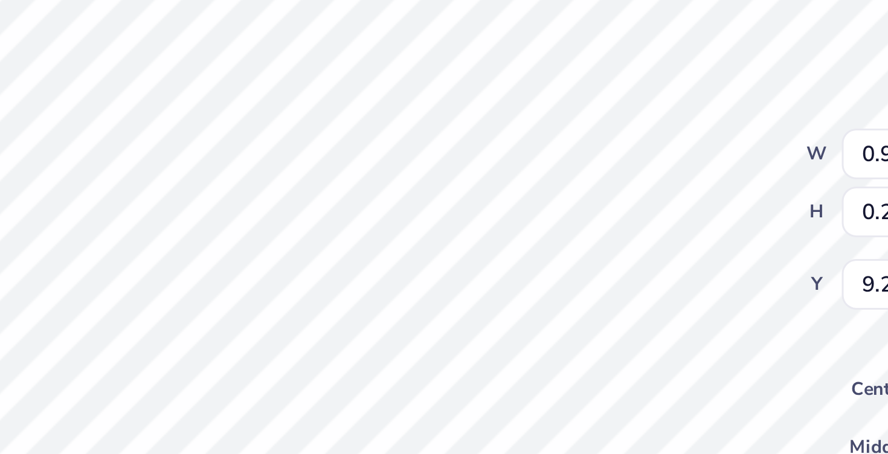
type textarea "HILLToppers"
click at [558, 211] on div "Front W 0.96 0.96 " H 0.28 0.28 " Y 9.24 9.24 " Center Middle Top Bottom" at bounding box center [458, 249] width 407 height 410
type input "1.17"
type input "0.37"
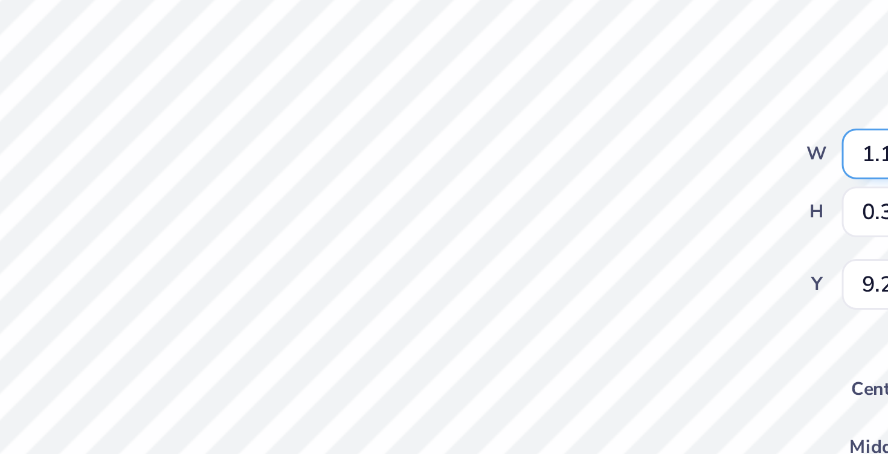
click at [564, 187] on div "Front W 1.17 1.17 " H 0.37 0.37 " Y 9.25 9.25 " Center Middle Top Bottom" at bounding box center [458, 249] width 407 height 410
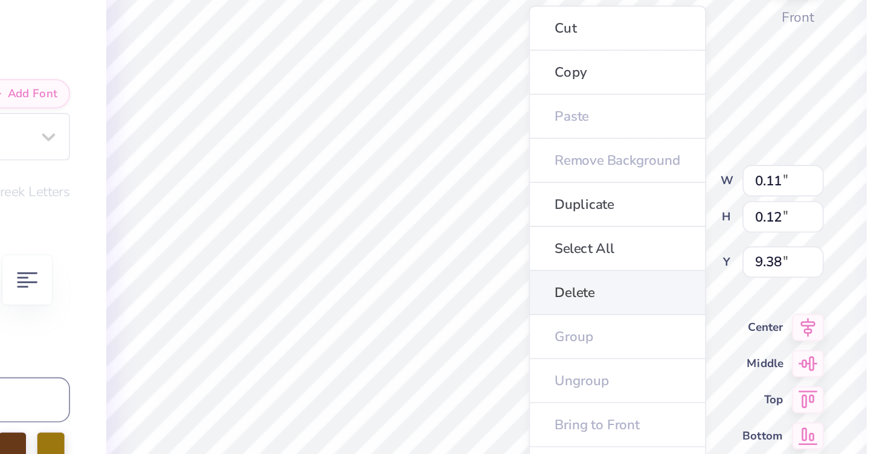
click at [511, 258] on li "Delete" at bounding box center [528, 254] width 95 height 24
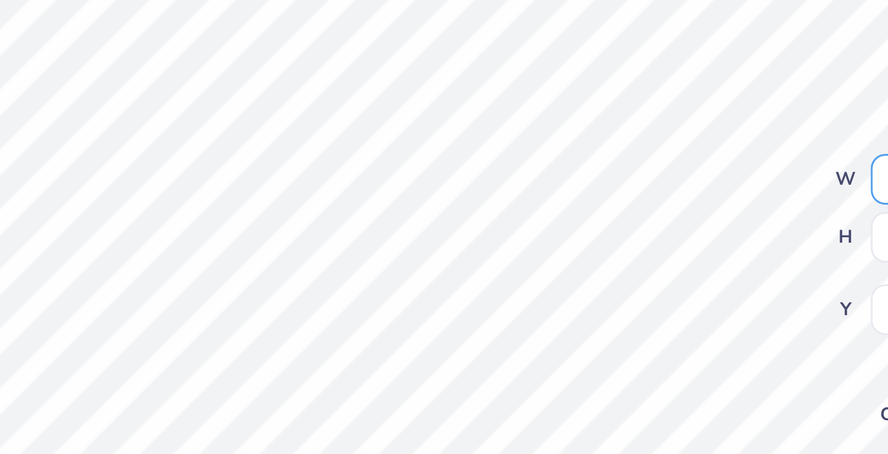
click at [564, 189] on div "Front W 1.17 1.17 " H 0.37 0.37 " Y 9.49 9.49 " Center Middle Top Bottom" at bounding box center [458, 249] width 407 height 410
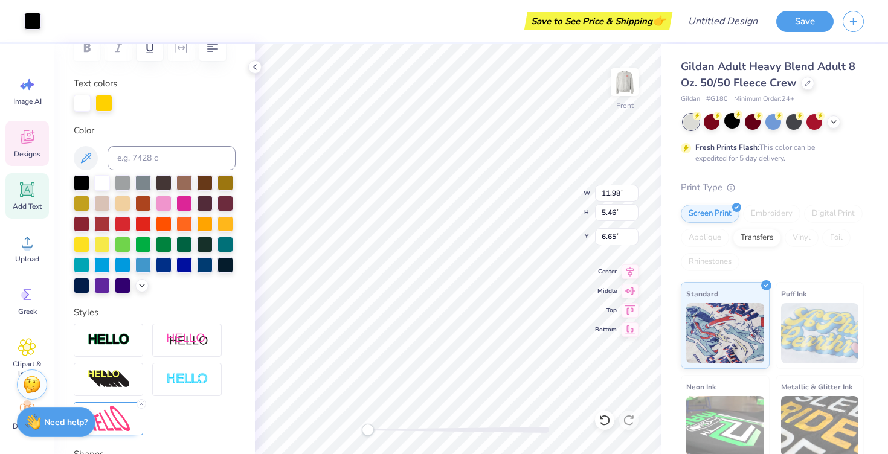
scroll to position [203, 0]
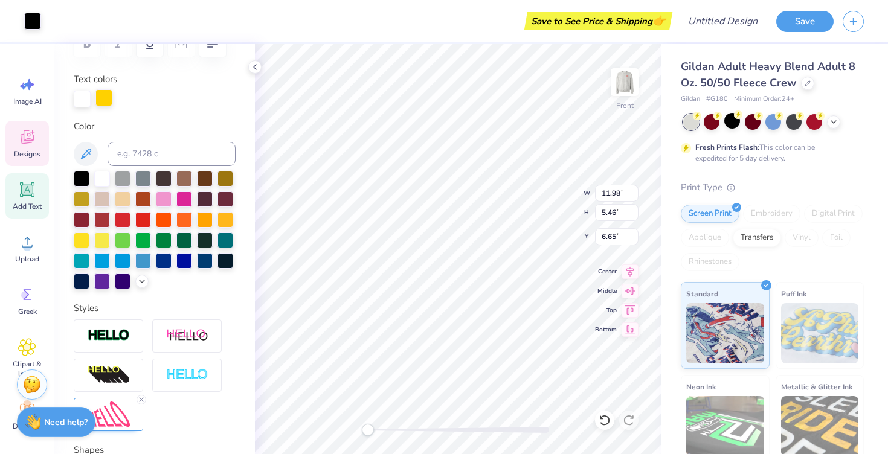
click at [98, 102] on div at bounding box center [103, 97] width 17 height 17
click at [107, 102] on div at bounding box center [103, 99] width 17 height 17
click at [86, 105] on div at bounding box center [82, 97] width 17 height 17
click at [86, 105] on div at bounding box center [82, 99] width 17 height 17
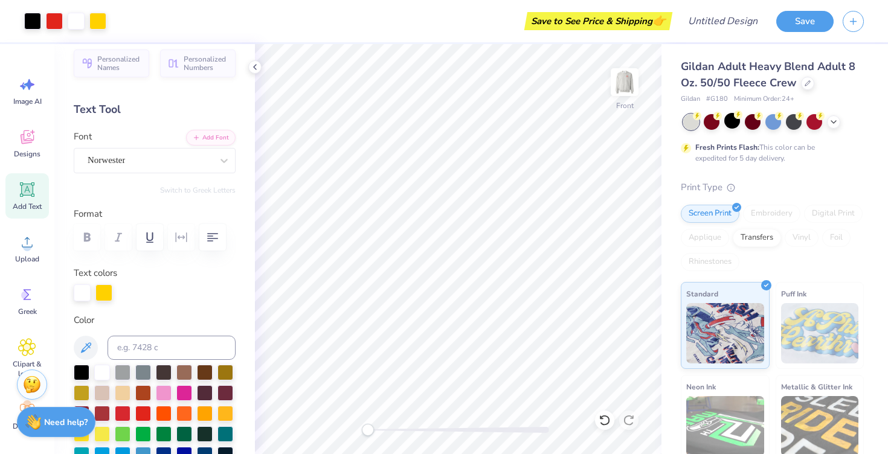
scroll to position [0, 0]
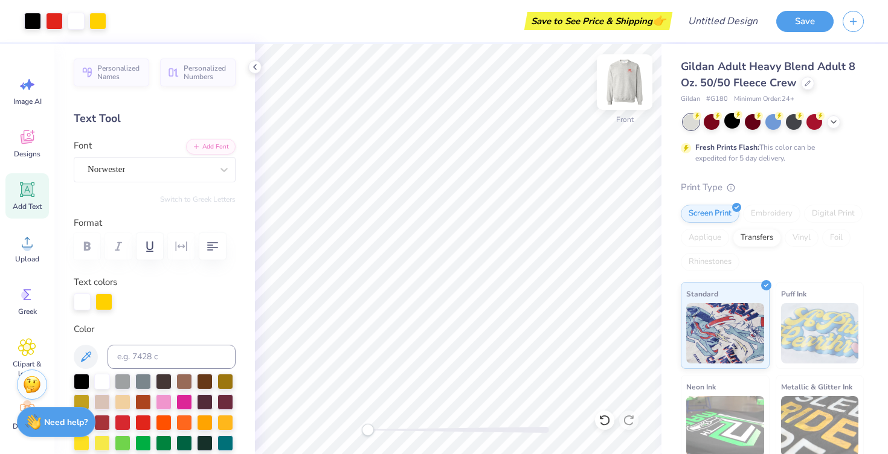
click at [630, 86] on img at bounding box center [625, 82] width 48 height 48
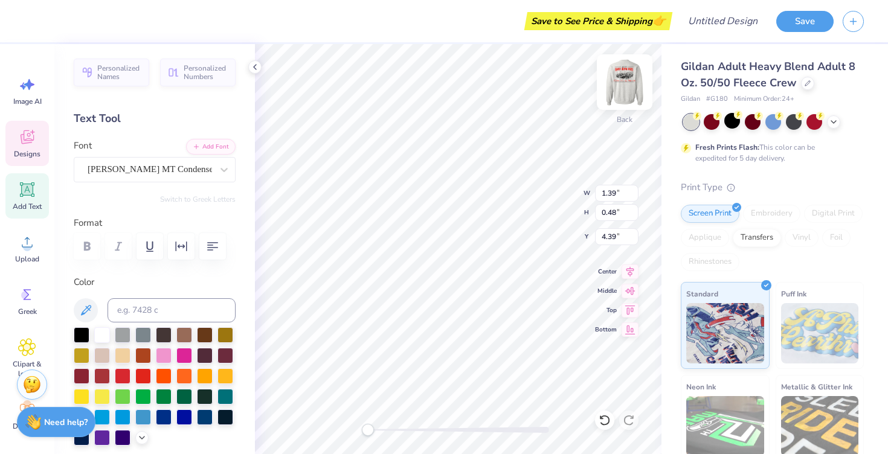
type input "0.93"
type input "0.58"
type input "4.30"
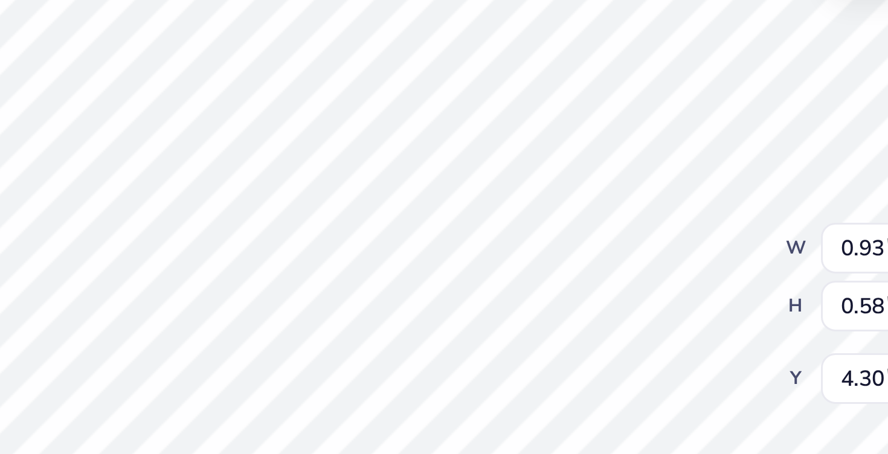
type textarea "Est. 2017"
type input "2.55"
type input "0.65"
type input "4.29"
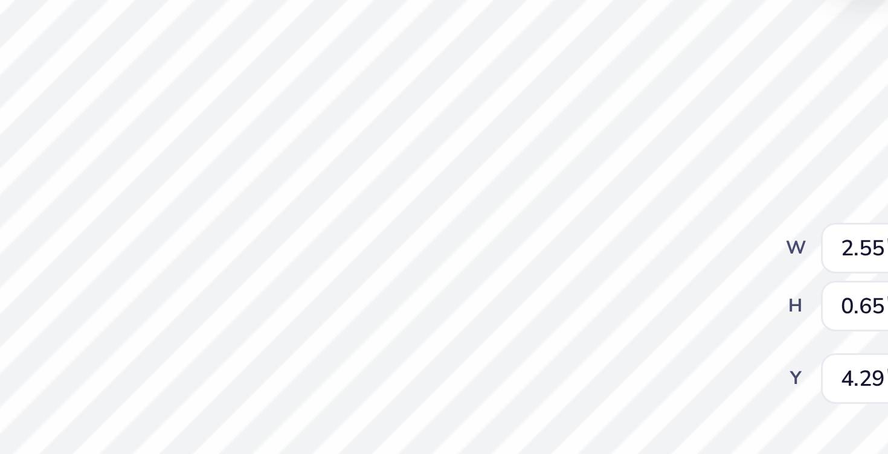
type input "1.64"
type input "0.92"
type input "3.00"
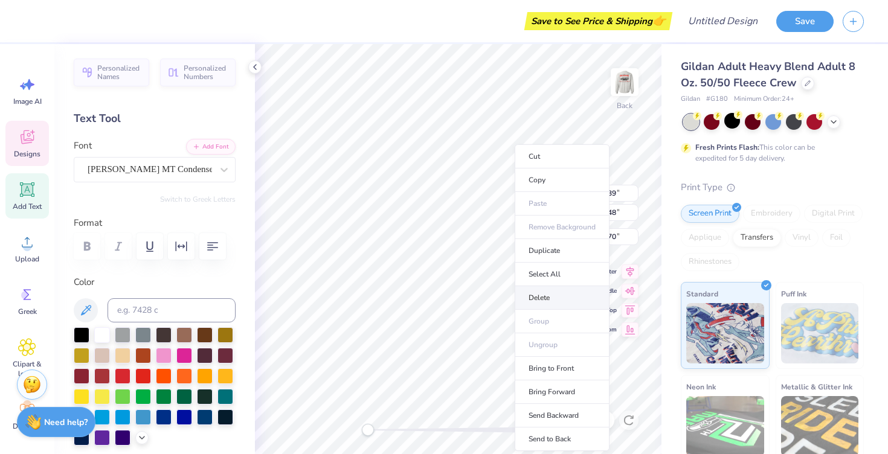
click at [550, 295] on li "Delete" at bounding box center [562, 298] width 95 height 24
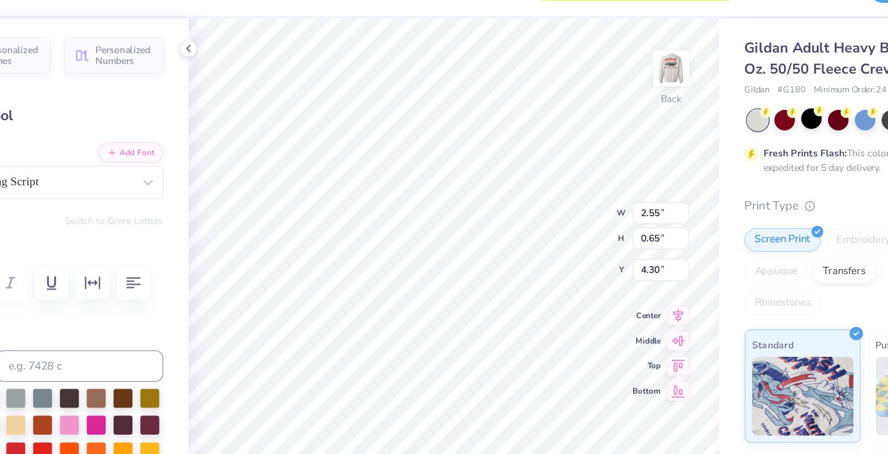
type input "1.64"
type input "0.92"
type input "3.00"
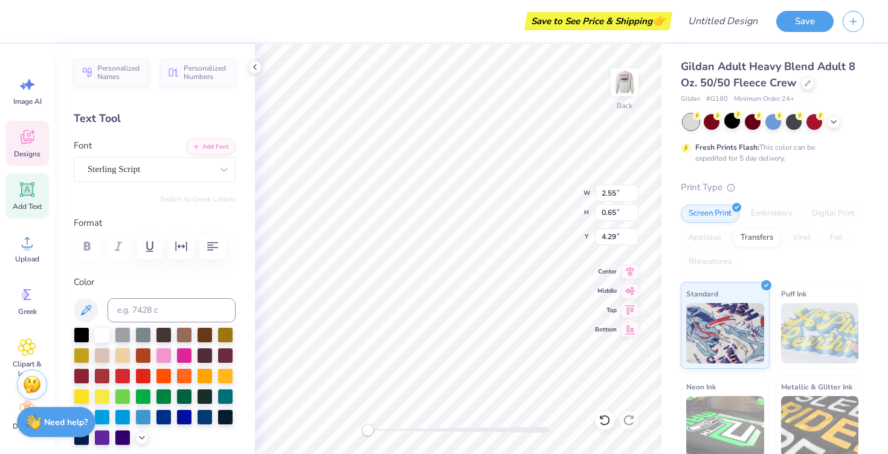
type input "1.64"
type input "0.92"
type input "3.00"
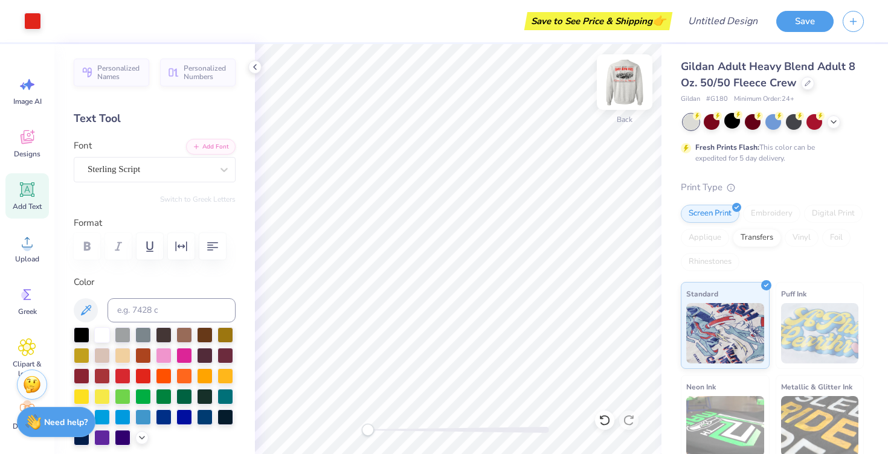
click at [625, 90] on img at bounding box center [625, 82] width 48 height 48
click at [622, 80] on img at bounding box center [625, 82] width 24 height 24
click at [620, 90] on img at bounding box center [625, 82] width 48 height 48
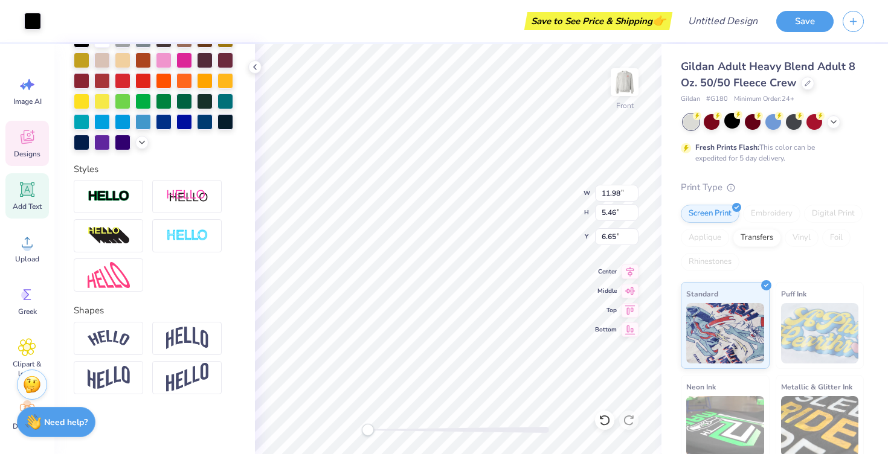
scroll to position [0, 0]
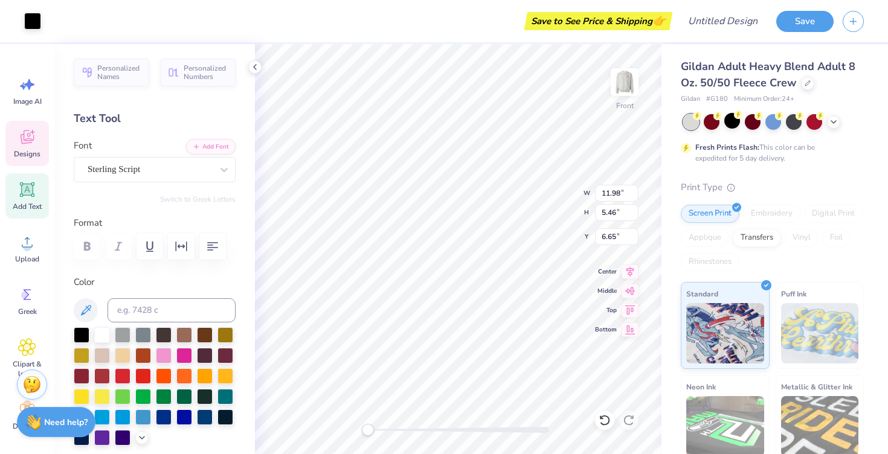
click at [32, 136] on icon at bounding box center [27, 137] width 18 height 18
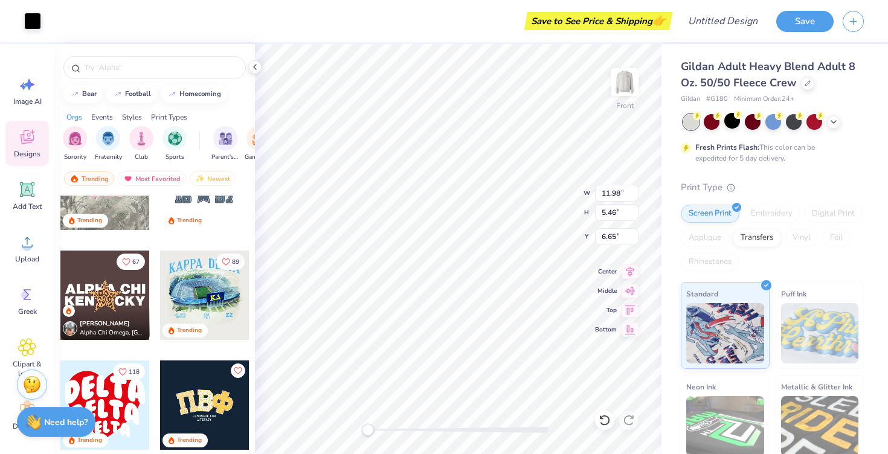
scroll to position [2260, 0]
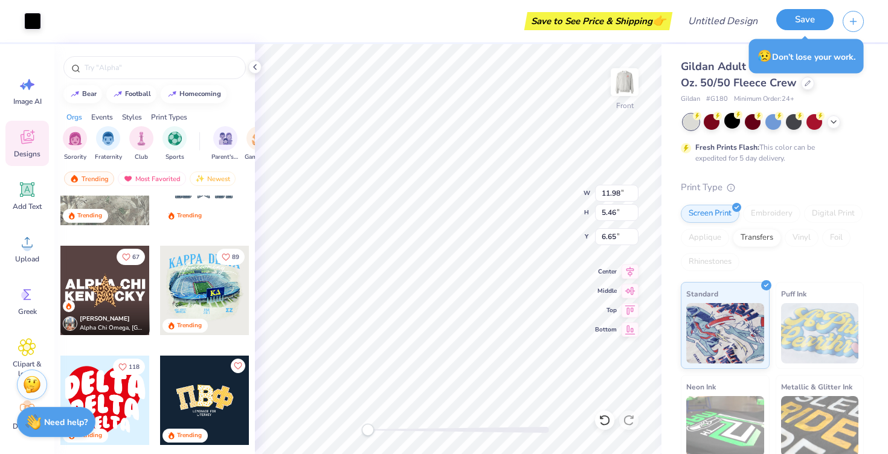
click at [782, 23] on button "Save" at bounding box center [804, 19] width 57 height 21
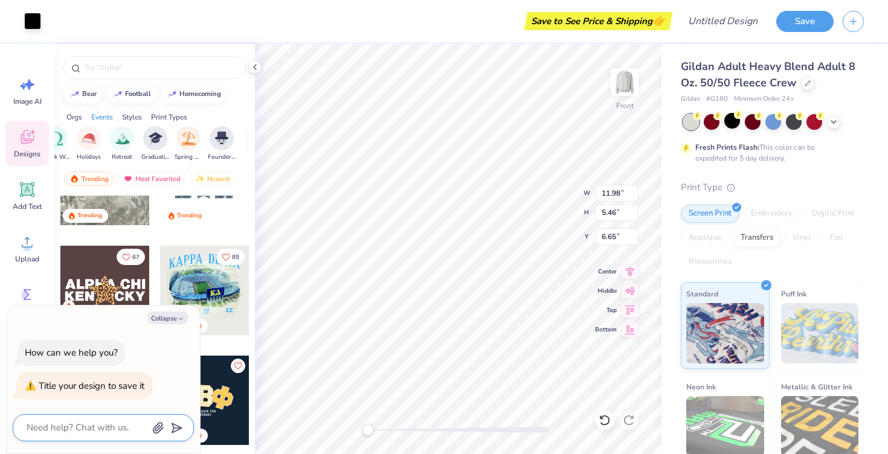
scroll to position [0, 437]
click at [148, 144] on div "filter for Graduation" at bounding box center [154, 137] width 24 height 24
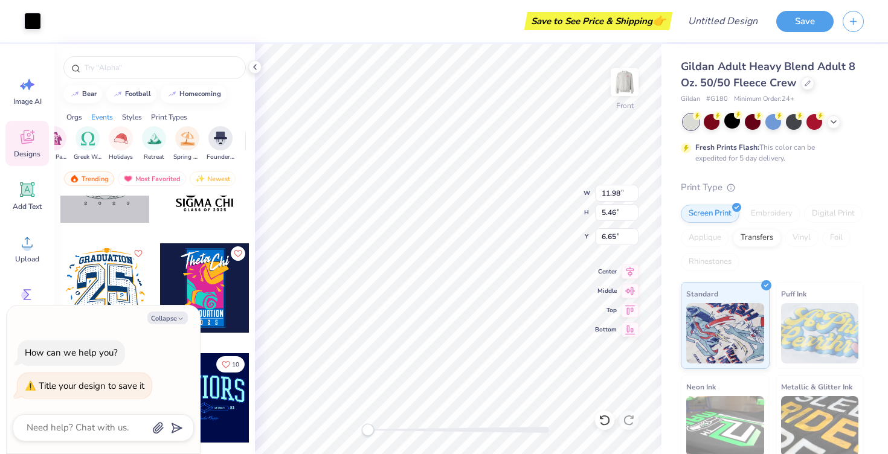
scroll to position [58, 0]
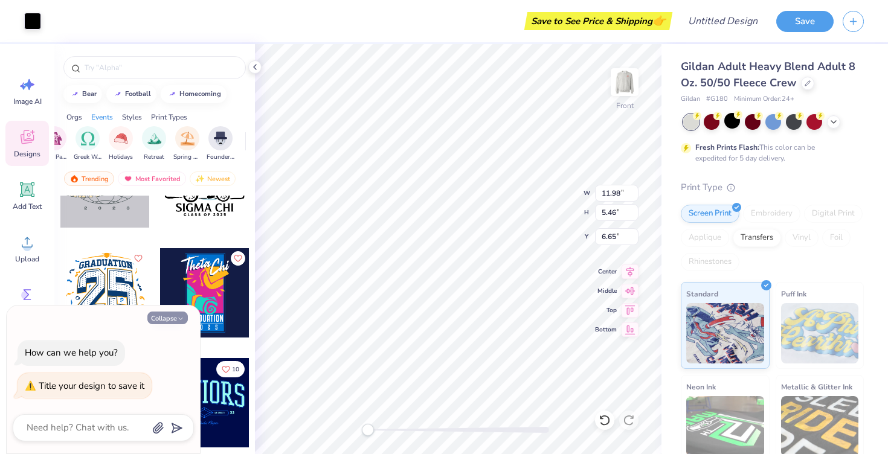
click at [177, 318] on icon "button" at bounding box center [180, 318] width 7 height 7
type textarea "x"
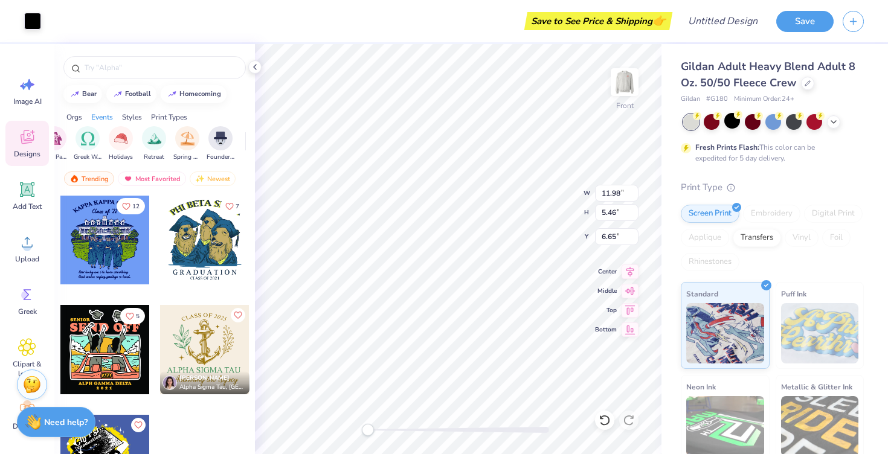
scroll to position [466, 0]
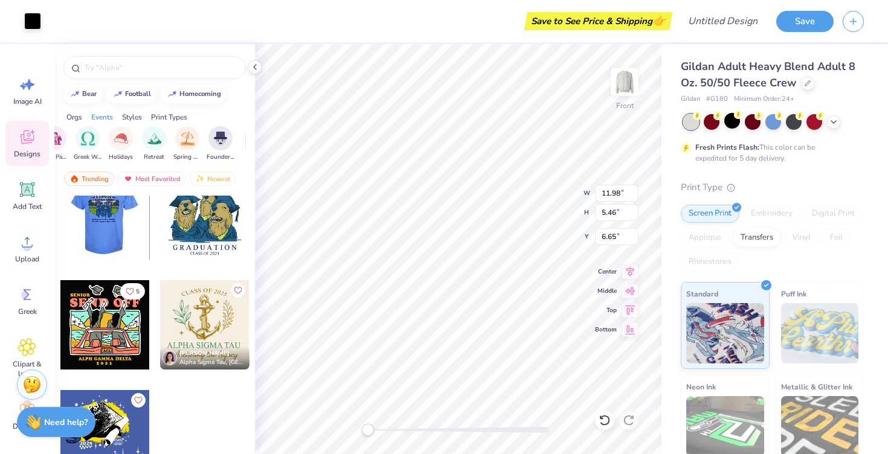
click at [109, 223] on div at bounding box center [104, 214] width 89 height 89
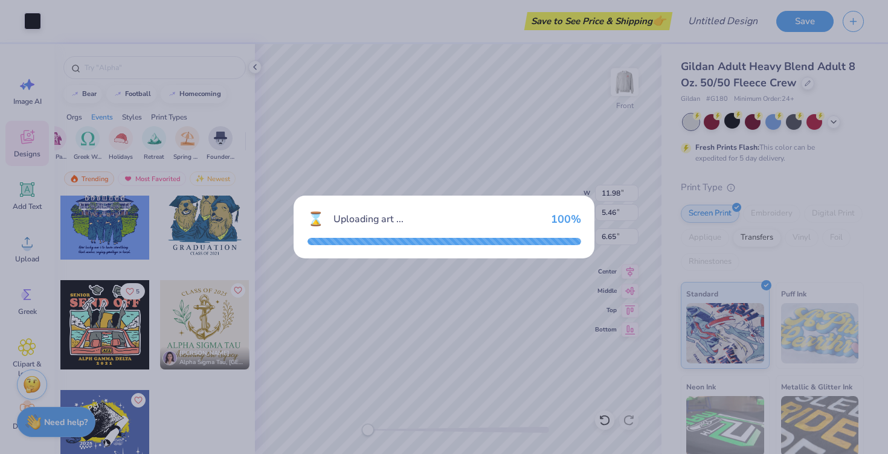
type input "11.78"
type input "13.53"
type input "3.00"
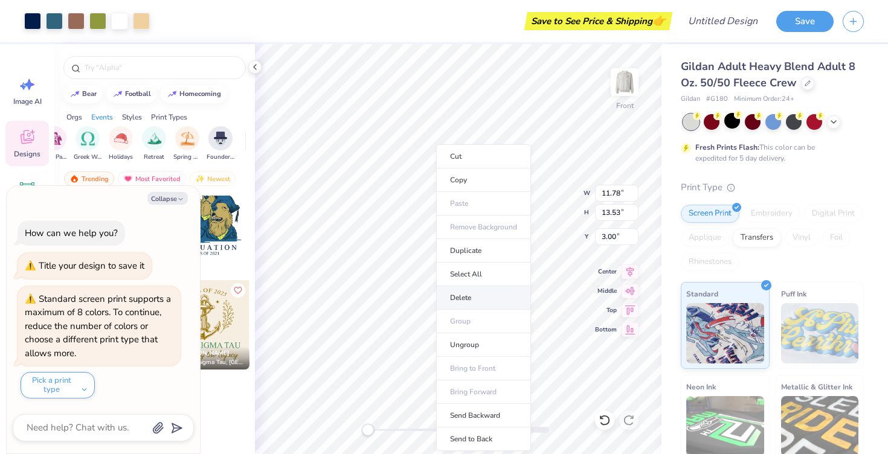
click at [466, 302] on li "Delete" at bounding box center [483, 298] width 95 height 24
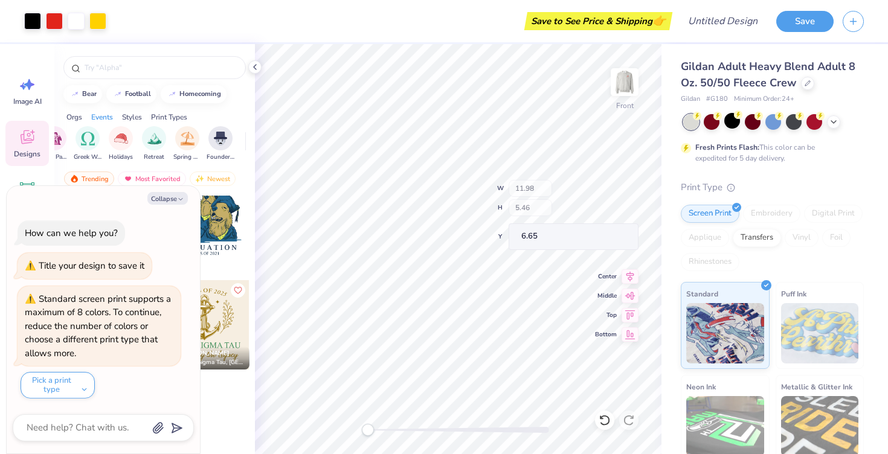
type textarea "x"
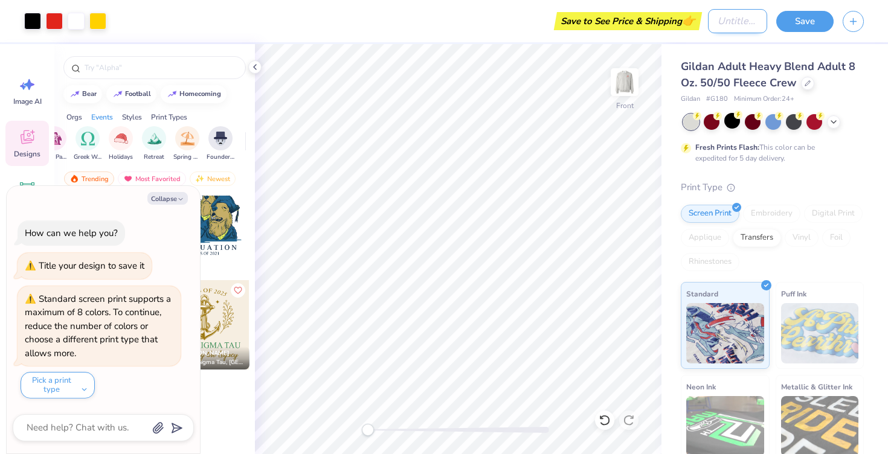
click at [735, 24] on input "Design Title" at bounding box center [737, 21] width 59 height 24
type input "W"
type textarea "x"
type input "Wi"
type textarea "x"
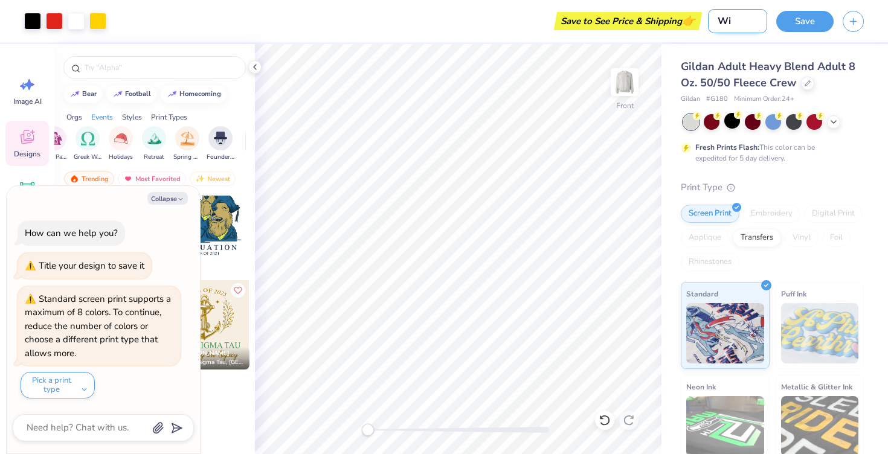
type input "Win"
type textarea "x"
type input "Wi"
type textarea "x"
type input "Wib"
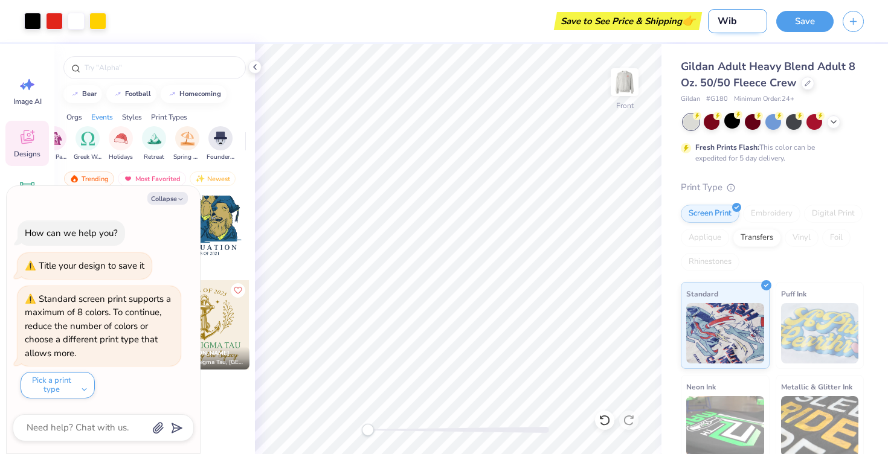
type textarea "x"
type input "Wib"
type textarea "x"
type input "Wib 2"
type textarea "x"
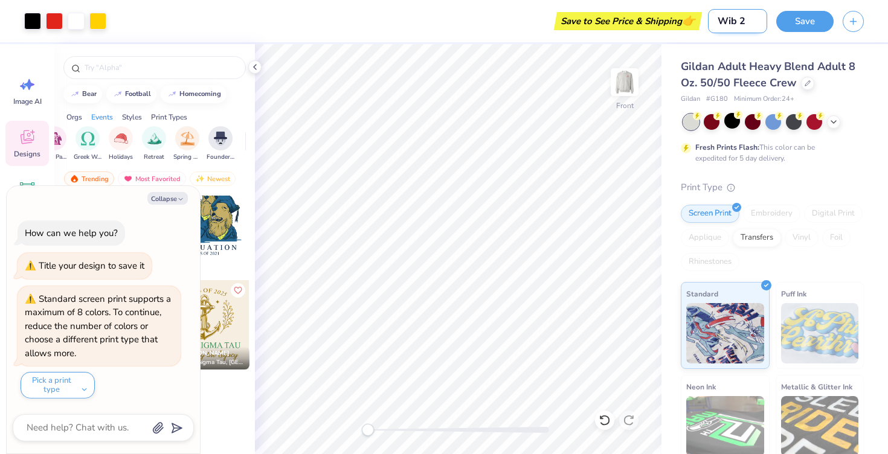
click at [737, 25] on input "Wib 2" at bounding box center [737, 21] width 59 height 24
type input "Wi 2"
type textarea "x"
type input "WiB 2"
type textarea "x"
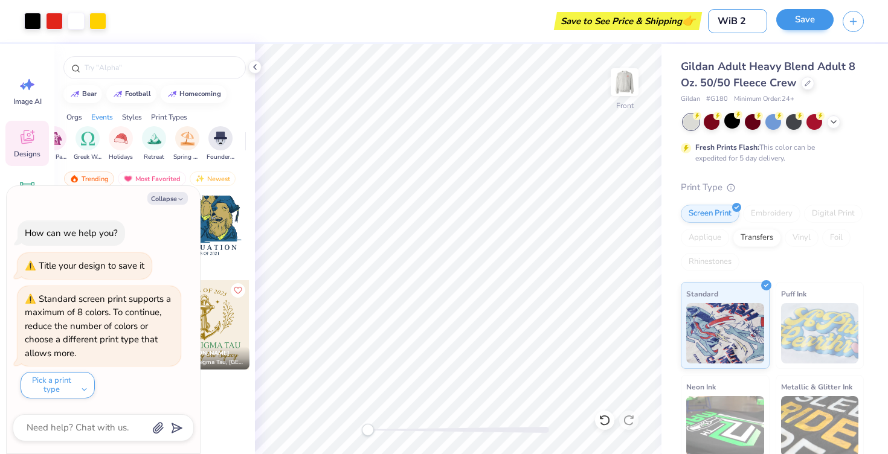
type input "WiB 2"
click at [805, 22] on button "Save" at bounding box center [804, 19] width 57 height 21
type textarea "x"
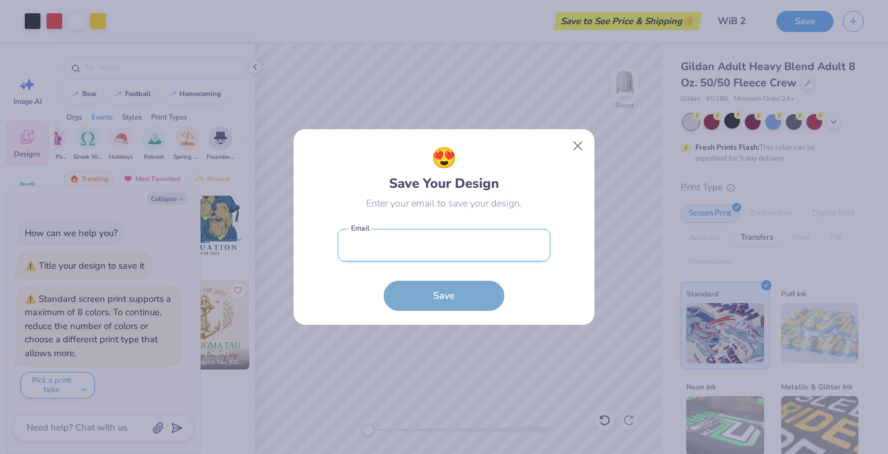
click at [466, 244] on input "email" at bounding box center [444, 245] width 213 height 33
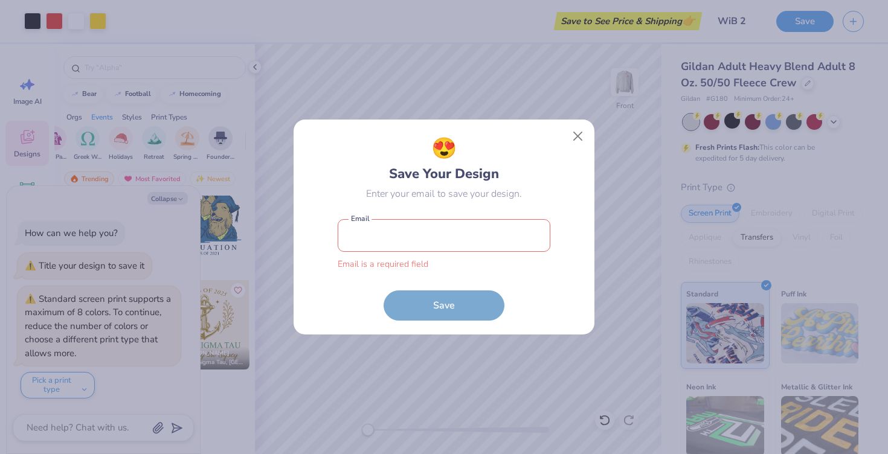
type input "emilylbutler44@gmail.com"
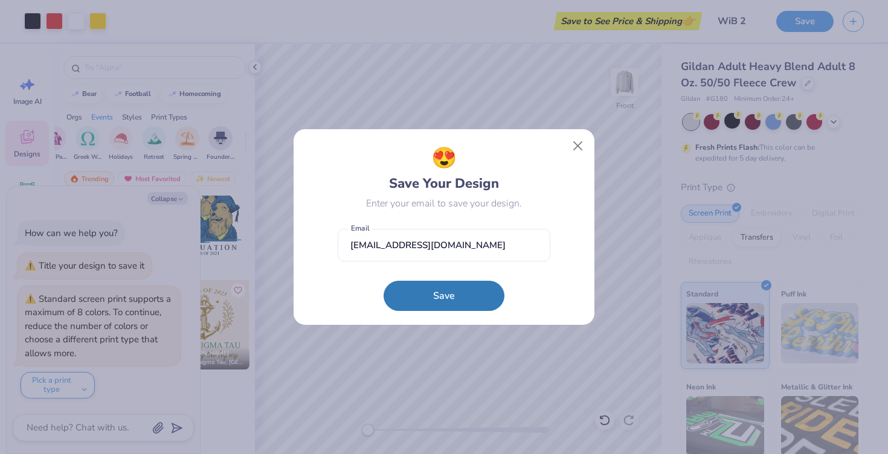
click at [436, 312] on div "😍 Save Your Design Enter your email to save your design. emilylbutler44@gmail.c…" at bounding box center [444, 227] width 301 height 196
click at [437, 299] on button "Save" at bounding box center [444, 293] width 121 height 30
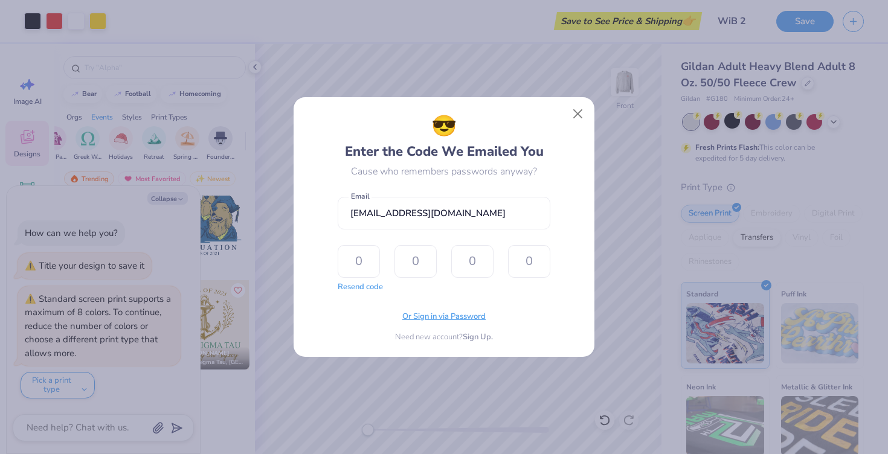
click at [478, 317] on span "Or Sign in via Password" at bounding box center [443, 317] width 83 height 12
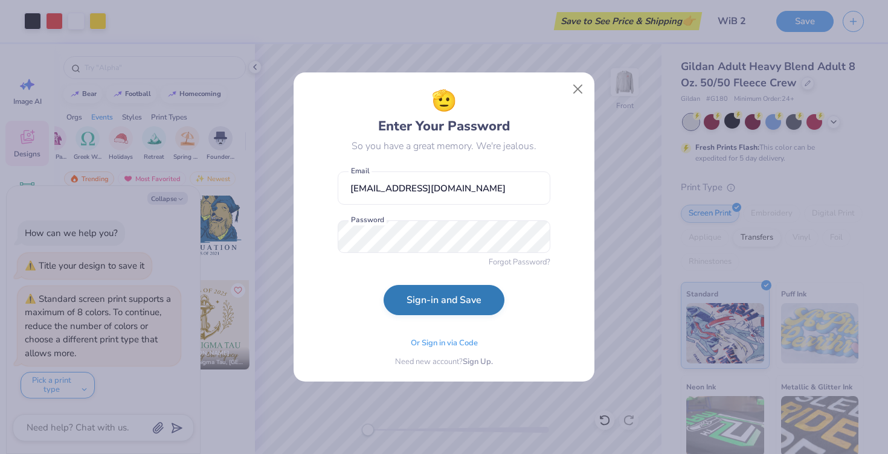
click at [441, 306] on button "Sign-in and Save" at bounding box center [444, 300] width 121 height 30
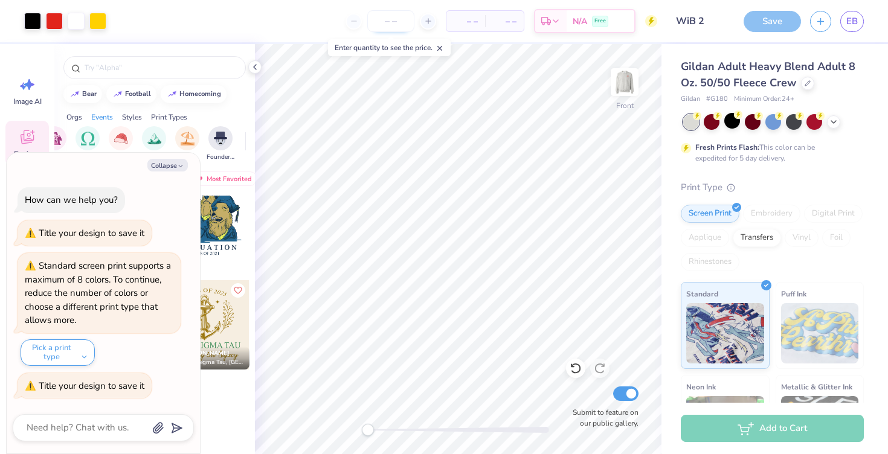
click at [394, 26] on input "number" at bounding box center [390, 21] width 47 height 22
click at [392, 18] on input "number" at bounding box center [390, 21] width 47 height 22
click at [389, 21] on input "number" at bounding box center [390, 21] width 47 height 22
click at [397, 23] on input "number" at bounding box center [390, 21] width 47 height 22
type textarea "x"
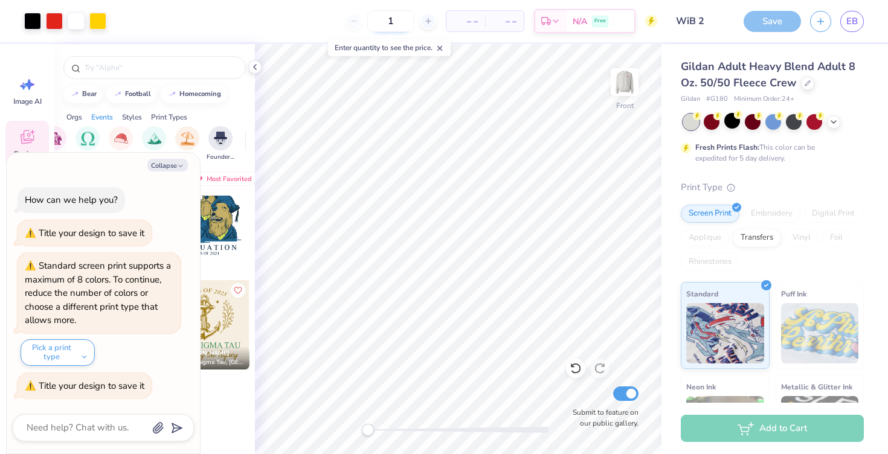
type input "180"
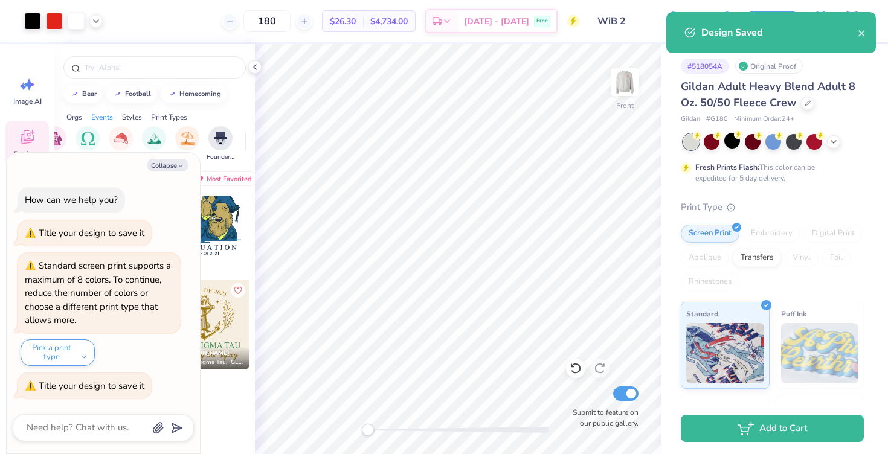
type textarea "x"
type input "180"
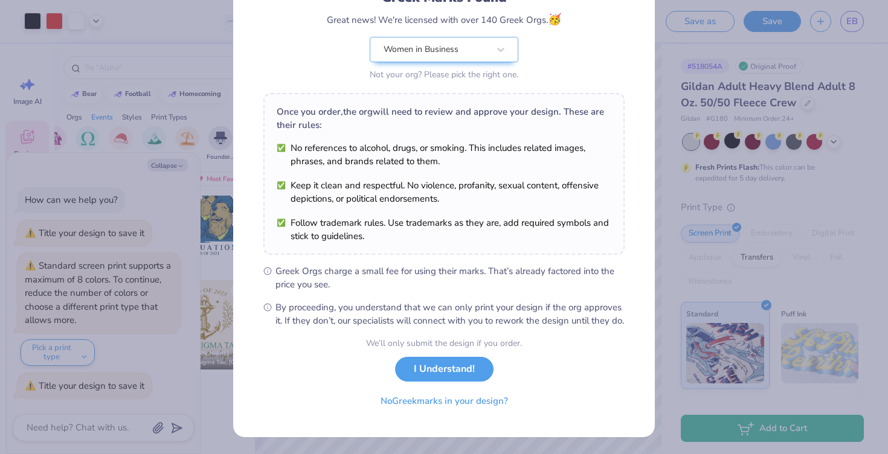
scroll to position [111, 0]
click at [476, 367] on button "I Understand!" at bounding box center [444, 366] width 98 height 25
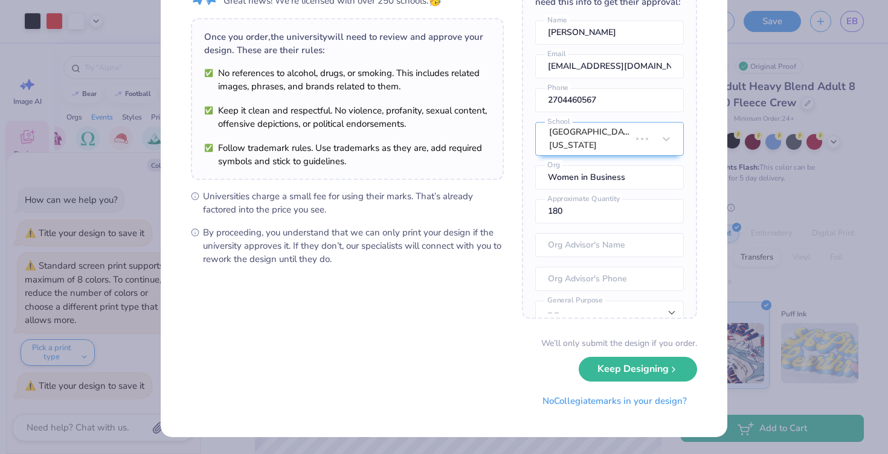
scroll to position [0, 0]
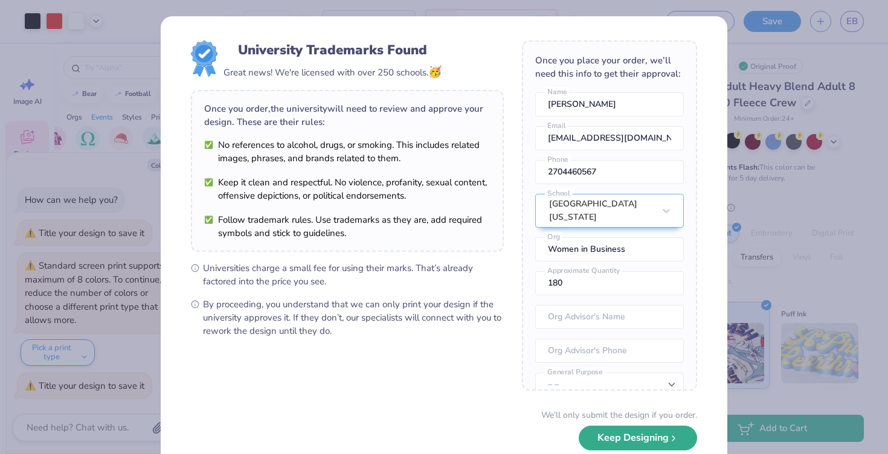
click at [664, 444] on button "Keep Designing" at bounding box center [638, 438] width 118 height 25
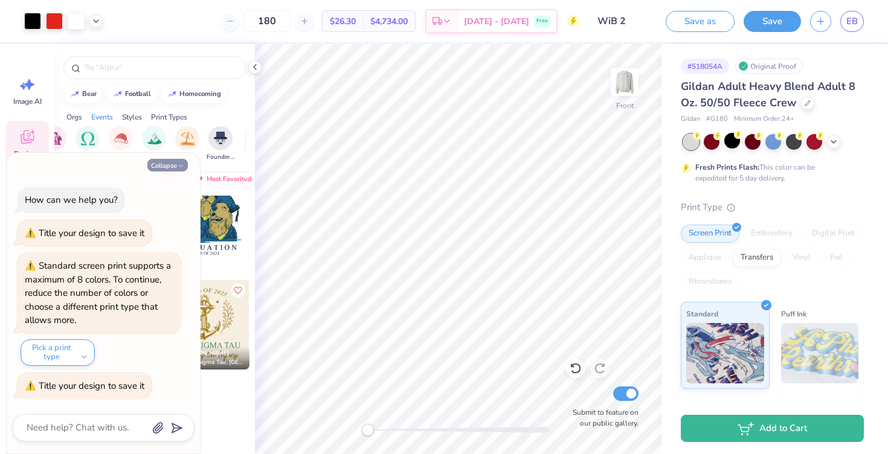
click at [175, 167] on button "Collapse" at bounding box center [167, 165] width 40 height 13
type textarea "x"
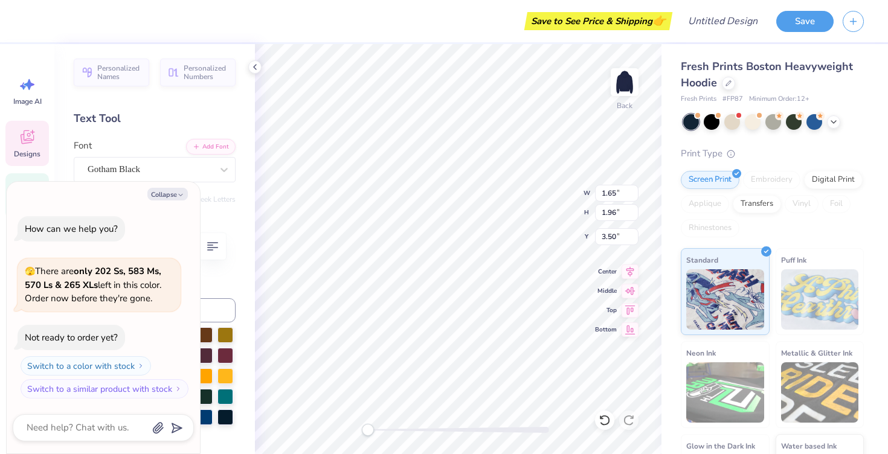
type textarea "x"
type textarea "W"
type textarea "x"
type input "1.75"
type input "3.60"
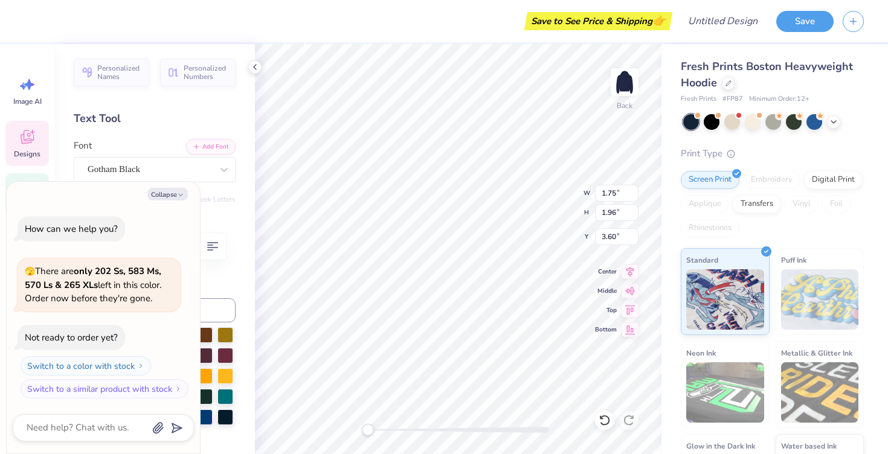
type textarea "x"
type input "3.04"
type input "1.98"
type input "3.49"
type textarea "x"
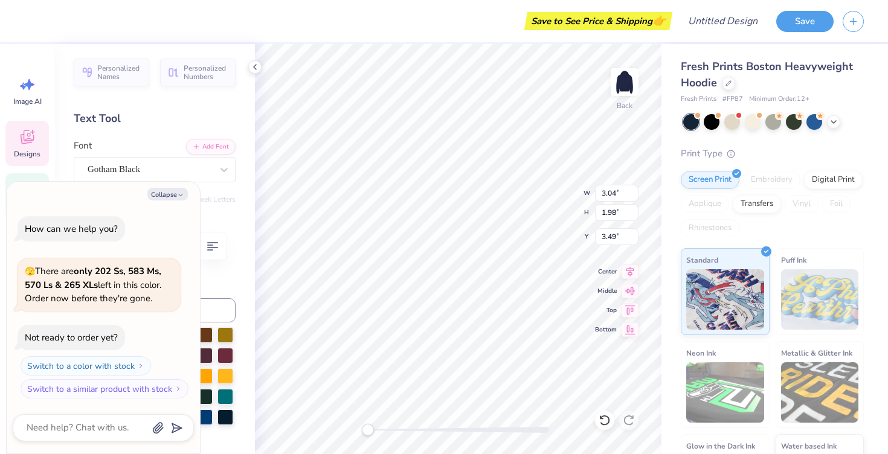
type input "1.75"
type input "1.96"
type input "3.60"
type textarea "x"
type input "1.59"
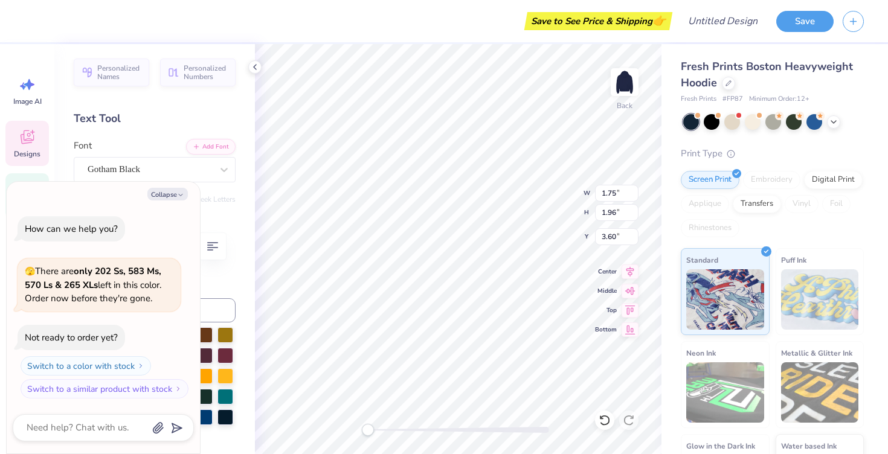
type input "3.50"
type textarea "x"
type input "0.55"
type input "3.30"
type textarea "x"
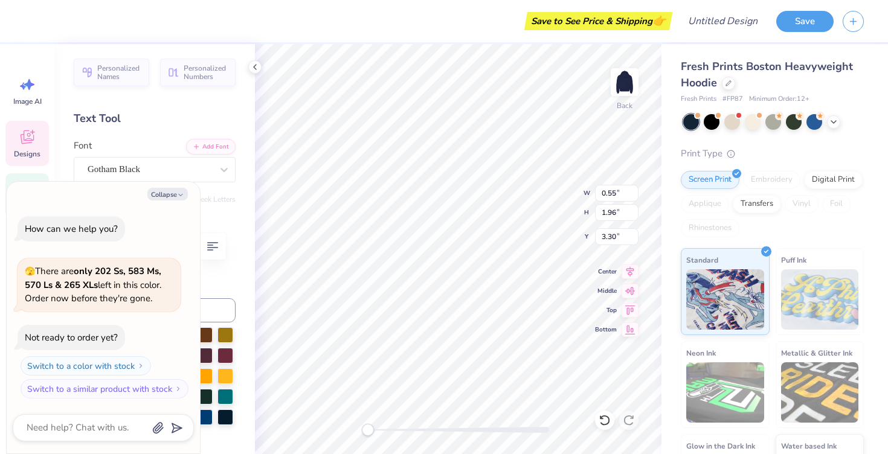
type textarea "x"
type textarea "O"
type textarea "x"
type textarea "Om"
type textarea "x"
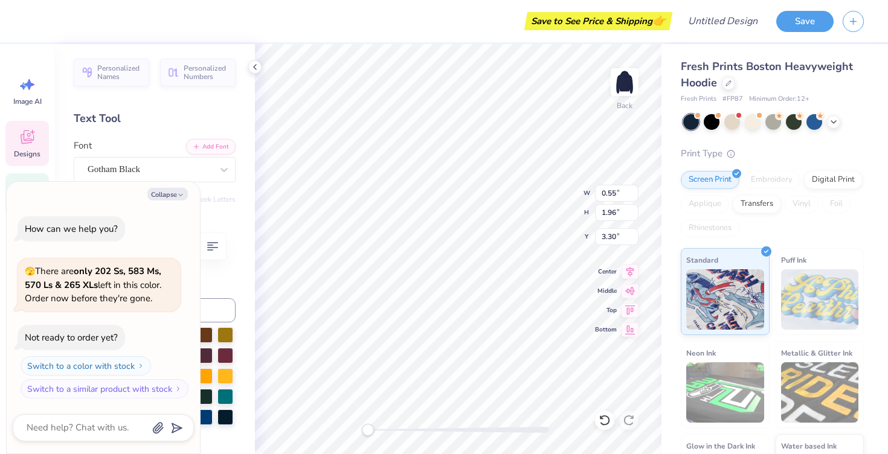
type textarea "O"
type textarea "x"
type input "1.75"
type input "1.96"
type input "3.50"
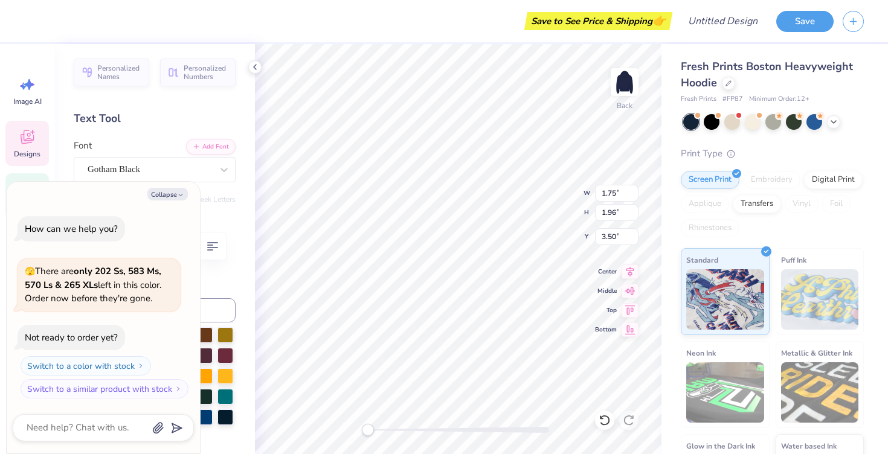
type textarea "x"
type textarea "M"
type textarea "x"
type input "1.72"
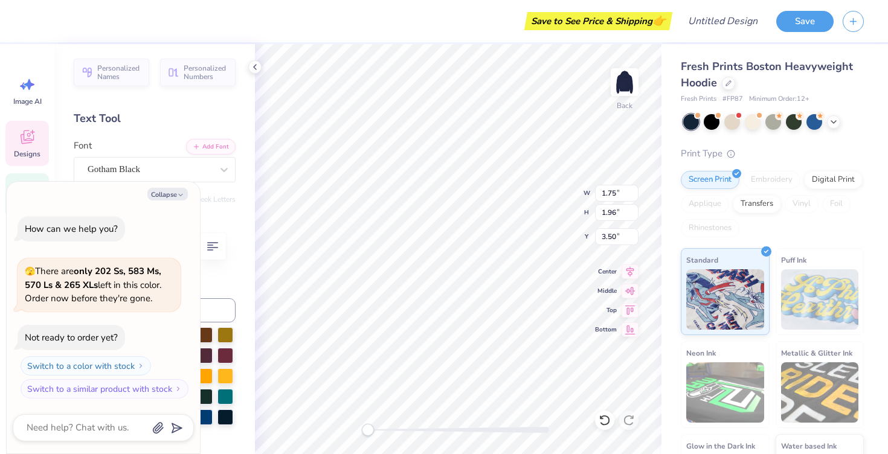
type input "3.20"
type textarea "x"
type textarea "N"
type textarea "x"
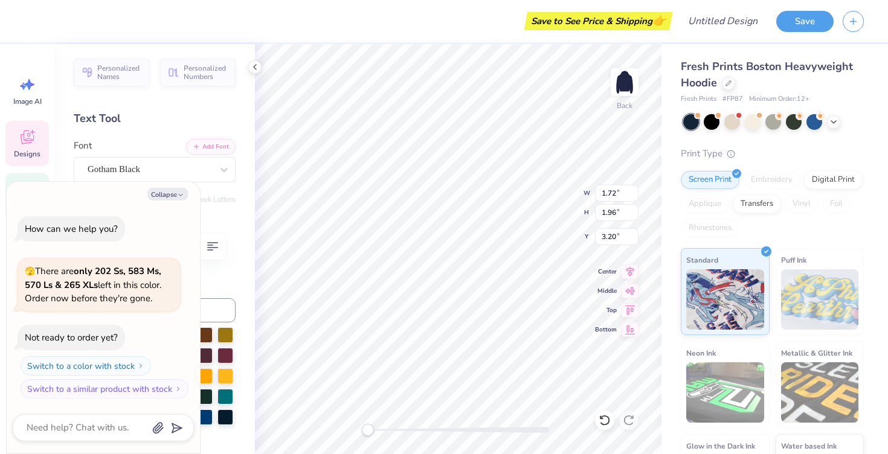
type input "2.19"
type input "1.97"
type input "3.00"
type textarea "x"
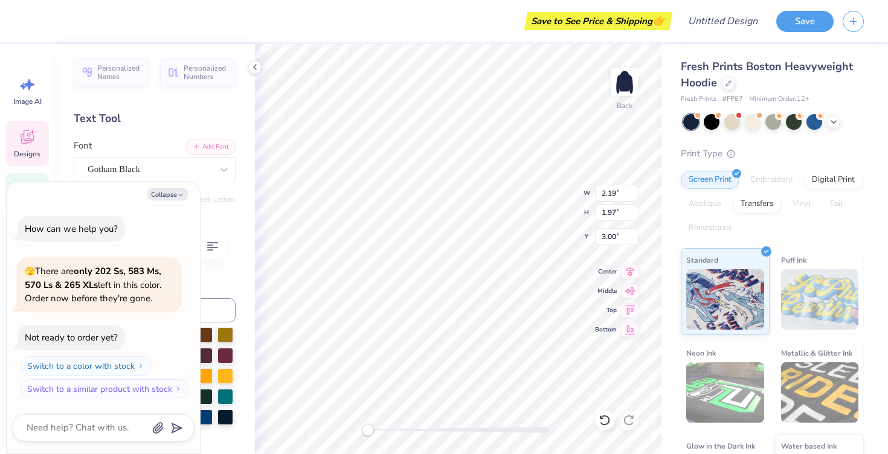
type textarea "I"
type textarea "x"
type input "1.65"
type input "1.96"
type input "6.02"
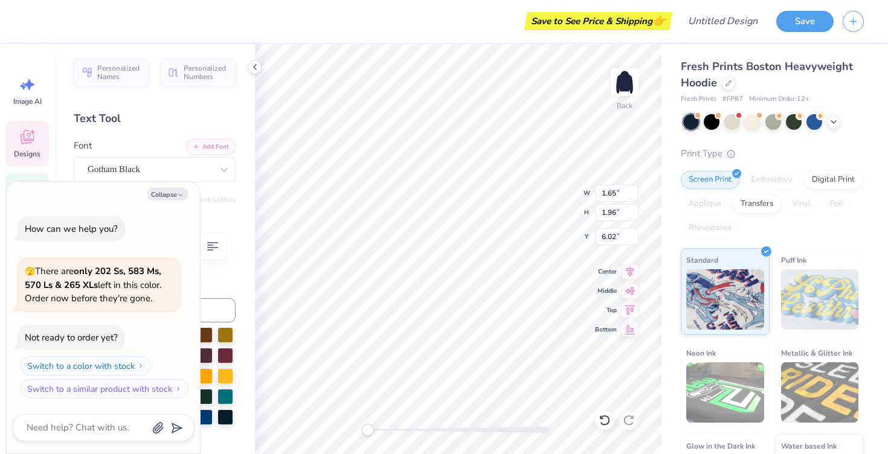
type textarea "x"
type textarea "N"
type textarea "x"
type input "1.59"
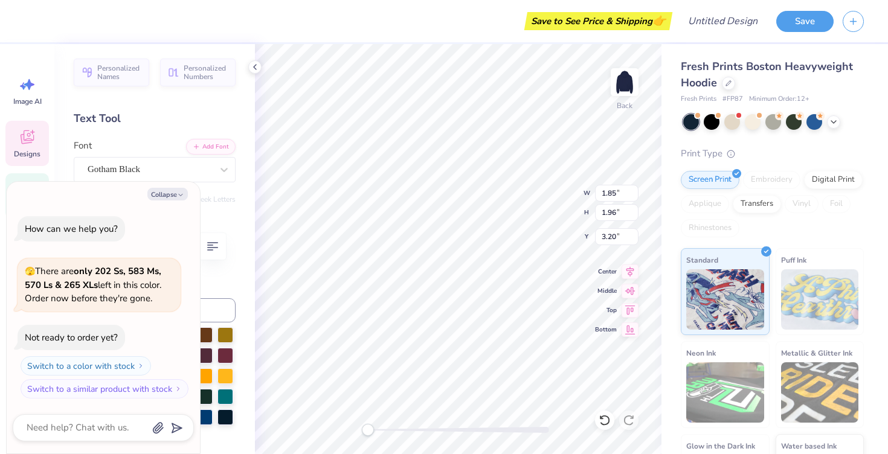
type input "3.50"
type textarea "x"
type input "2.08"
type textarea "x"
type input "1.59"
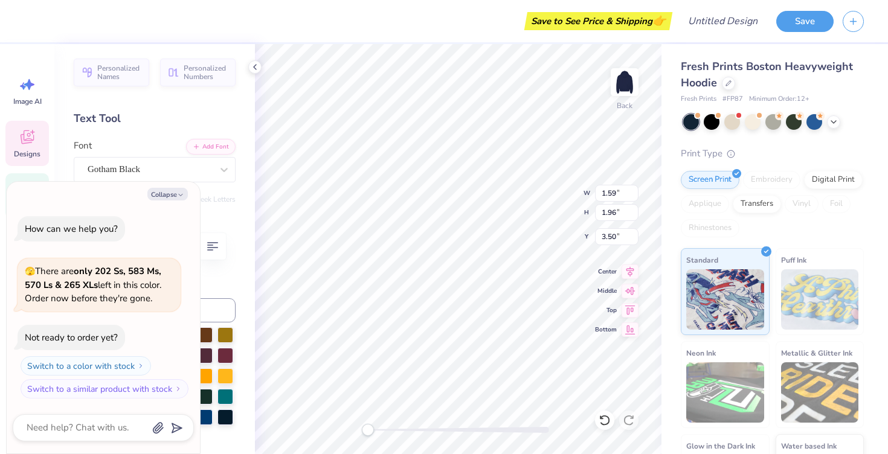
type textarea "x"
type input "3.04"
type input "1.98"
type input "3.48"
type textarea "x"
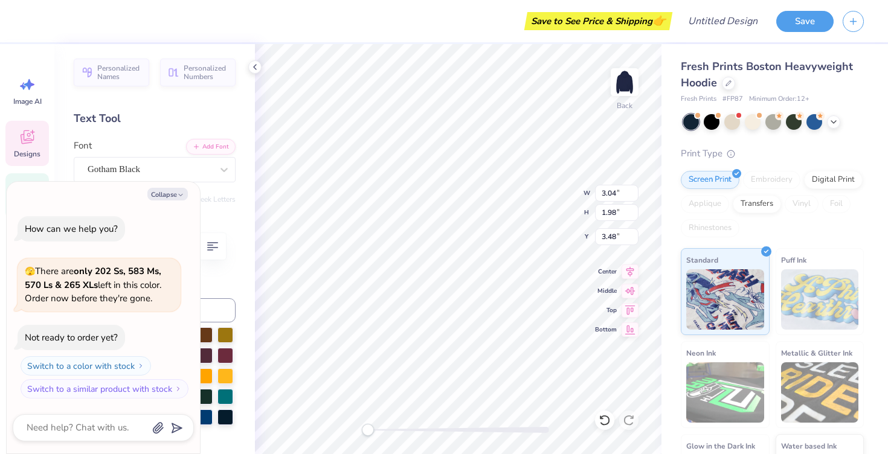
type input "2.11"
type input "2.04"
type input "3.46"
type textarea "x"
type input "0.55"
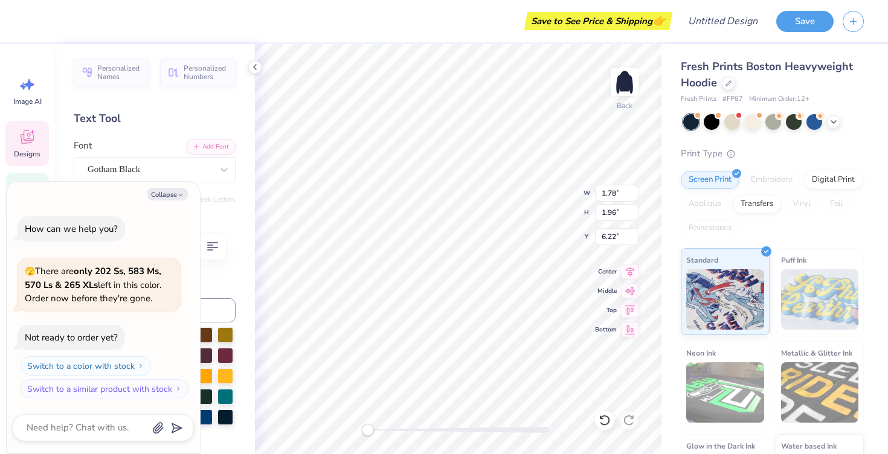
type input "5.73"
type textarea "x"
type input "1.78"
type input "8.56"
type textarea "x"
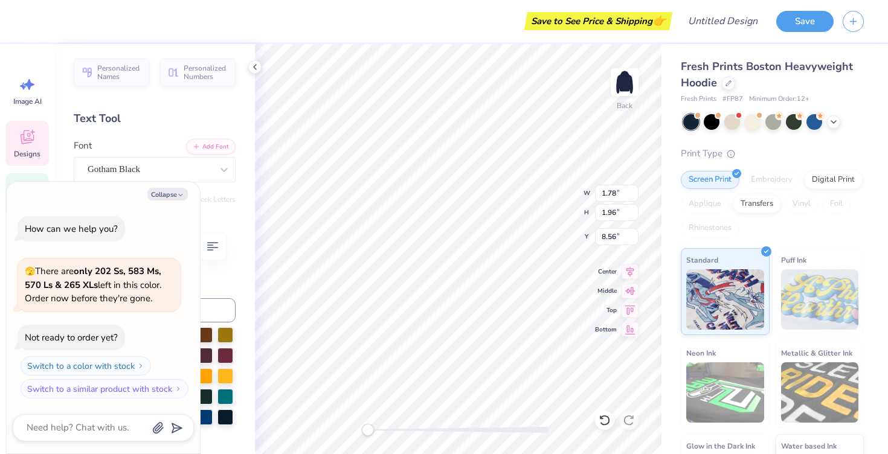
type textarea "x"
type textarea "B"
type textarea "x"
type textarea "U"
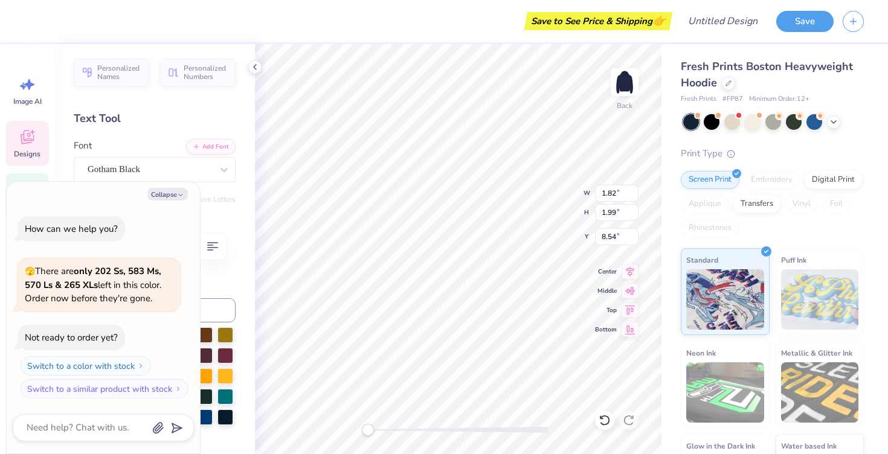
type textarea "x"
type input "1.85"
type input "0.59"
type input "6.56"
type textarea "x"
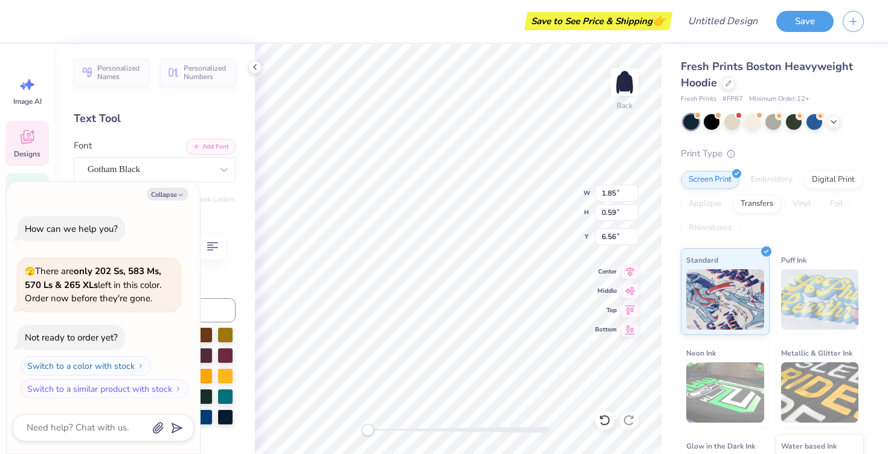
type input "4.07"
type input "3.87"
type input "4.69"
type textarea "x"
type input "1.85"
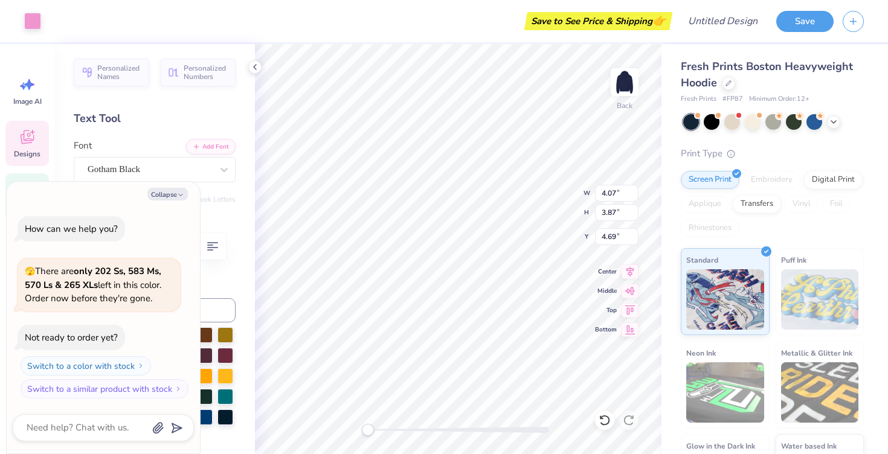
type input "0.59"
type input "6.75"
type textarea "x"
type textarea "2"
type textarea "x"
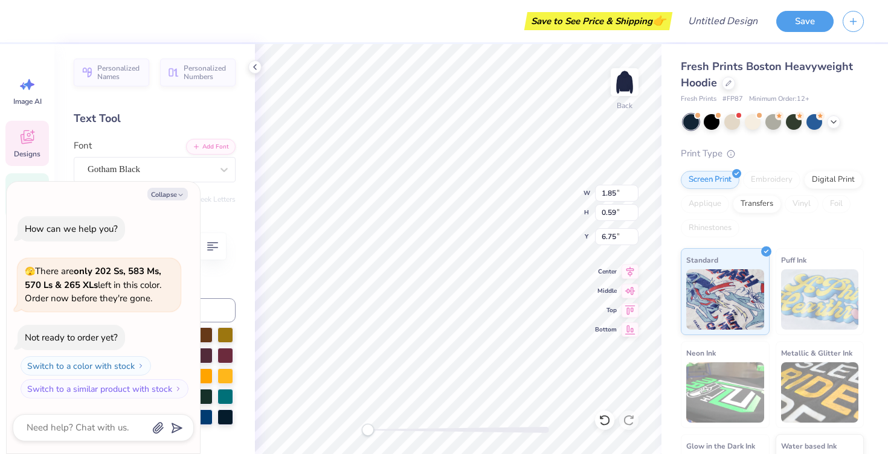
type textarea "20"
type textarea "x"
type textarea "201"
type textarea "x"
type textarea "2017"
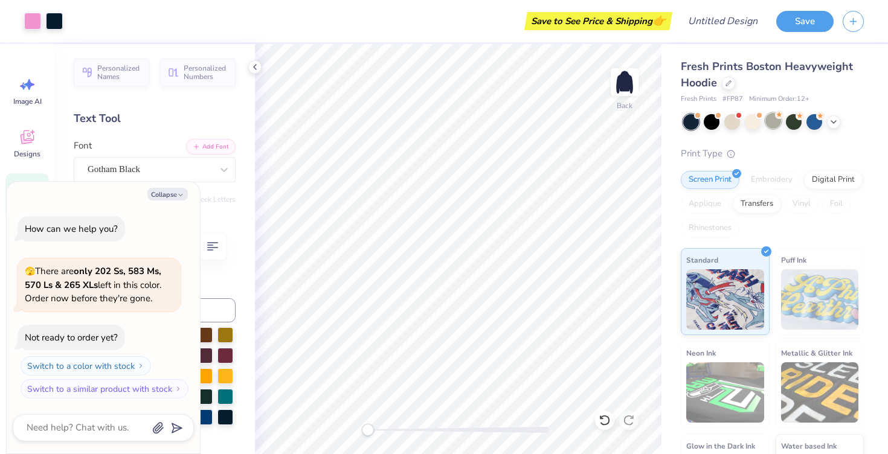
click at [773, 121] on div at bounding box center [774, 121] width 16 height 16
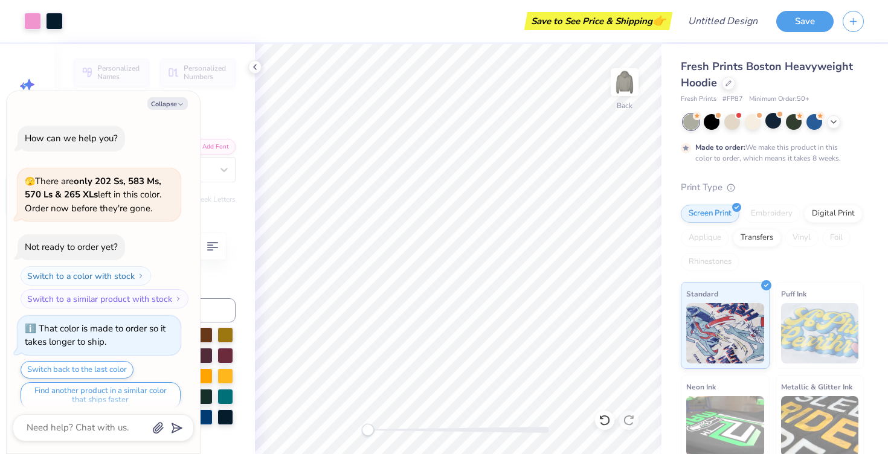
scroll to position [10, 0]
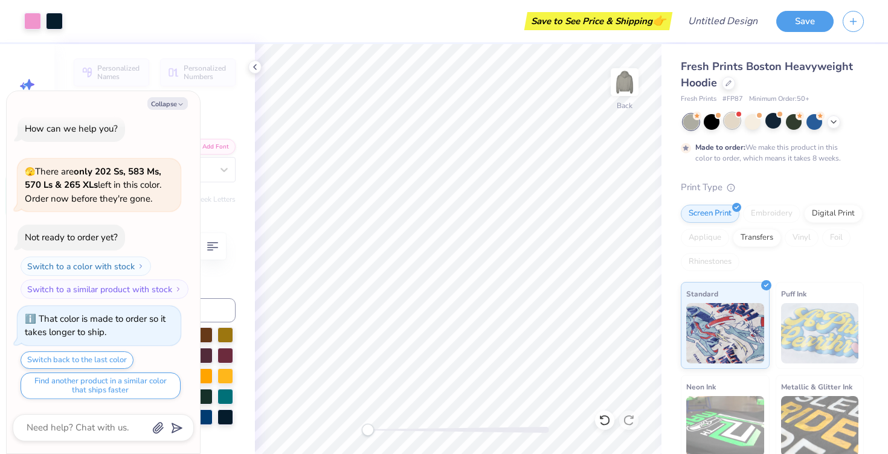
click at [725, 122] on div at bounding box center [732, 121] width 16 height 16
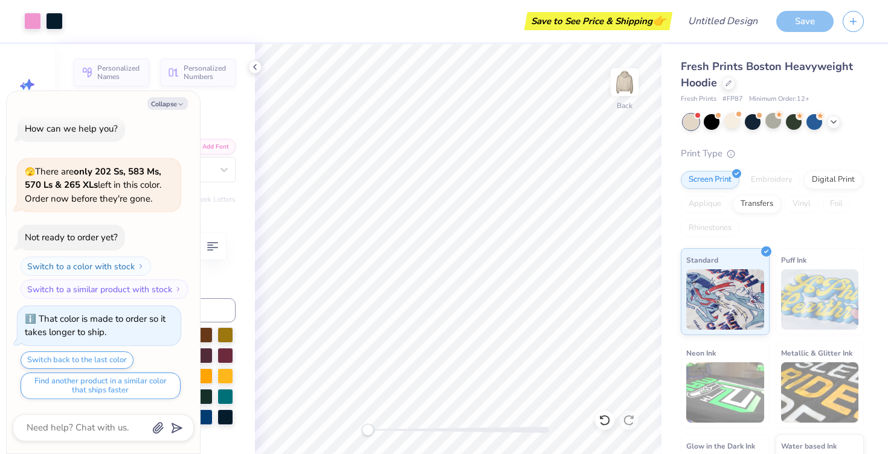
scroll to position [240, 0]
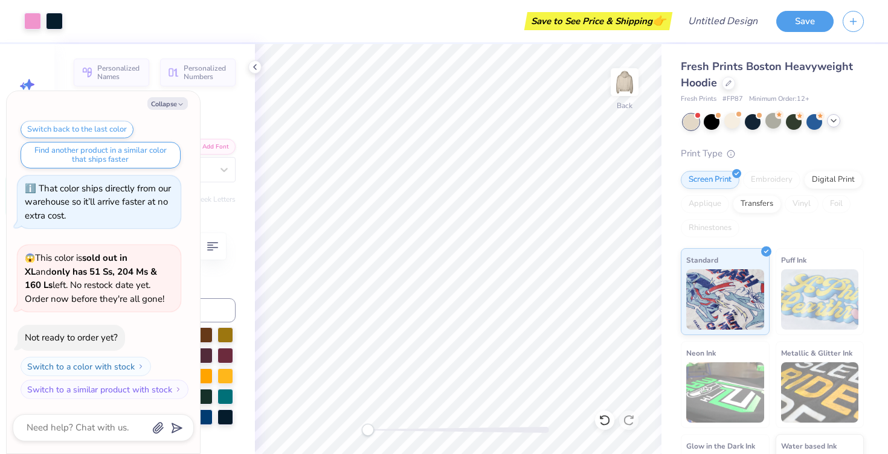
click at [837, 123] on icon at bounding box center [834, 121] width 10 height 10
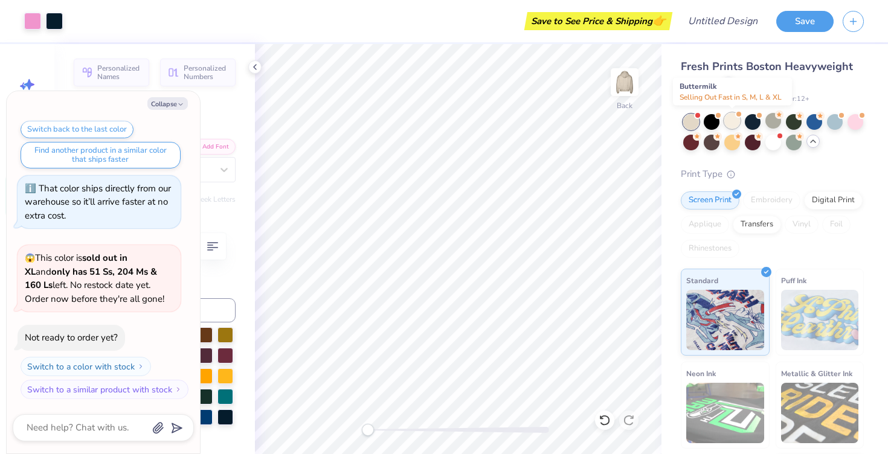
click at [730, 123] on div at bounding box center [732, 121] width 16 height 16
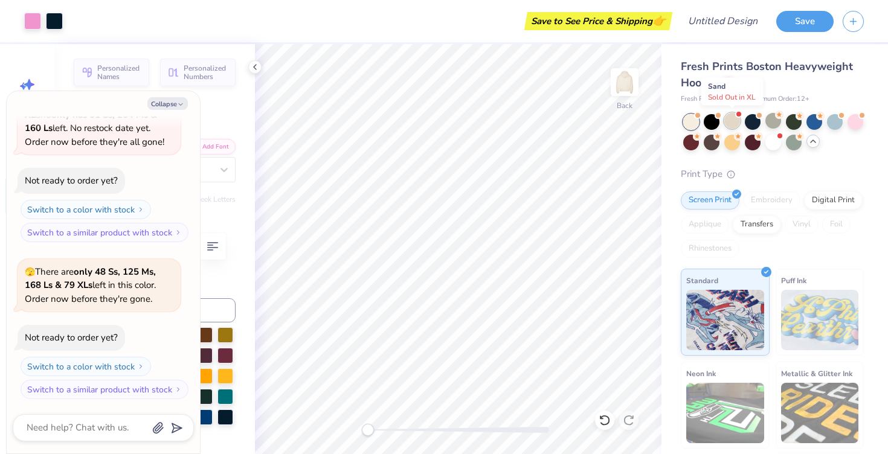
click at [732, 119] on div at bounding box center [732, 121] width 16 height 16
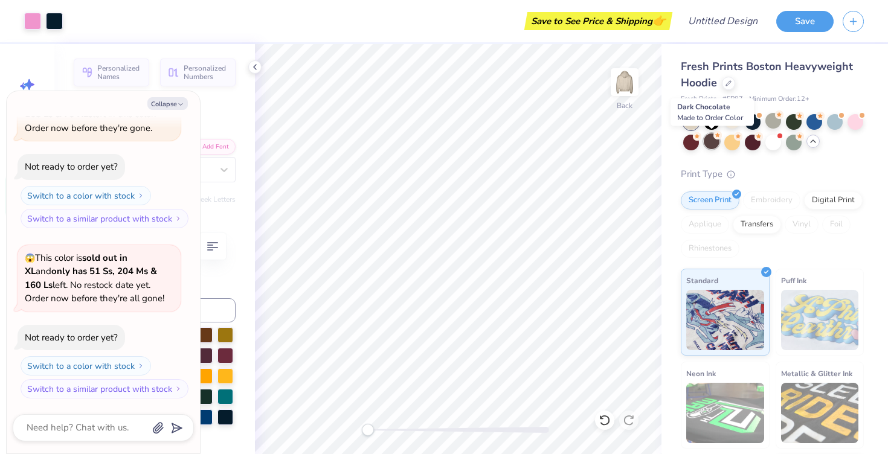
click at [718, 142] on div at bounding box center [712, 142] width 16 height 16
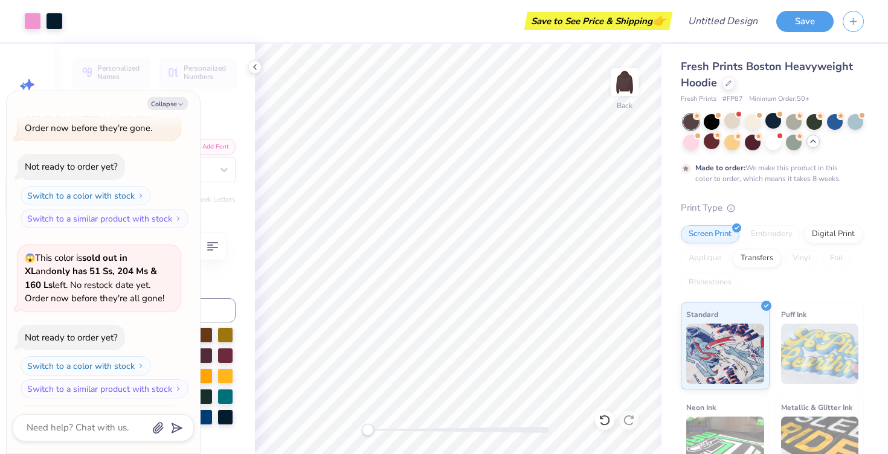
scroll to position [669, 0]
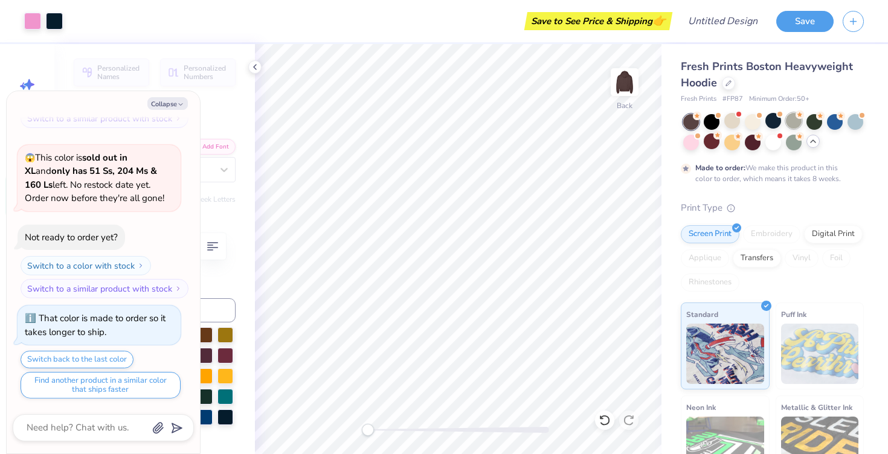
click at [793, 123] on div at bounding box center [794, 121] width 16 height 16
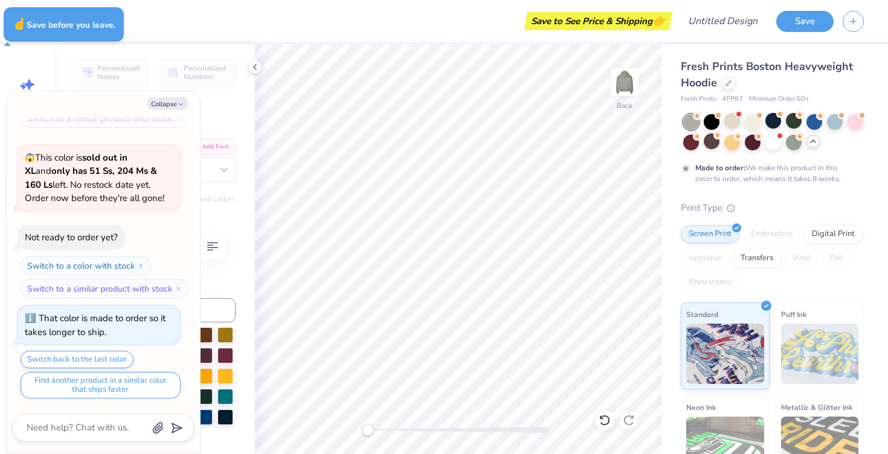
type textarea "x"
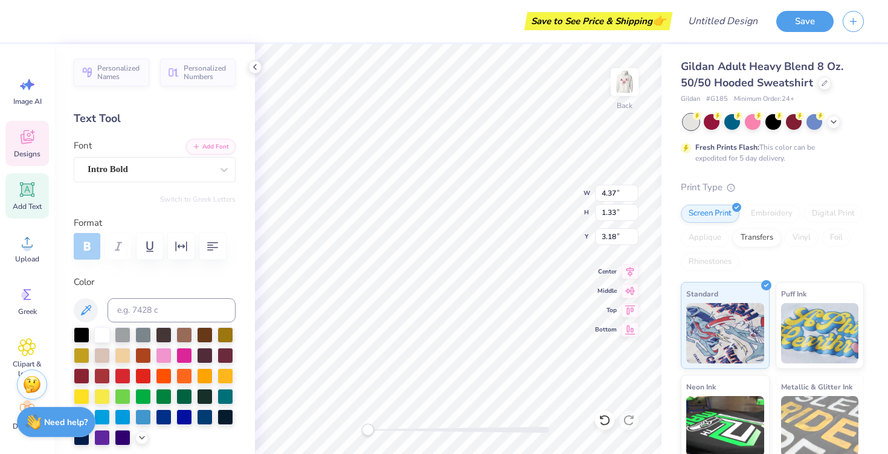
type textarea "WiB"
type input "0.83"
type input "1.65"
type input "3.00"
type input "2.85"
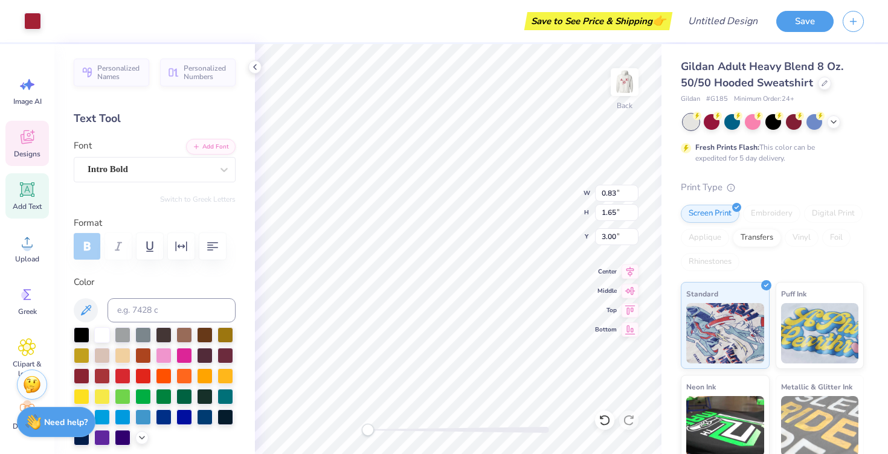
type input "5.67"
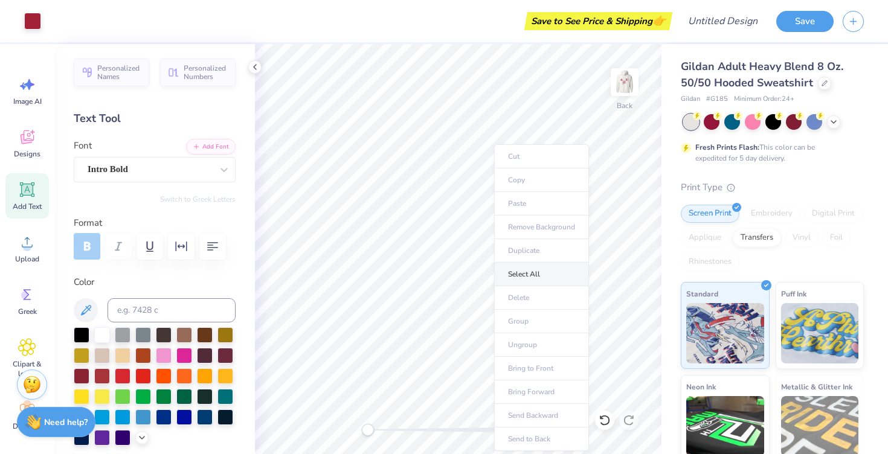
click at [521, 277] on li "Select All" at bounding box center [541, 275] width 95 height 24
click at [619, 82] on img at bounding box center [625, 82] width 48 height 48
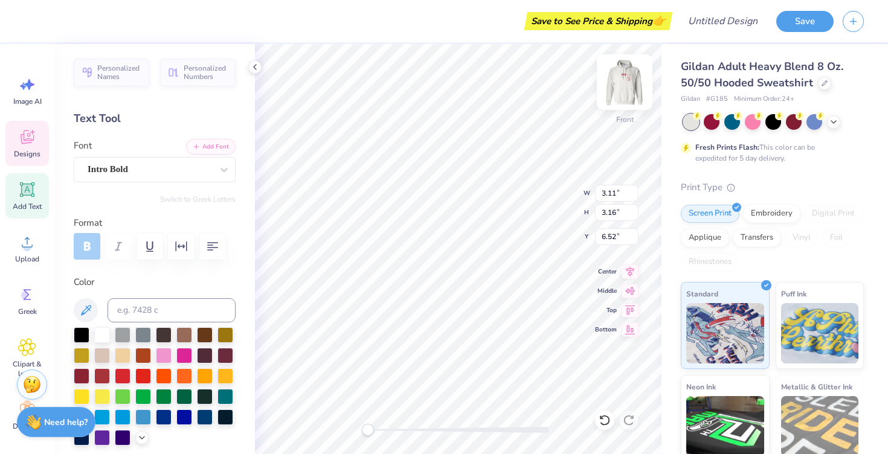
type textarea "W"
type input "2.92"
type input "3.13"
type input "6.55"
type textarea "i"
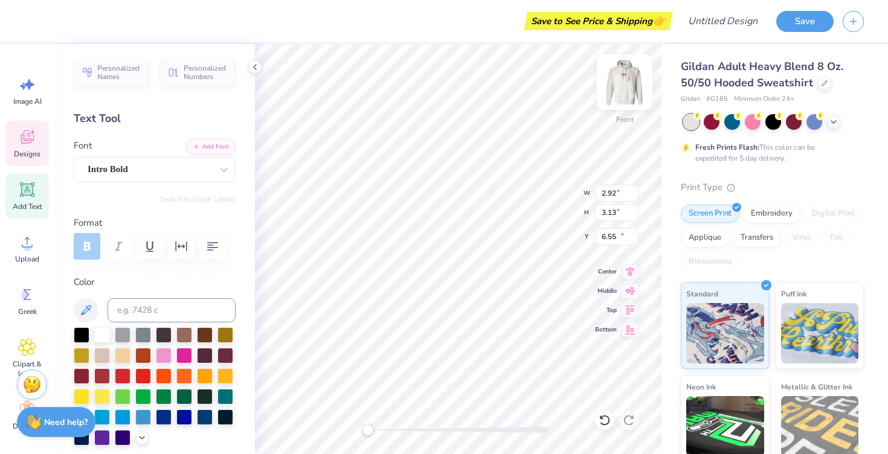
type input "4.05"
type input "3.14"
type input "10.57"
type textarea "i"
type textarea "B"
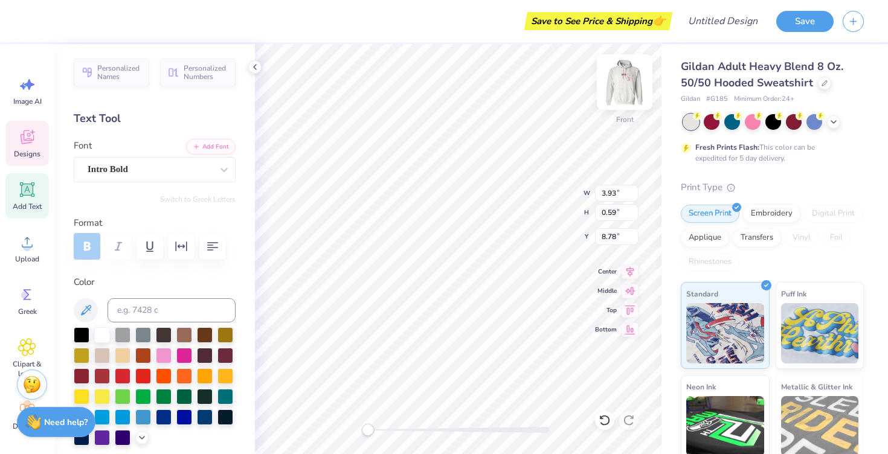
scroll to position [0, 7]
type textarea "Western Kentucky University"
type input "4.17"
type input "3.13"
type input "6.86"
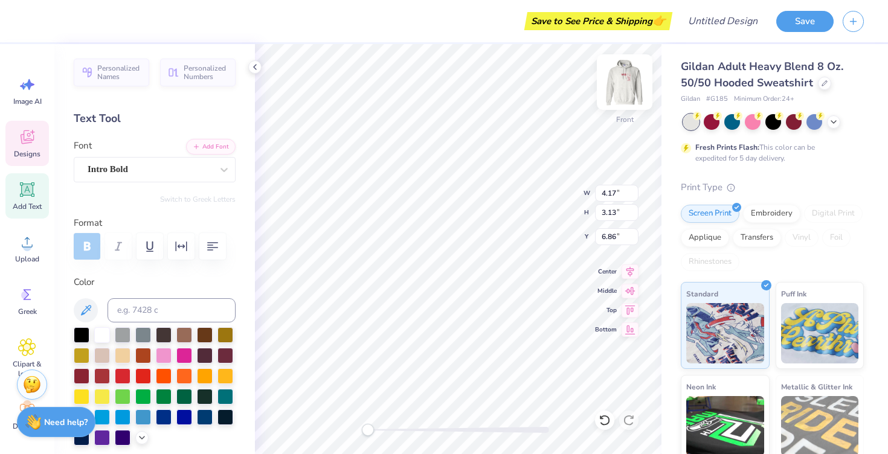
type input "8.08"
type input "0.56"
type input "8.78"
type textarea "Western Kentucky University"
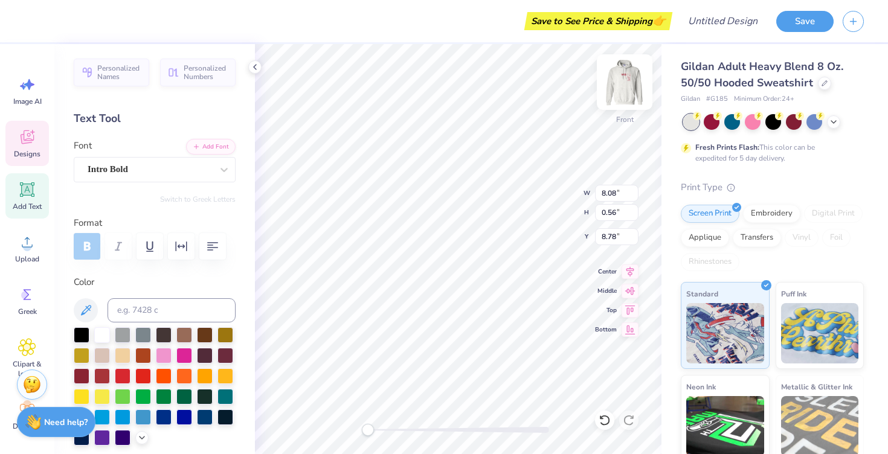
scroll to position [2, 1]
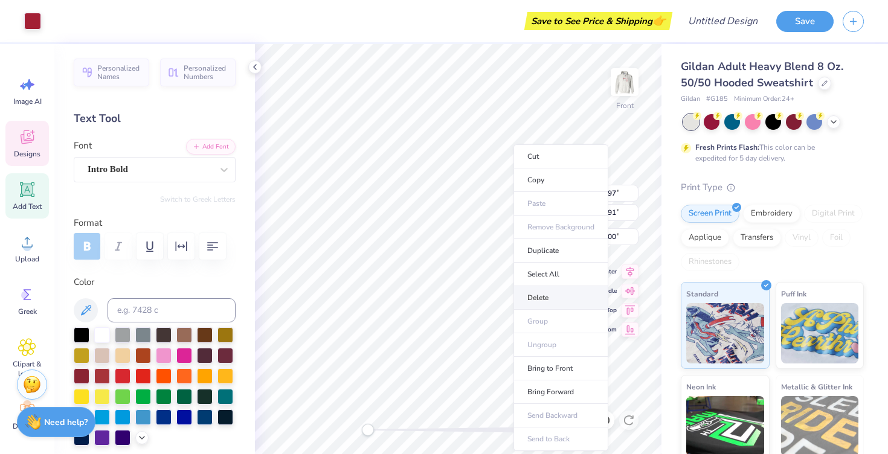
click at [541, 293] on li "Delete" at bounding box center [561, 298] width 95 height 24
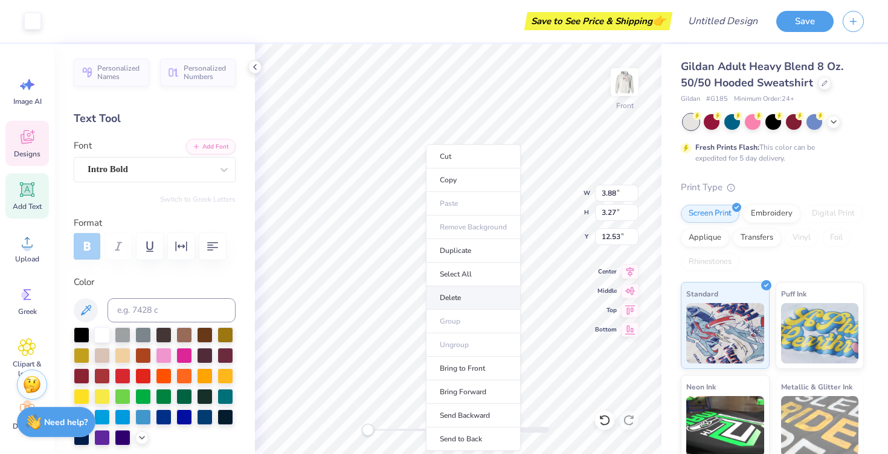
click at [459, 300] on li "Delete" at bounding box center [473, 298] width 95 height 24
click at [438, 294] on li "Delete" at bounding box center [470, 298] width 95 height 24
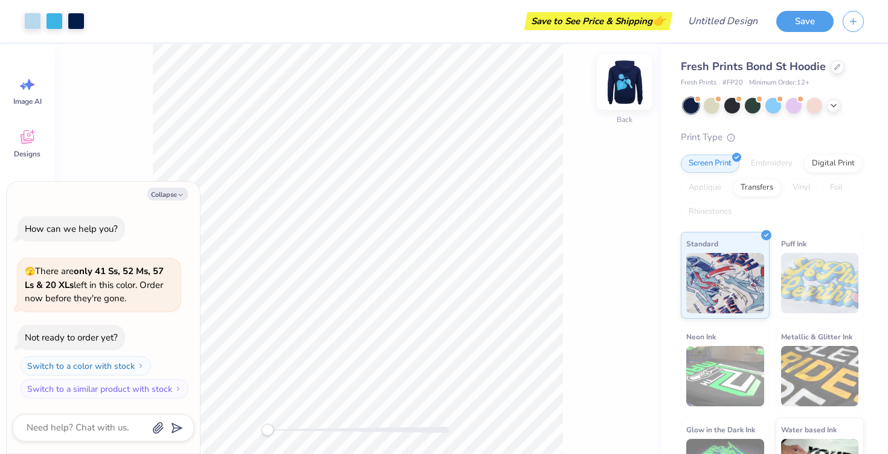
click at [631, 78] on img at bounding box center [625, 82] width 48 height 48
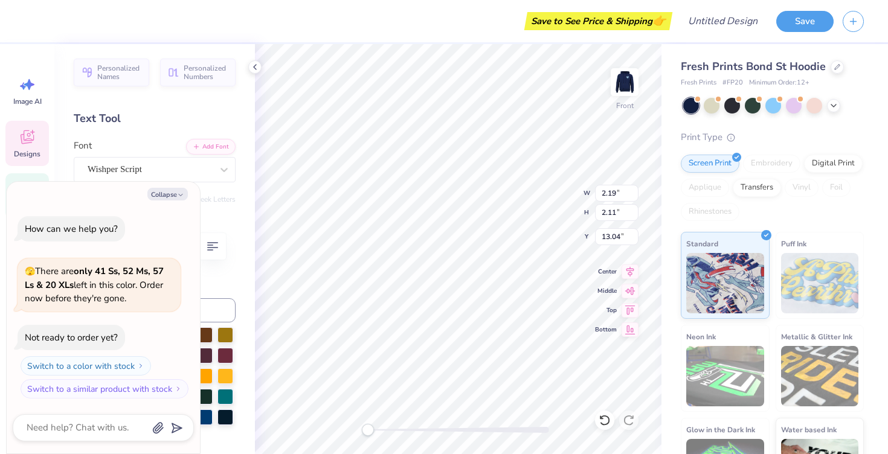
type textarea "x"
type textarea "W"
type textarea "x"
type textarea "We"
type textarea "x"
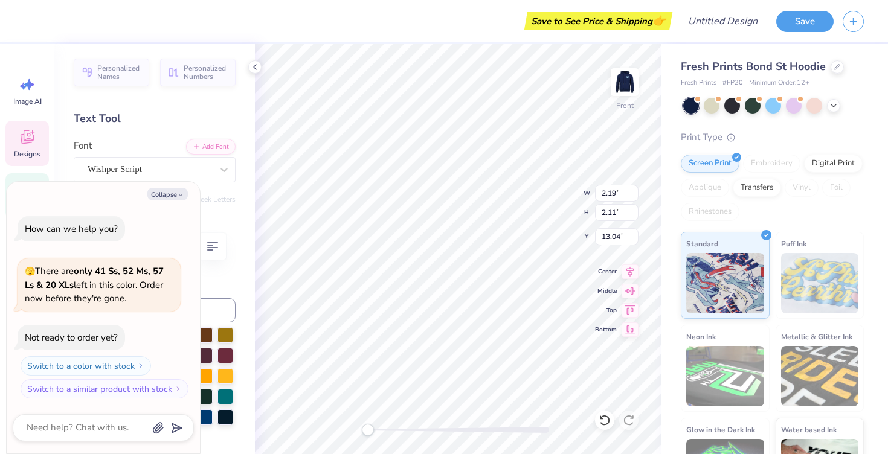
type textarea "[PERSON_NAME]"
type textarea "x"
type textarea "West"
type textarea "x"
type textarea "Weste"
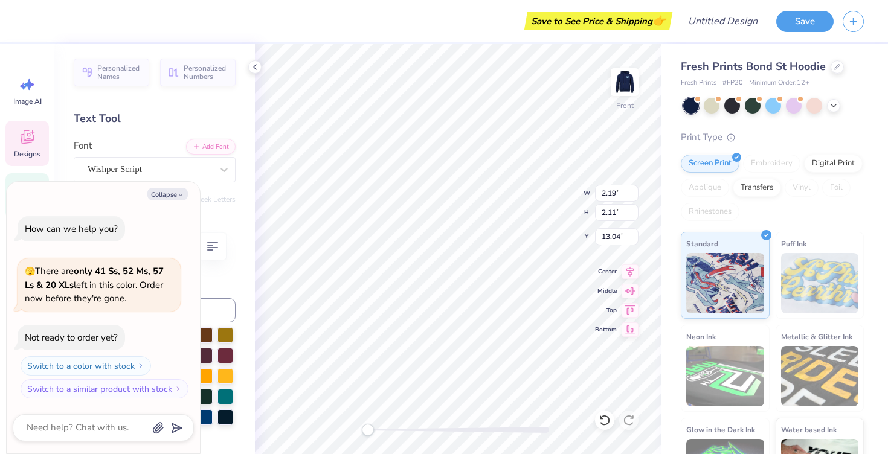
type textarea "x"
type textarea "[PERSON_NAME]"
type textarea "x"
type textarea "Western"
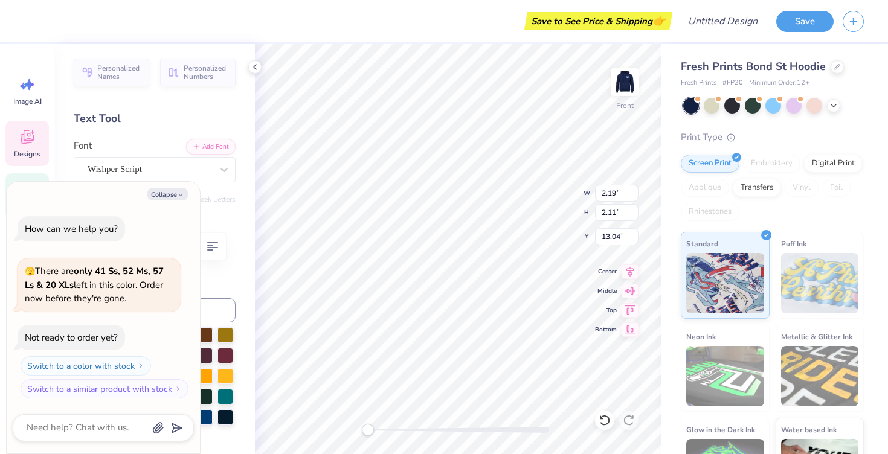
type textarea "x"
type input "2.05"
type input "2.17"
type input "14.46"
type textarea "x"
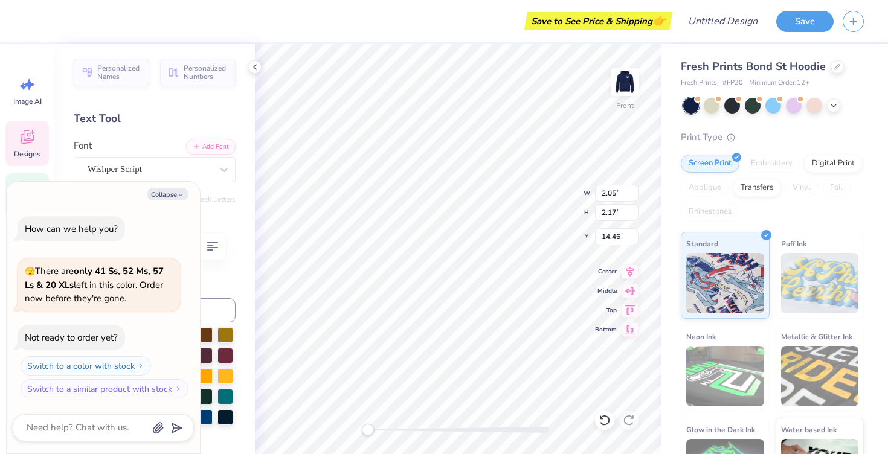
type textarea "W"
type textarea "x"
type textarea "Wi"
type textarea "x"
type textarea "WiB"
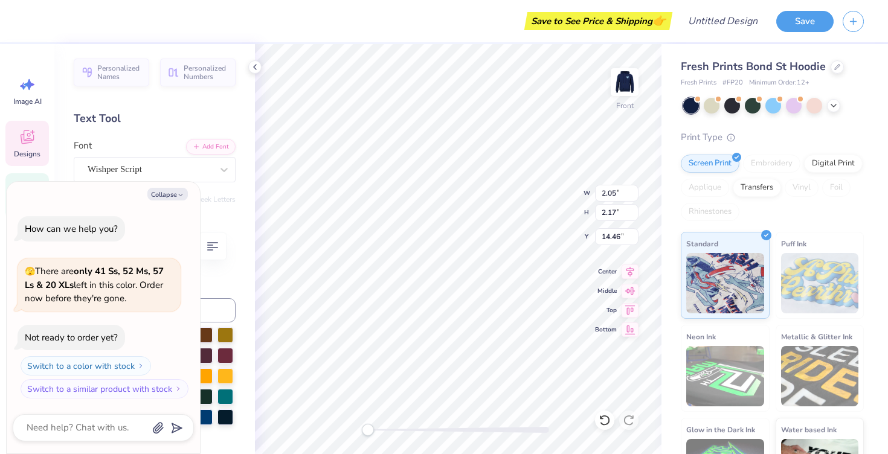
type textarea "x"
type input "2.57"
type input "0.98"
type input "8.27"
type textarea "x"
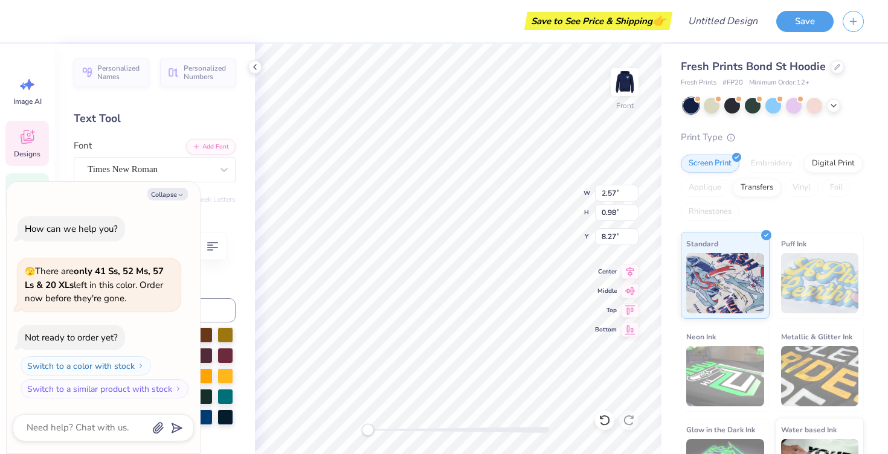
type textarea "852"
type textarea "x"
type textarea "2852"
type textarea "x"
type textarea "20852"
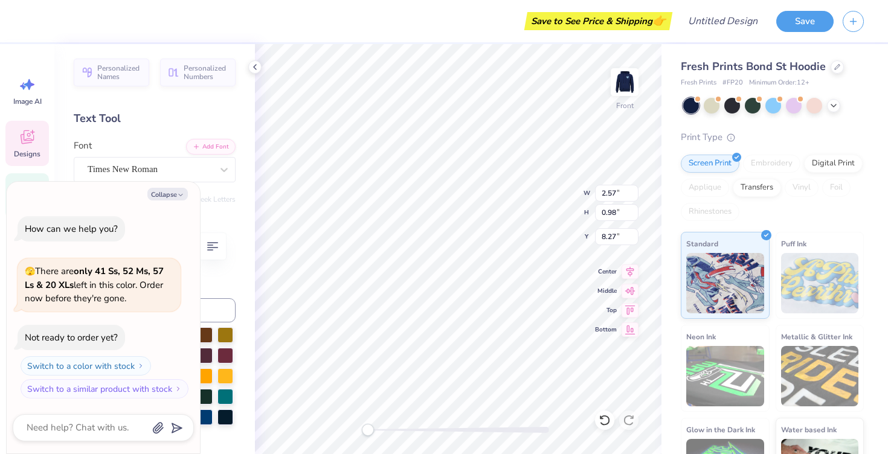
type textarea "x"
type textarea "201852"
type textarea "x"
type textarea "2017852"
type textarea "x"
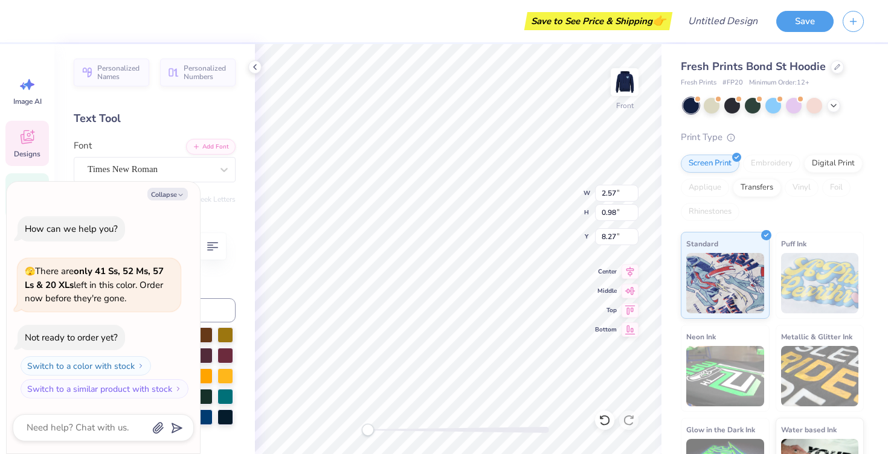
type textarea "201785"
type textarea "x"
type textarea "20178"
type textarea "x"
type textarea "2017"
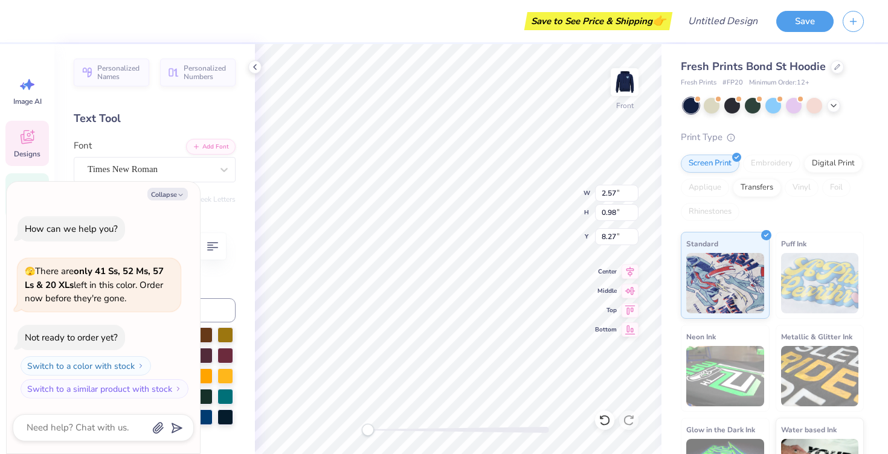
scroll to position [0, 0]
type textarea "x"
type input "11.84"
type input "12.80"
type input "6.00"
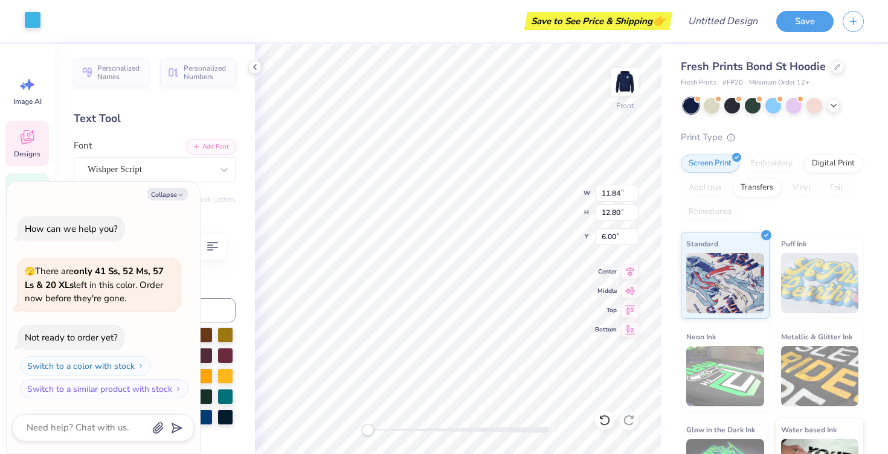
click at [36, 21] on div at bounding box center [32, 19] width 17 height 17
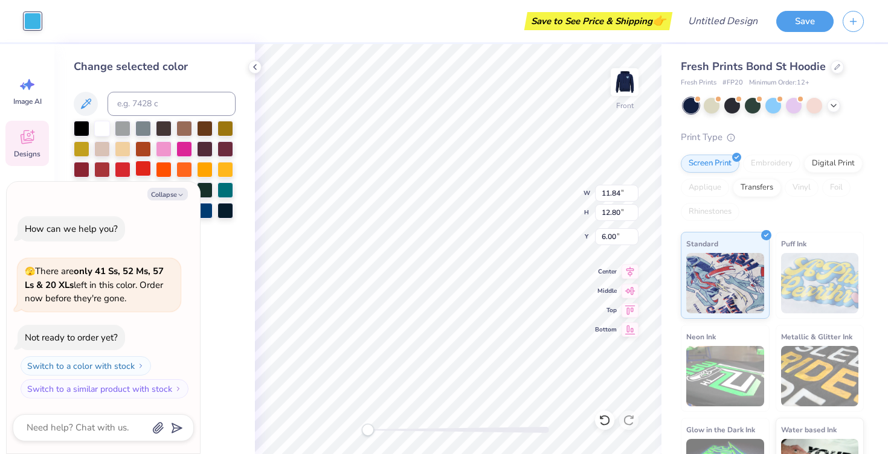
click at [142, 169] on div at bounding box center [143, 169] width 16 height 16
click at [833, 106] on icon at bounding box center [834, 105] width 10 height 10
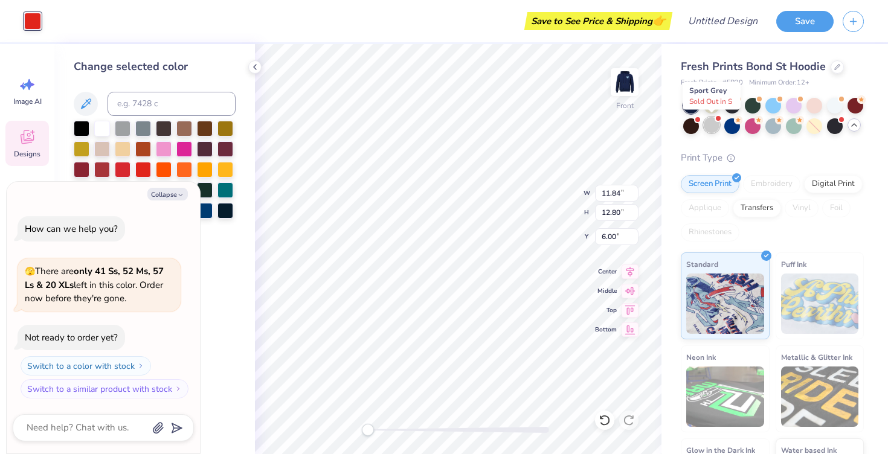
click at [717, 128] on div at bounding box center [712, 125] width 16 height 16
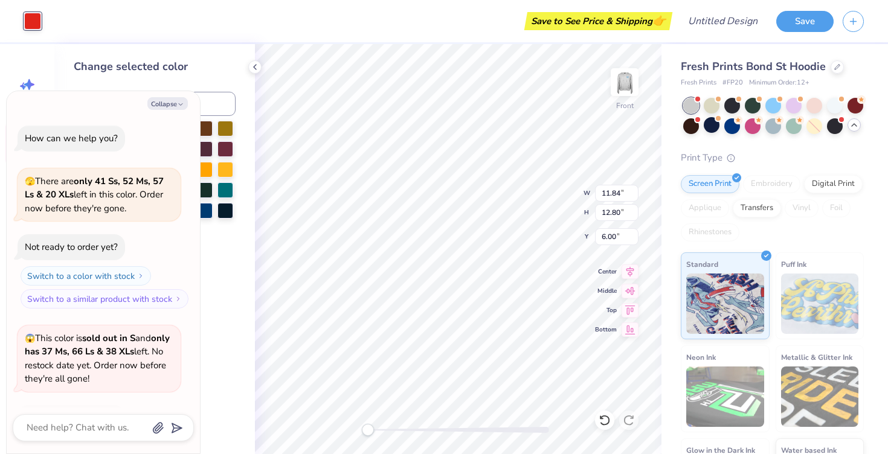
scroll to position [80, 0]
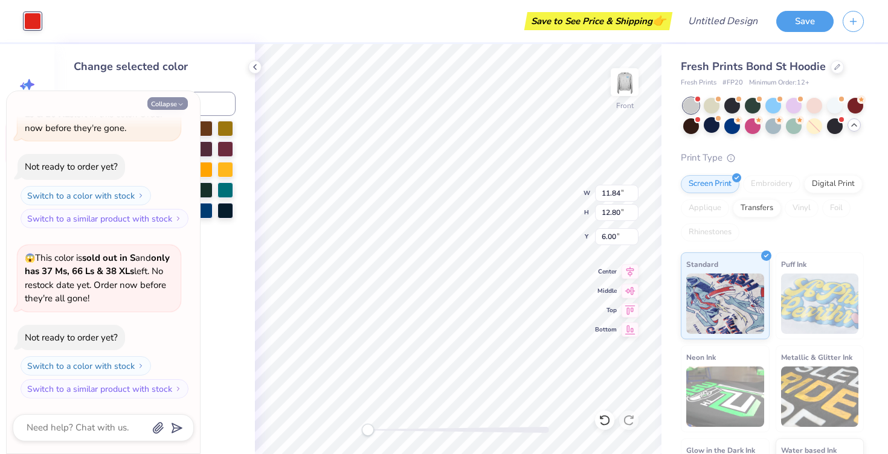
click at [179, 104] on polyline "button" at bounding box center [181, 105] width 4 height 2
type textarea "x"
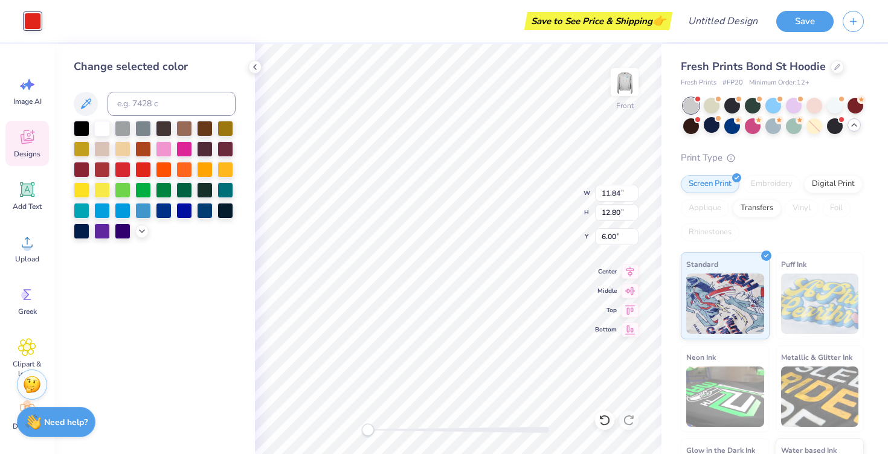
type input "11.37"
type input "10.24"
type input "8.30"
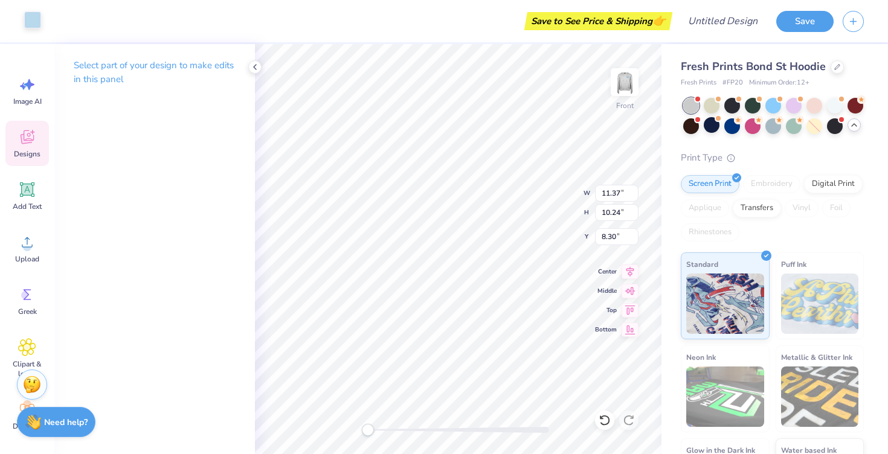
click at [27, 13] on div at bounding box center [32, 19] width 17 height 17
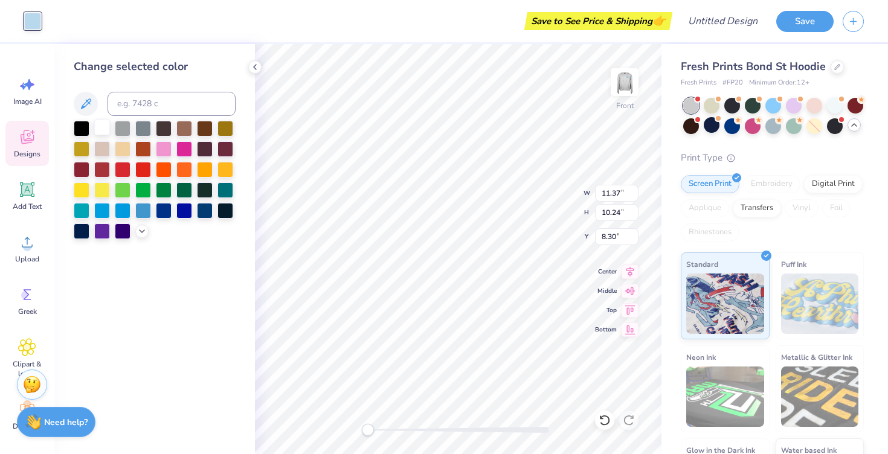
click at [96, 124] on div at bounding box center [102, 128] width 16 height 16
click at [84, 126] on div at bounding box center [82, 128] width 16 height 16
click at [98, 132] on div at bounding box center [102, 128] width 16 height 16
click at [85, 131] on div at bounding box center [82, 128] width 16 height 16
click at [106, 131] on div at bounding box center [102, 128] width 16 height 16
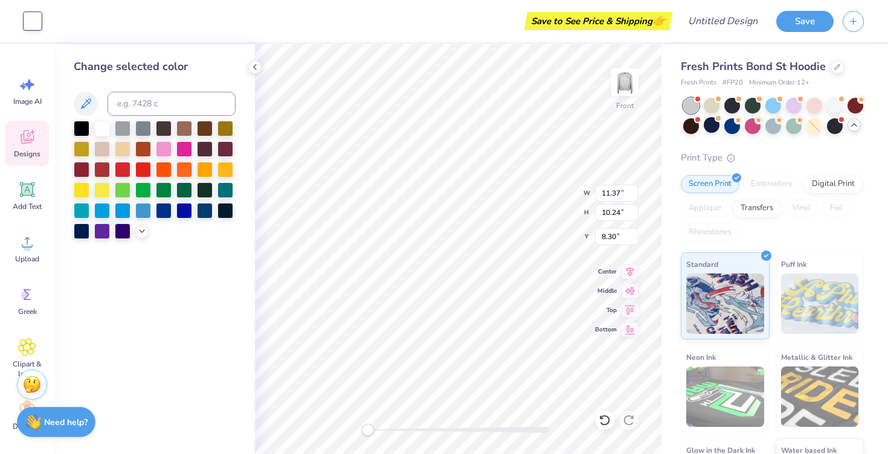
type input "2.61"
type input "1.02"
type input "7.03"
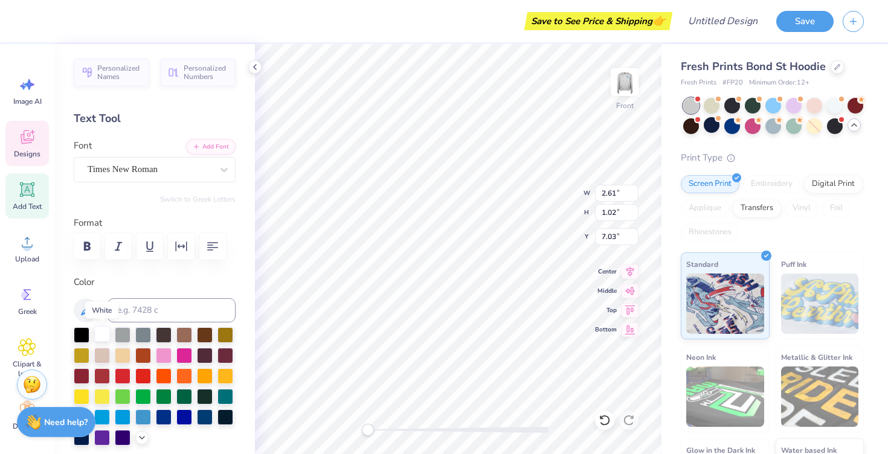
click at [102, 341] on div at bounding box center [102, 334] width 16 height 16
type input "4.68"
type input "4.25"
type input "11.98"
click at [103, 336] on div at bounding box center [102, 334] width 16 height 16
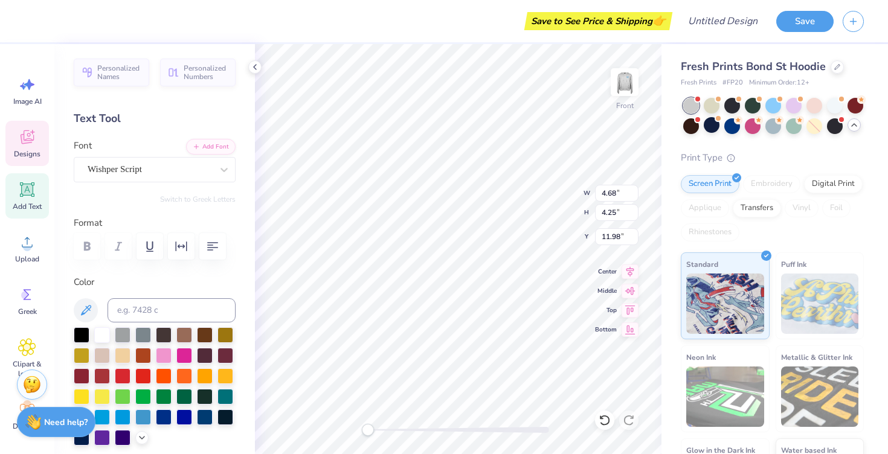
type input "2.77"
type input "2.48"
type input "14.34"
click at [102, 338] on div at bounding box center [102, 334] width 16 height 16
type input "2.68"
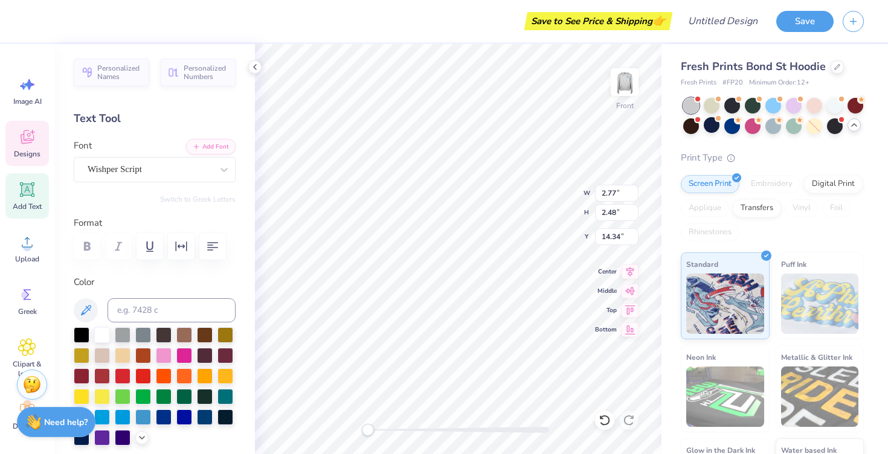
type input "0.98"
type input "8.27"
click at [105, 333] on div at bounding box center [102, 334] width 16 height 16
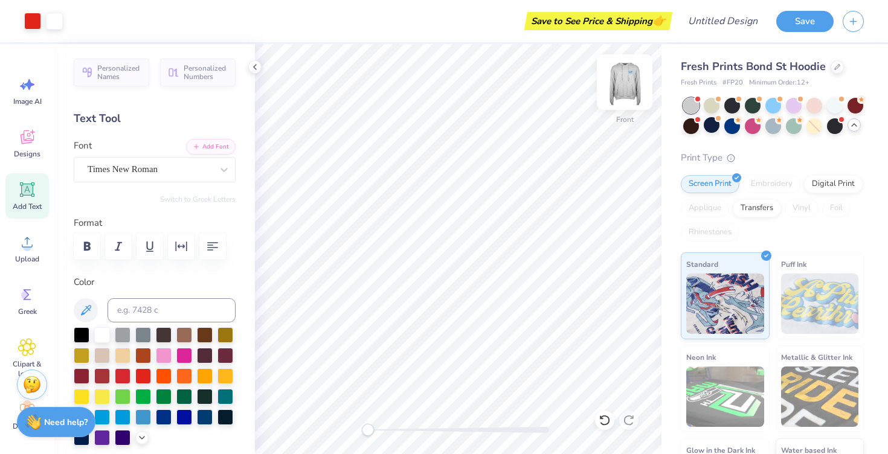
click at [620, 91] on img at bounding box center [625, 82] width 48 height 48
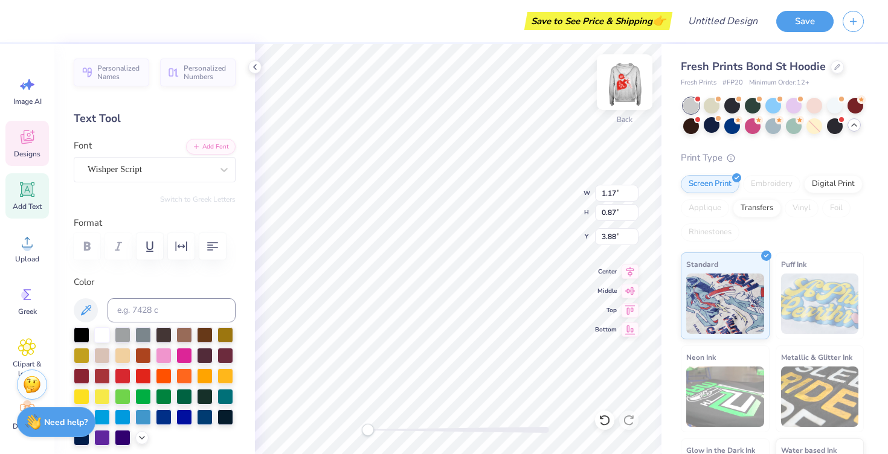
type input "1.27"
type input "0.88"
type input "3.66"
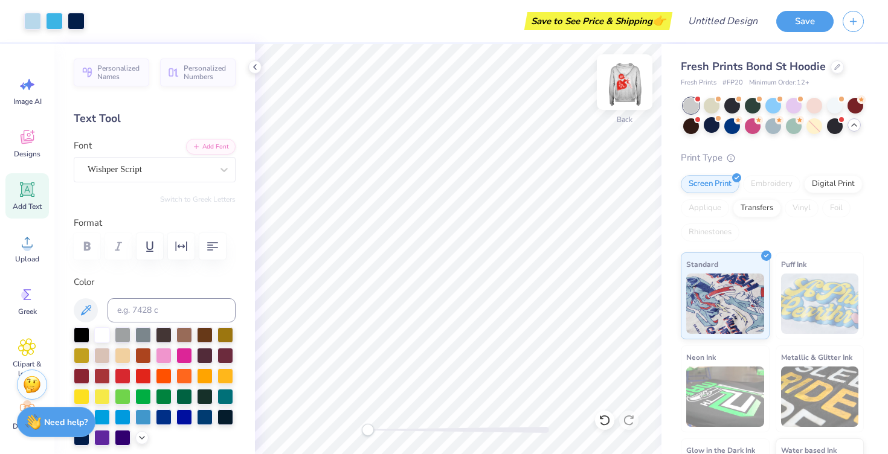
click at [630, 85] on img at bounding box center [625, 82] width 48 height 48
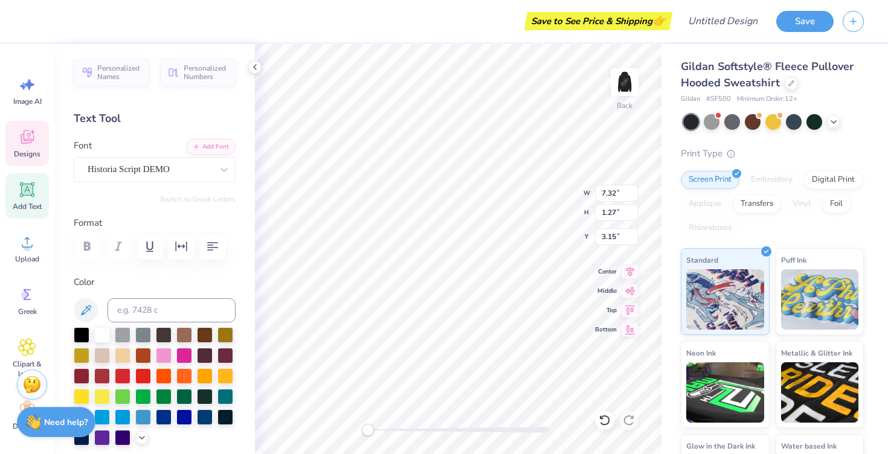
scroll to position [0, 4]
type textarea "Women in Business"
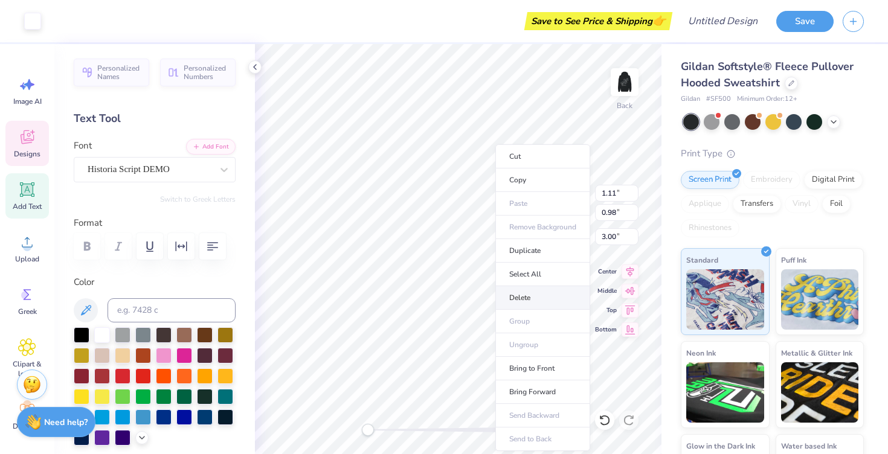
click at [528, 296] on li "Delete" at bounding box center [542, 298] width 95 height 24
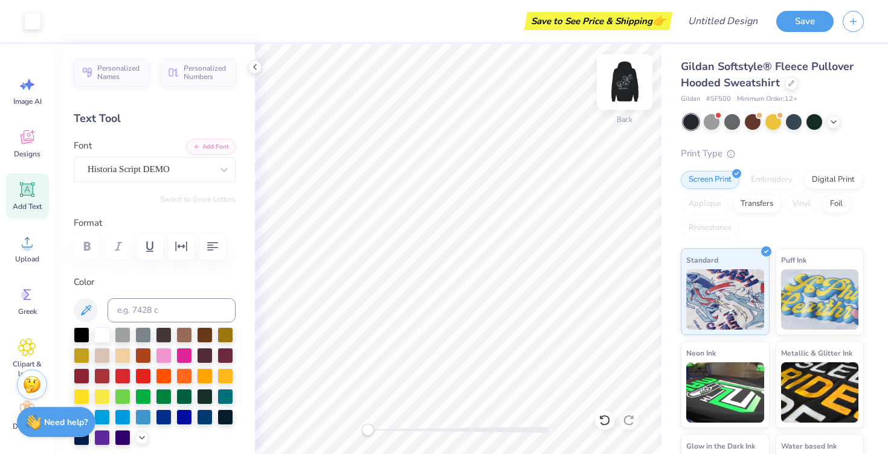
click at [625, 88] on img at bounding box center [625, 82] width 48 height 48
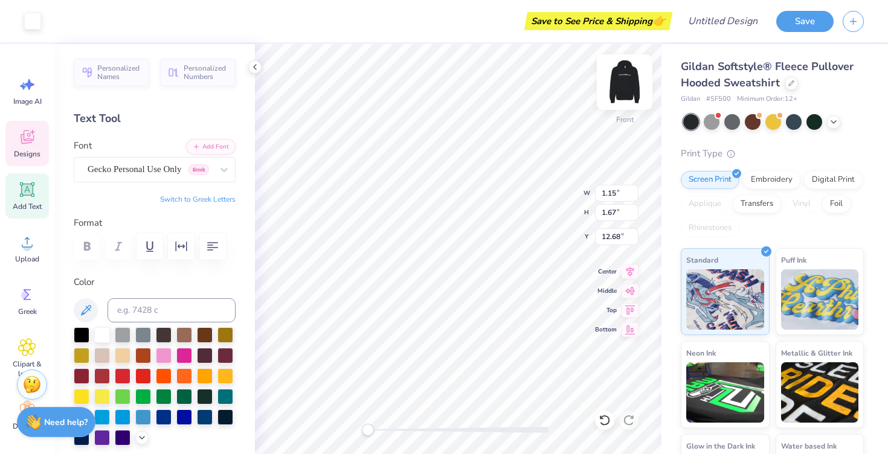
type input "1.15"
type input "1.67"
type input "12.68"
type textarea "Wi"
type input "1.62"
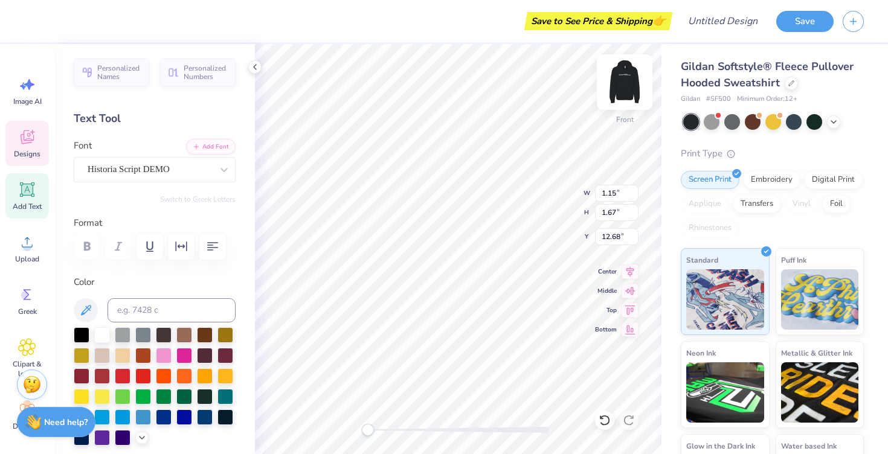
type input "1.51"
type input "12.34"
type textarea "B"
type textarea "N"
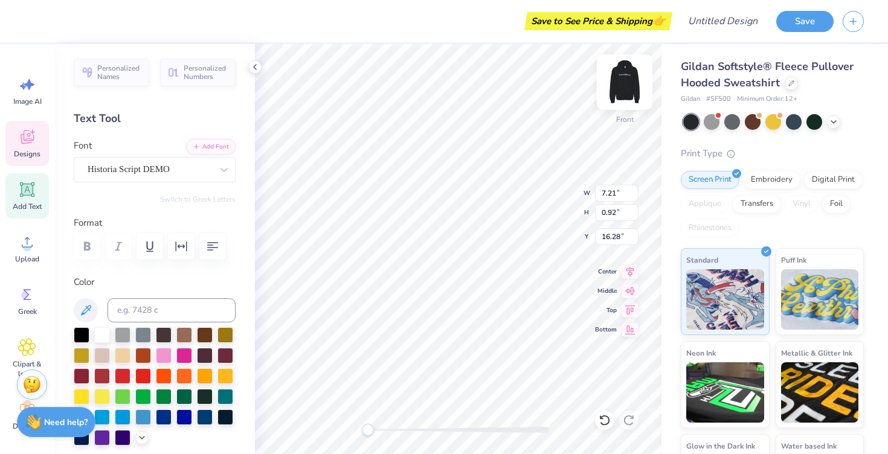
scroll to position [1, 0]
type textarea "[GEOGRAPHIC_DATA][US_STATE], [GEOGRAPHIC_DATA]"
click at [834, 122] on polyline at bounding box center [833, 121] width 5 height 2
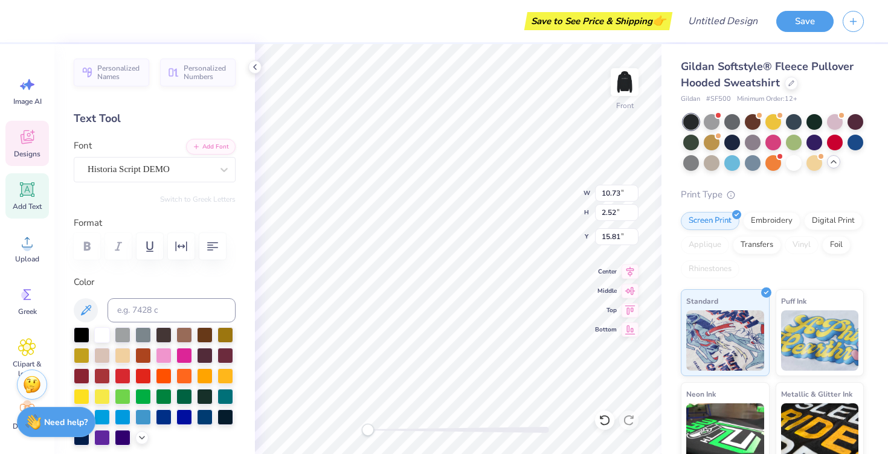
type input "15.81"
click at [796, 162] on div at bounding box center [794, 162] width 16 height 16
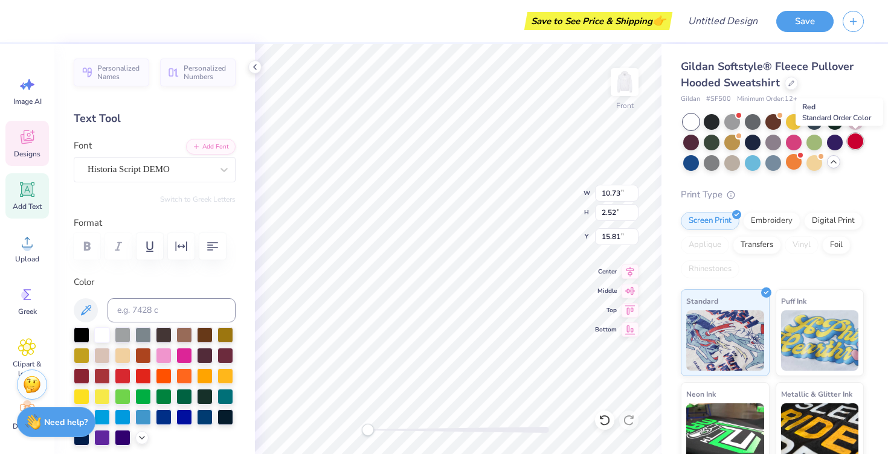
click at [856, 145] on div at bounding box center [856, 142] width 16 height 16
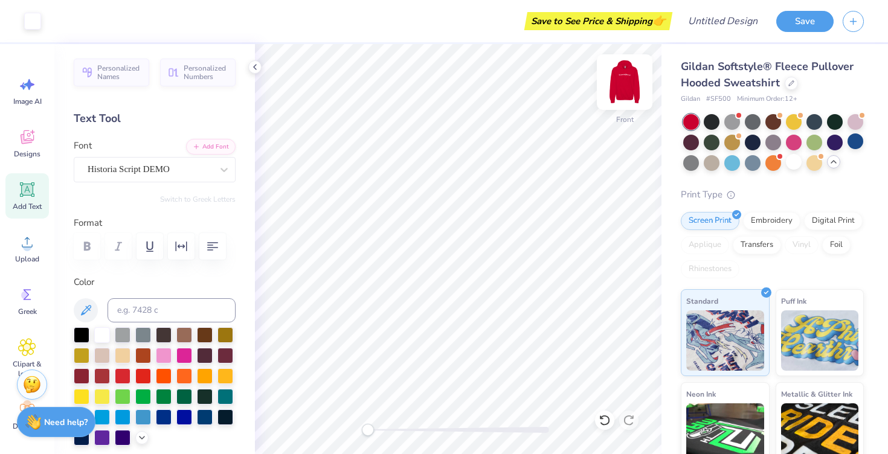
click at [628, 87] on img at bounding box center [625, 82] width 48 height 48
click at [624, 85] on img at bounding box center [625, 82] width 48 height 48
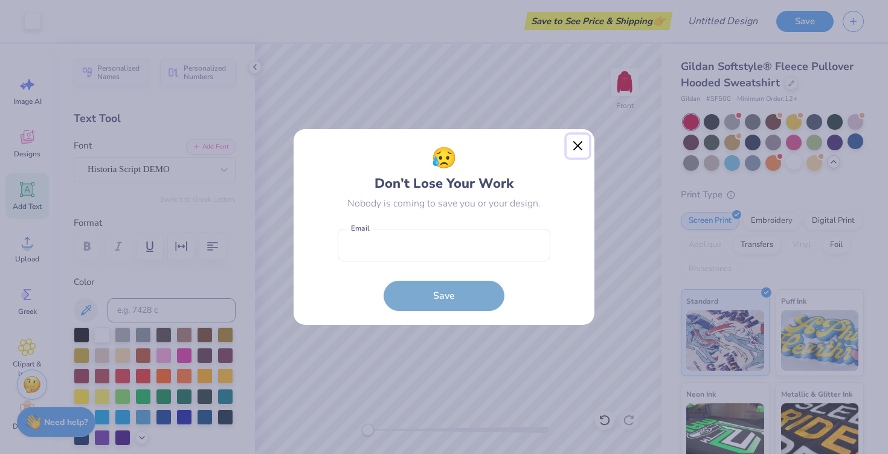
click at [580, 149] on button "Close" at bounding box center [578, 146] width 23 height 23
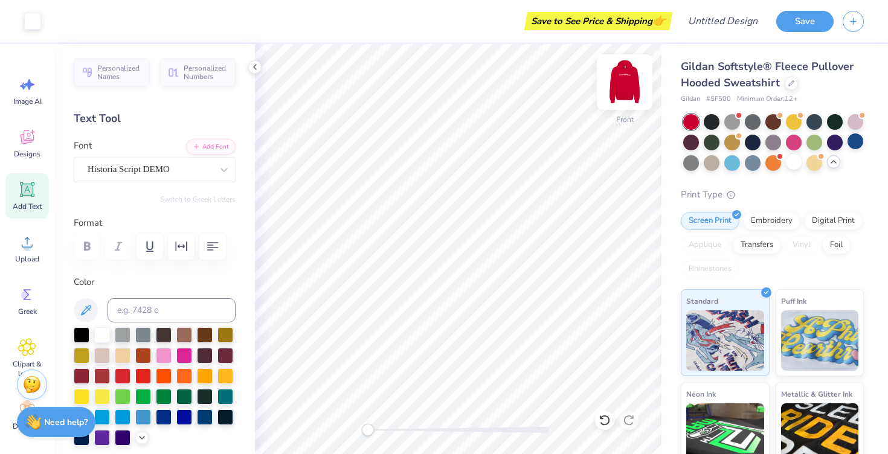
click at [630, 86] on img at bounding box center [625, 82] width 48 height 48
click at [626, 86] on img at bounding box center [625, 82] width 48 height 48
click at [17, 144] on div "Designs" at bounding box center [27, 143] width 44 height 45
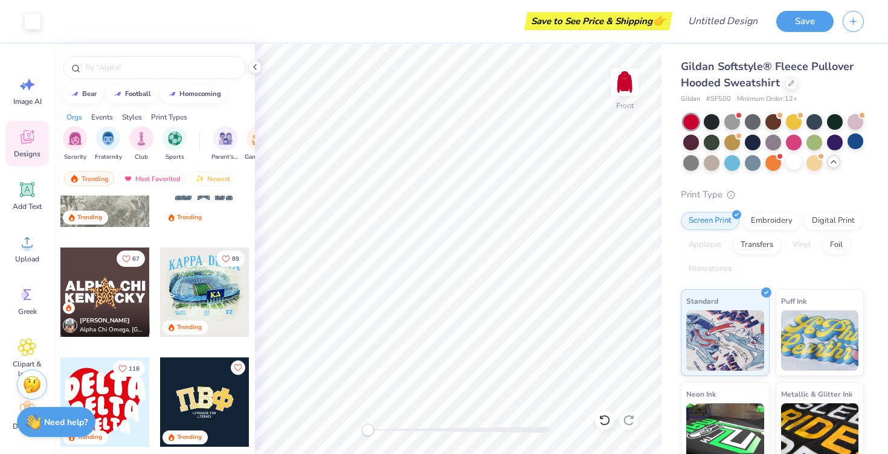
scroll to position [2269, 0]
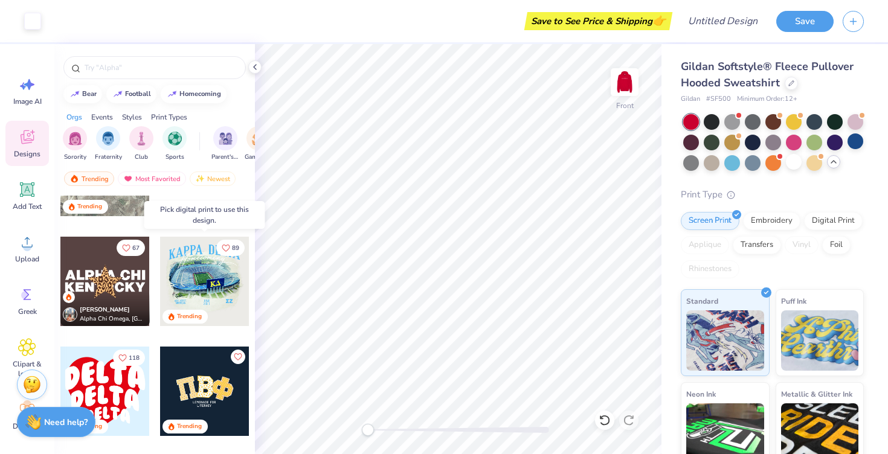
click at [211, 277] on div at bounding box center [204, 281] width 89 height 89
click at [211, 277] on div at bounding box center [294, 281] width 268 height 89
click at [202, 284] on div at bounding box center [204, 281] width 89 height 89
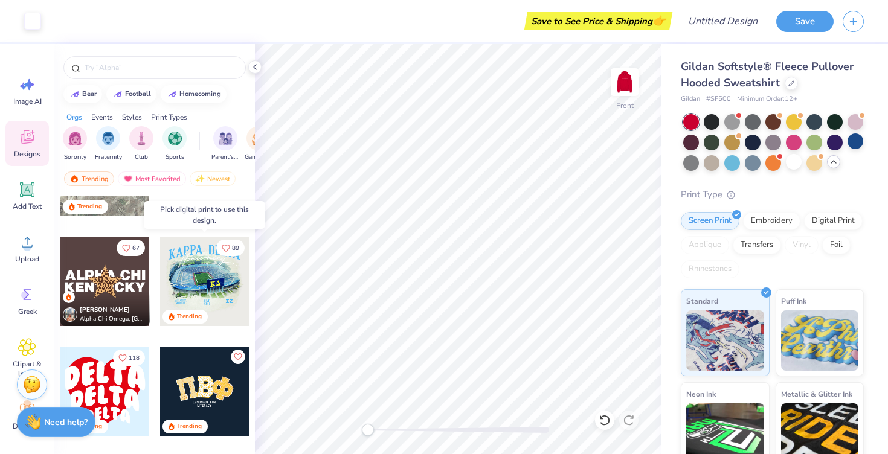
click at [202, 283] on div at bounding box center [204, 281] width 89 height 89
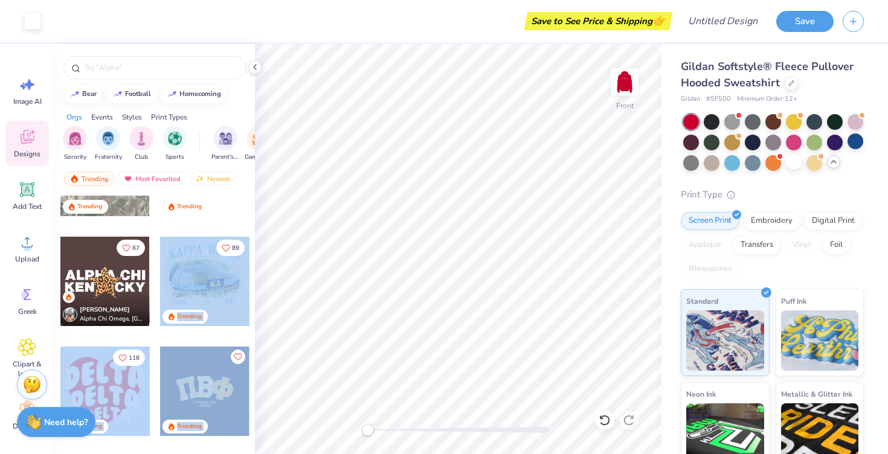
click at [411, 246] on div "Art colors Save to See Price & Shipping 👉 Design Title Save Image AI Designs Ad…" at bounding box center [444, 227] width 888 height 454
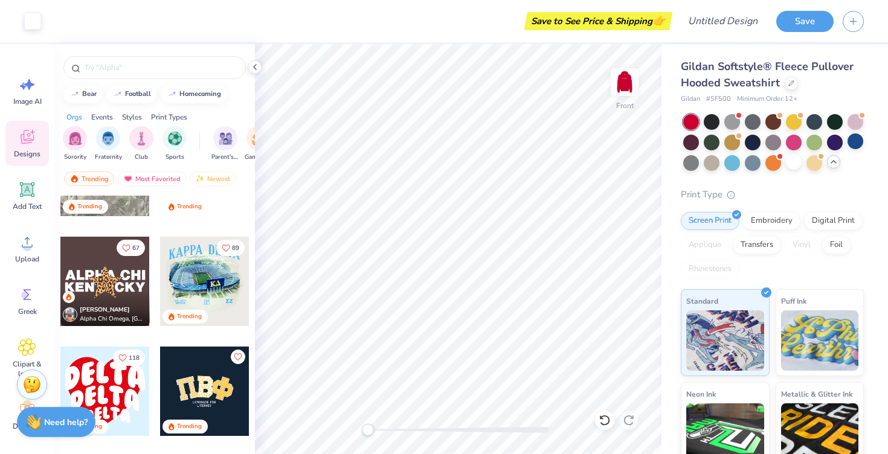
click at [232, 279] on div at bounding box center [204, 281] width 89 height 89
click at [203, 276] on div at bounding box center [204, 281] width 89 height 89
click at [203, 276] on div at bounding box center [115, 281] width 268 height 89
click at [210, 258] on div at bounding box center [204, 281] width 89 height 89
click at [828, 223] on div "Digital Print" at bounding box center [833, 219] width 59 height 18
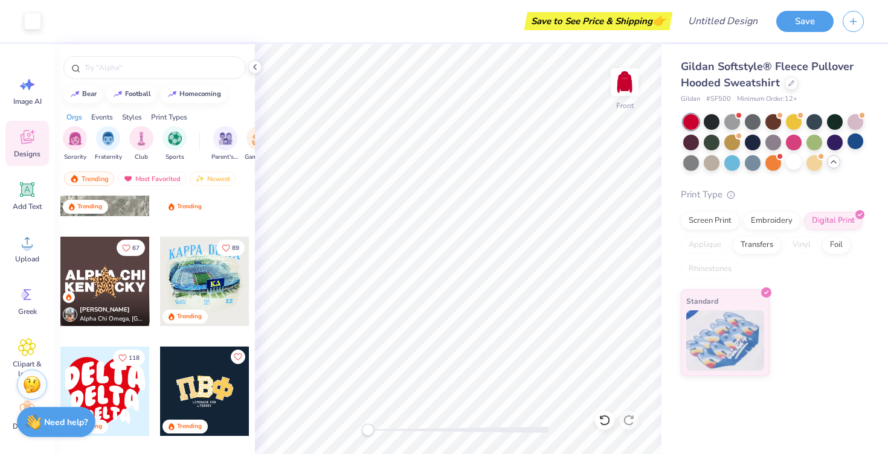
click at [212, 282] on div at bounding box center [204, 281] width 89 height 89
